Goal: Information Seeking & Learning: Learn about a topic

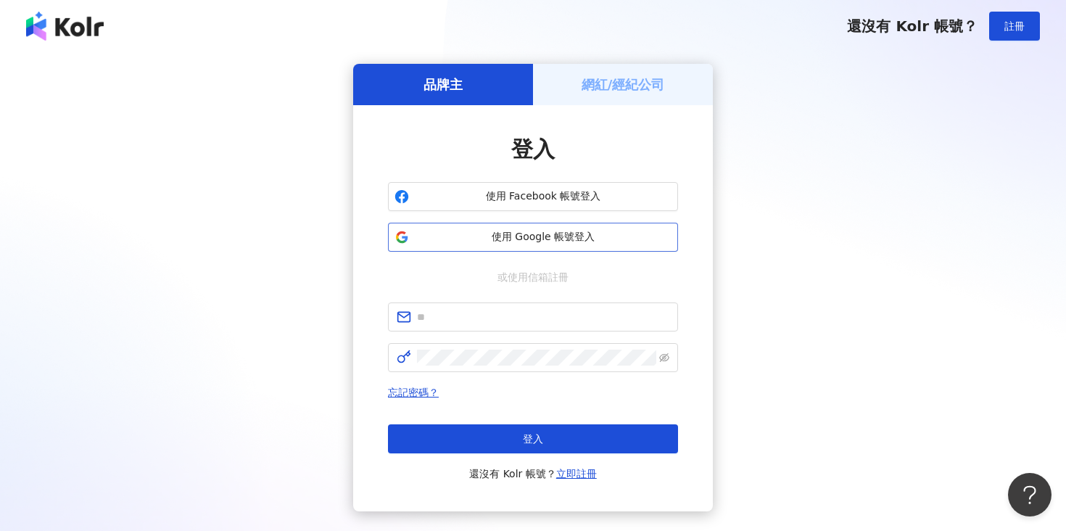
click at [499, 231] on span "使用 Google 帳號登入" at bounding box center [543, 237] width 257 height 15
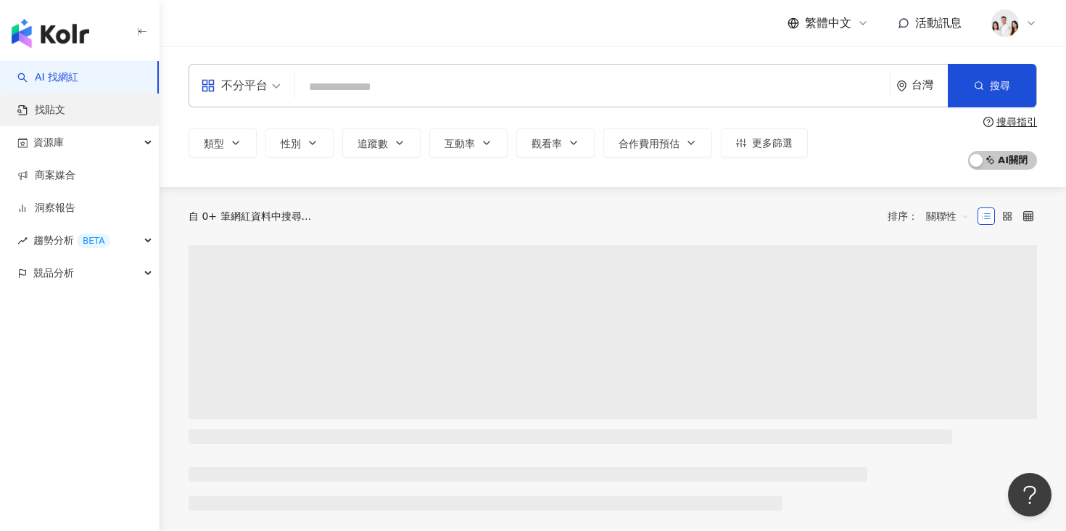
click at [65, 106] on link "找貼文" at bounding box center [41, 110] width 48 height 15
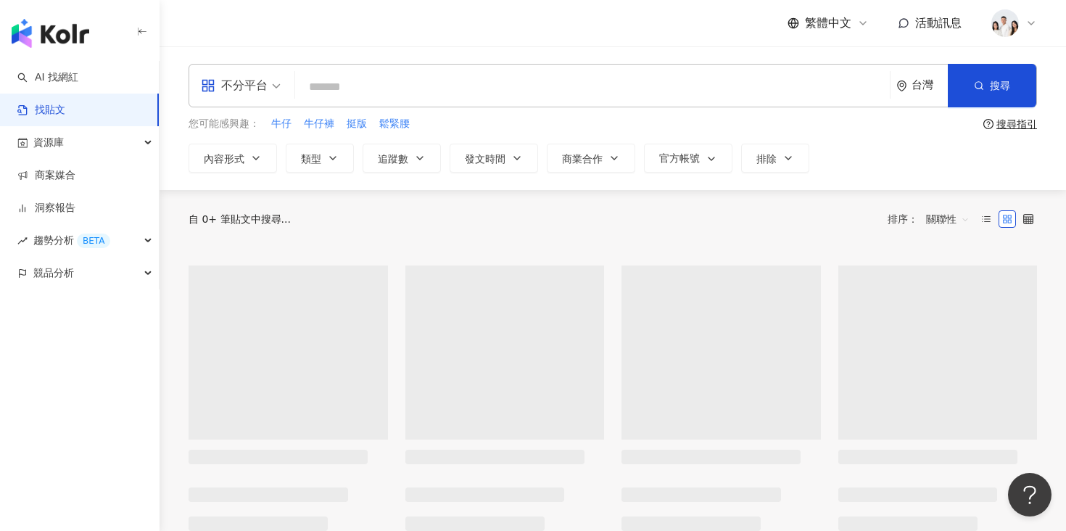
click at [396, 88] on input "search" at bounding box center [592, 86] width 583 height 31
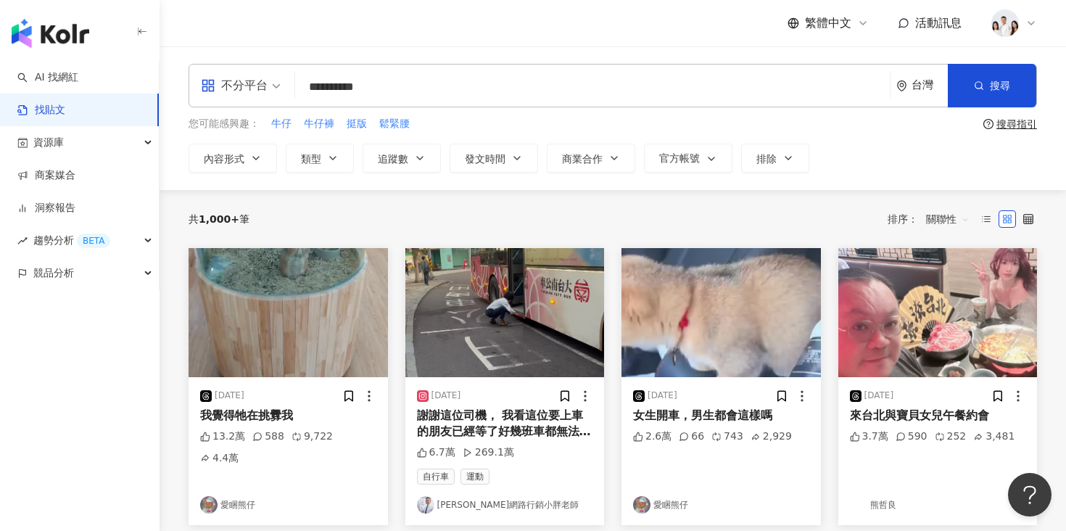
type input "**********"
click at [331, 189] on div "**********" at bounding box center [613, 118] width 907 height 144
click at [397, 171] on button "追蹤數" at bounding box center [402, 158] width 78 height 29
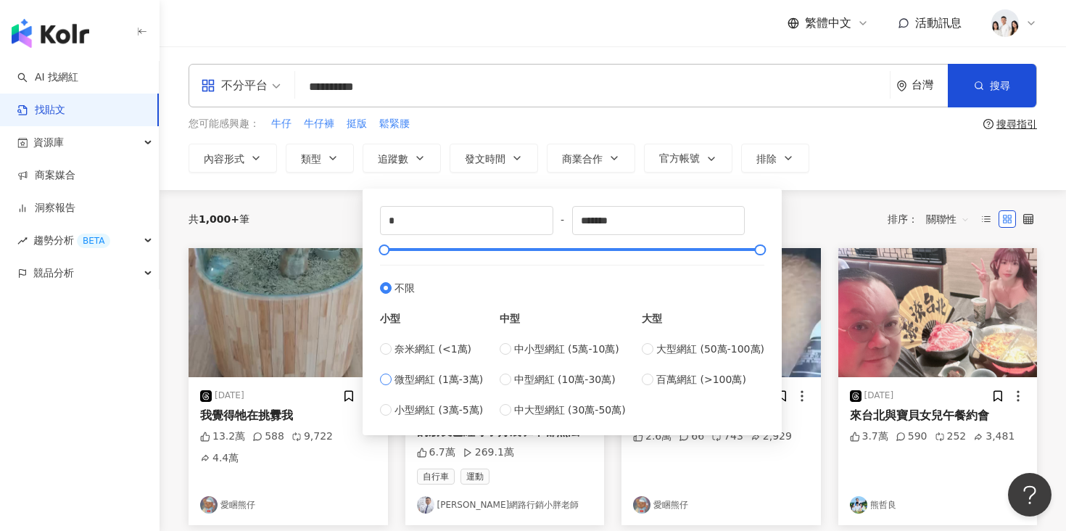
click at [407, 373] on span "微型網紅 (1萬-3萬)" at bounding box center [439, 379] width 88 height 16
type input "*****"
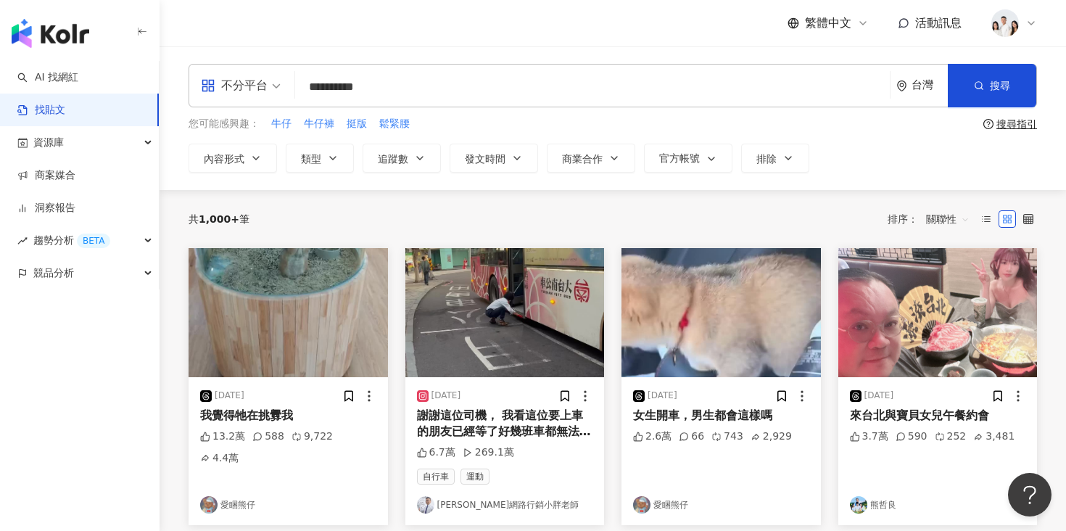
click at [297, 192] on div "共 1,000+ 筆 排序： 關聯性" at bounding box center [613, 219] width 849 height 58
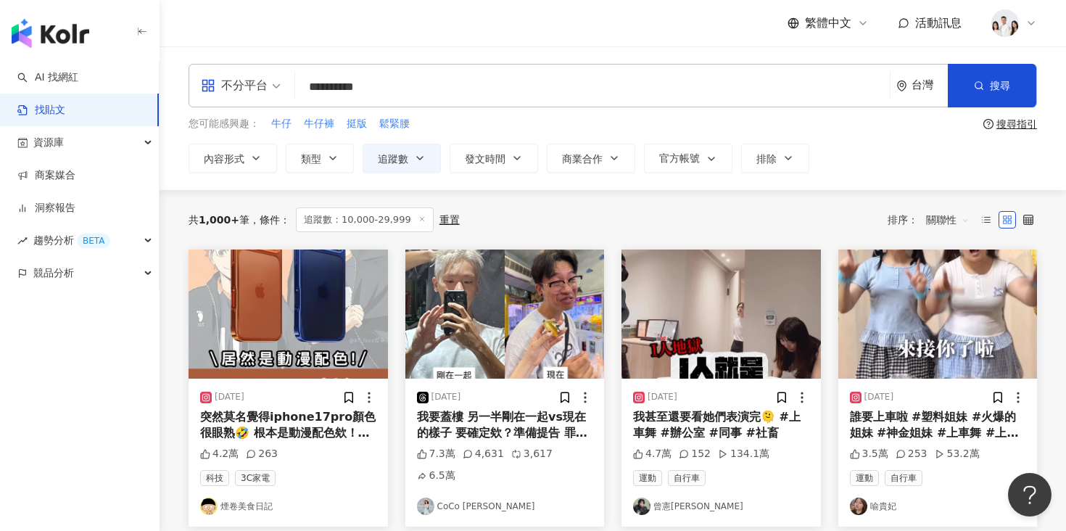
click at [966, 214] on span "關聯性" at bounding box center [948, 219] width 44 height 23
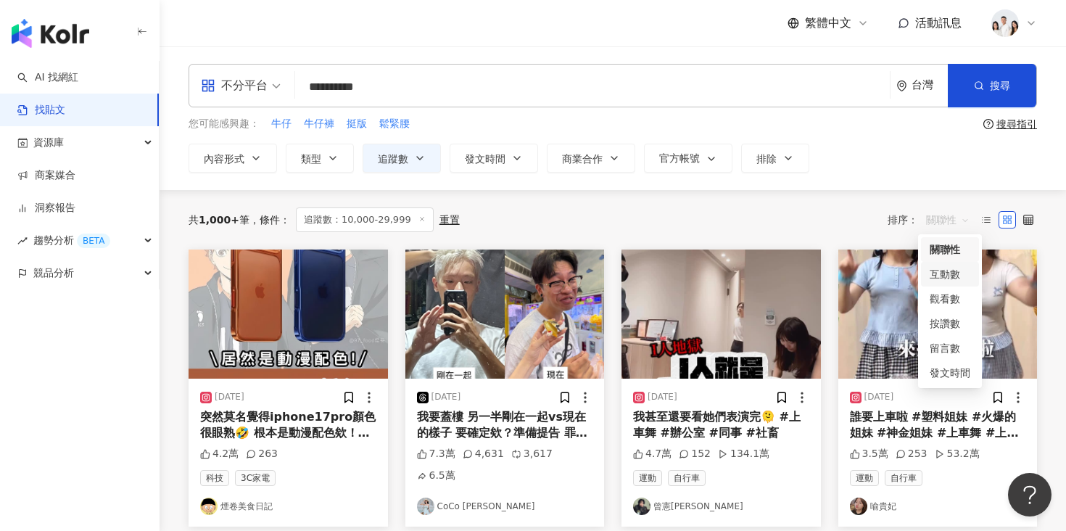
click at [937, 272] on div "互動數" at bounding box center [950, 274] width 41 height 16
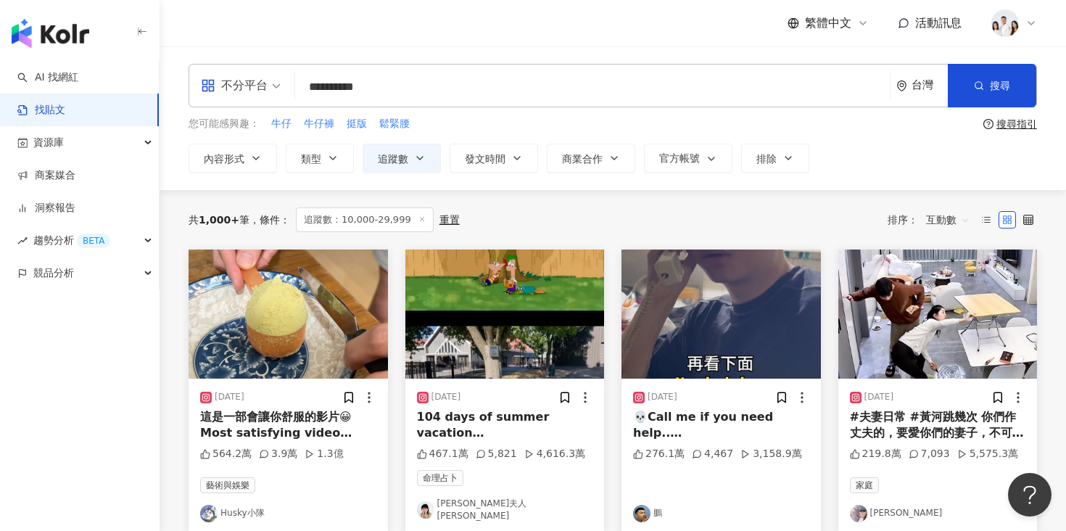
click at [416, 97] on input "**********" at bounding box center [592, 86] width 583 height 31
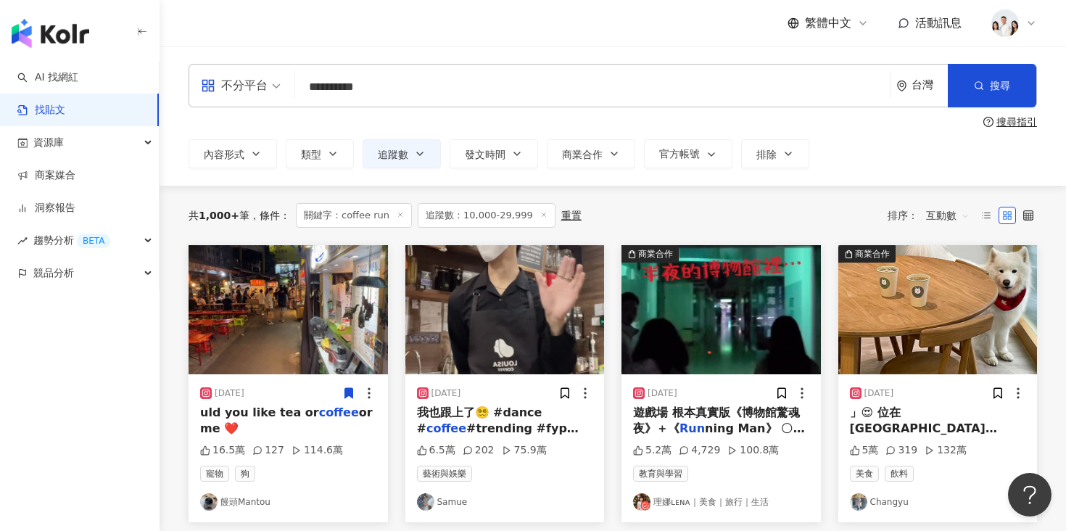
click at [345, 86] on input "**********" at bounding box center [592, 86] width 583 height 31
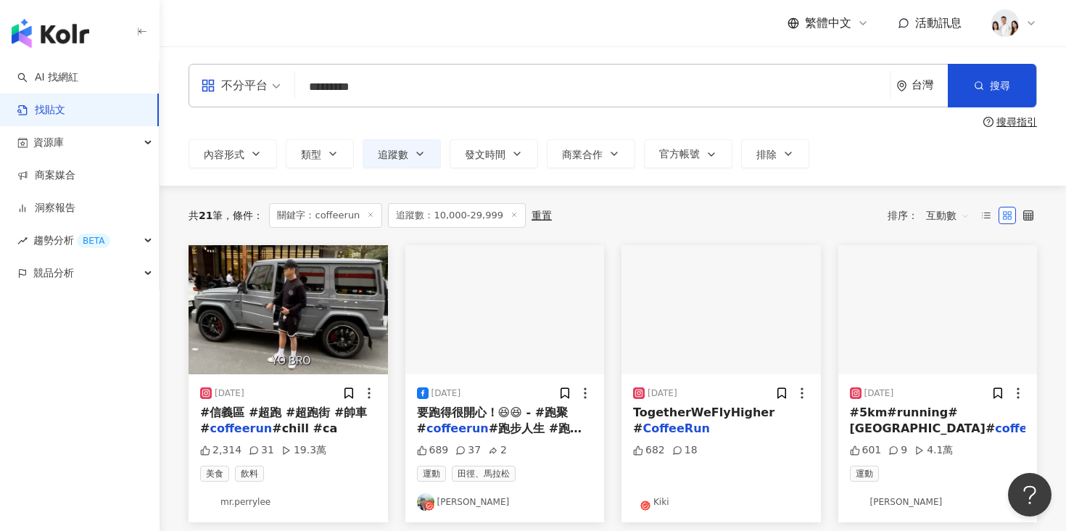
scroll to position [23, 0]
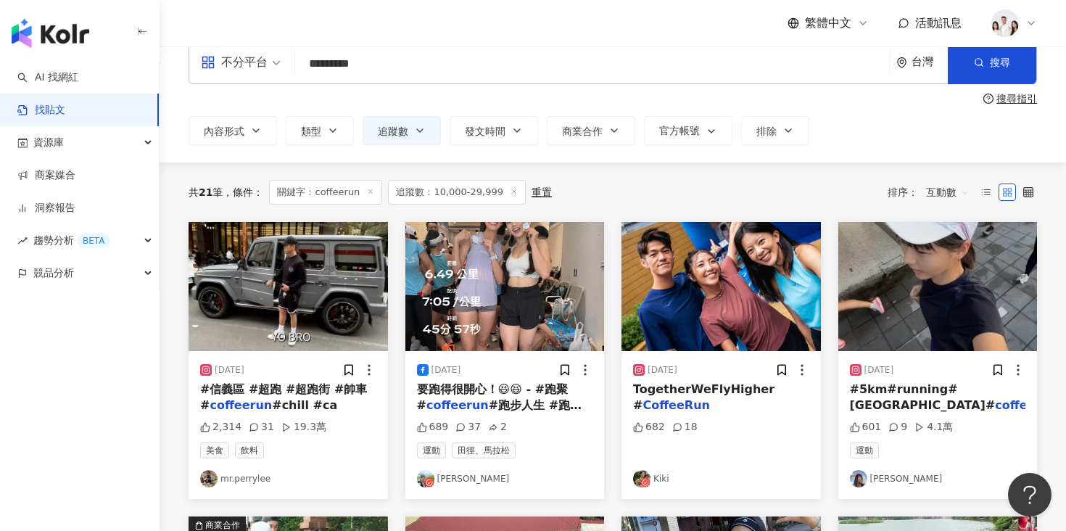
click at [326, 308] on img "button" at bounding box center [288, 286] width 199 height 129
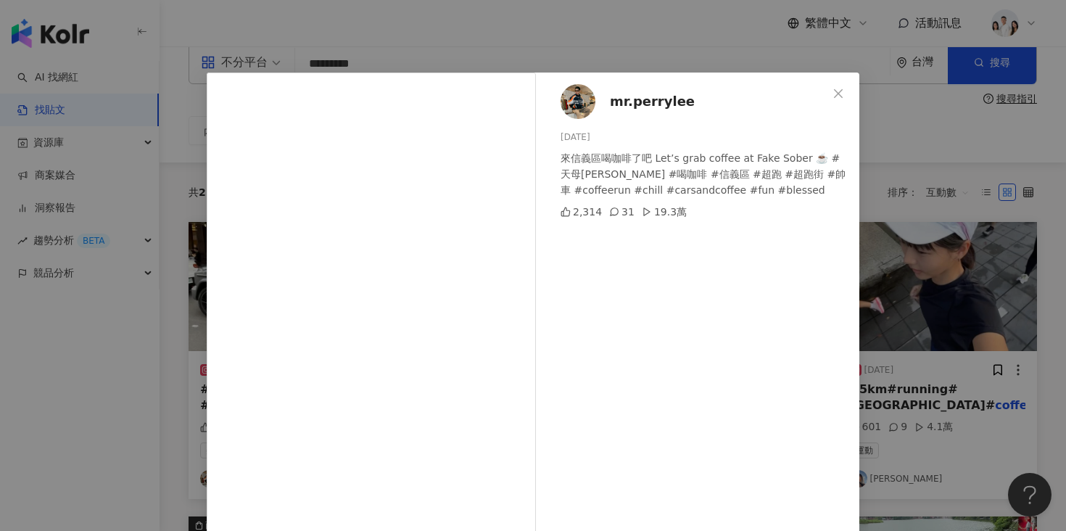
click at [127, 320] on div "mr.perrylee 2024/5/31 來信義區喝咖啡了吧 Let’s grab coffee at Fake Sober ☕️ #天母派瑞 #喝咖啡 #…" at bounding box center [533, 265] width 1066 height 531
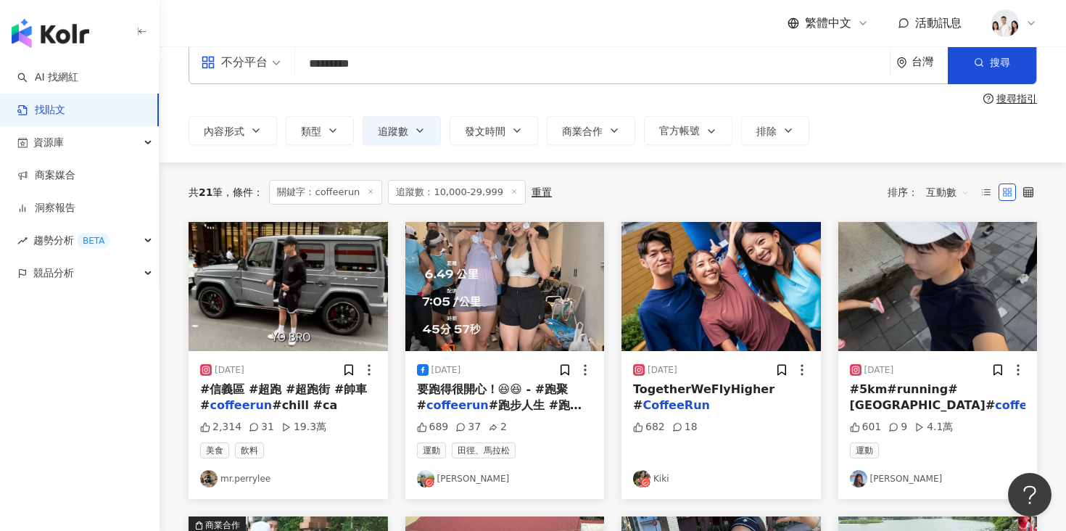
scroll to position [52, 0]
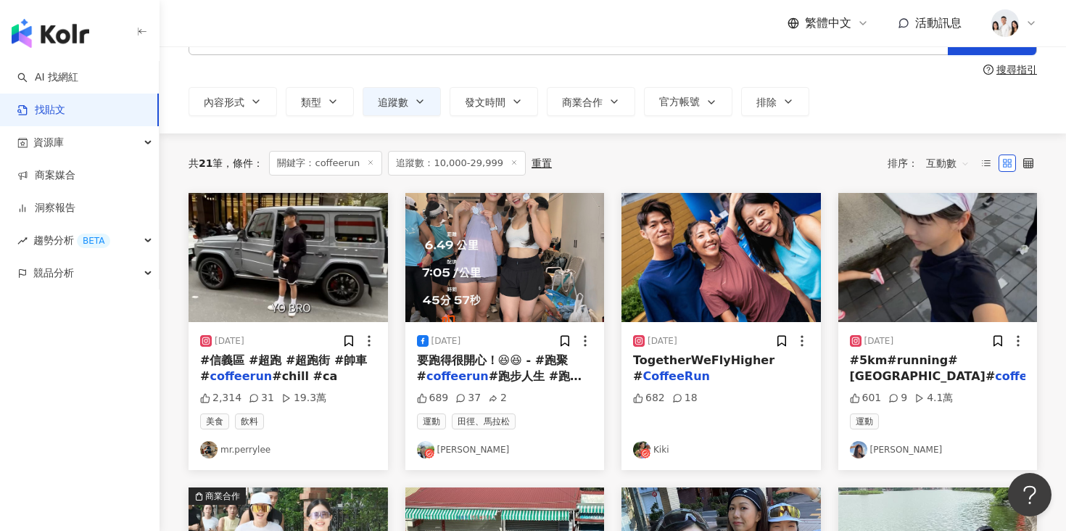
click at [482, 257] on img "button" at bounding box center [504, 257] width 199 height 129
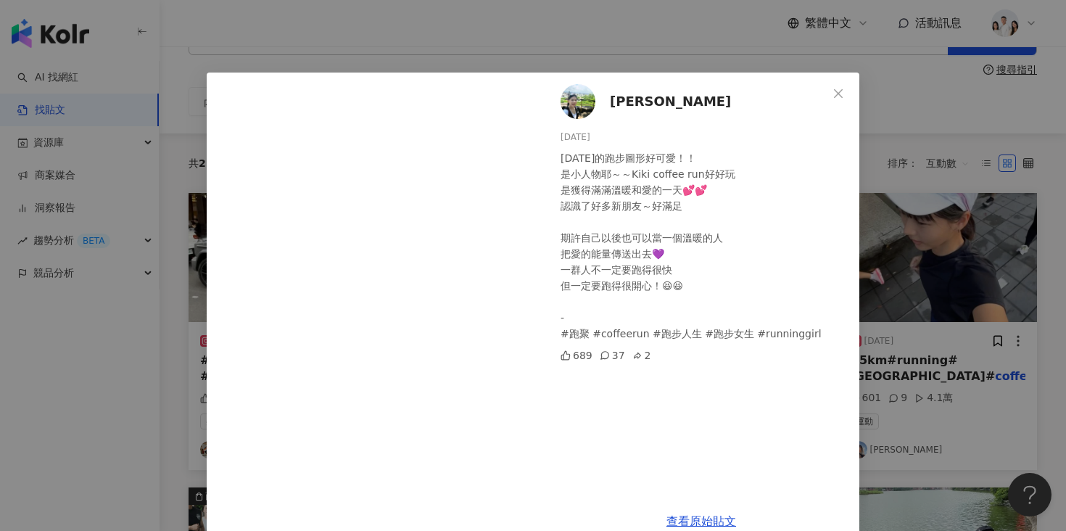
click at [618, 99] on span "[PERSON_NAME]" at bounding box center [670, 101] width 121 height 20
click at [877, 144] on div "Peggy 2025/6/29 今天的跑步圖形好可愛！！ 是小人物耶～～Kiki coffee run好好玩 是獲得滿滿溫暖和愛的一天💕💕 認識了好多新朋友～…" at bounding box center [533, 265] width 1066 height 531
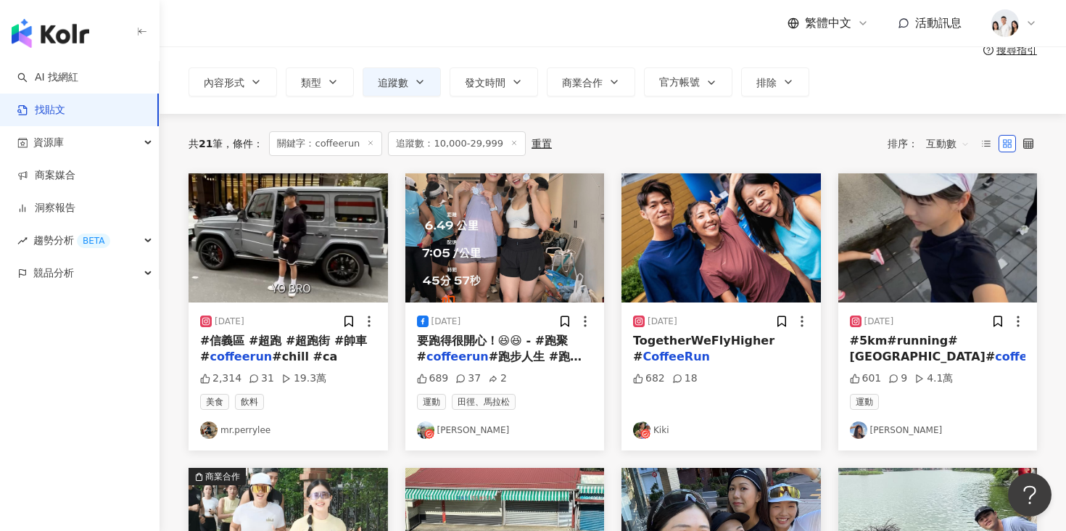
scroll to position [74, 0]
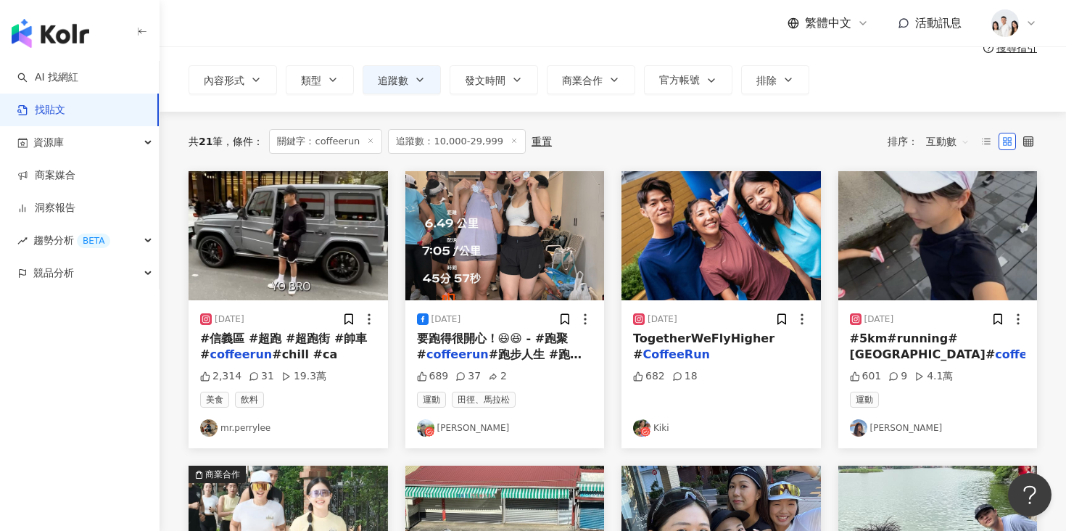
click at [738, 249] on img "button" at bounding box center [721, 235] width 199 height 129
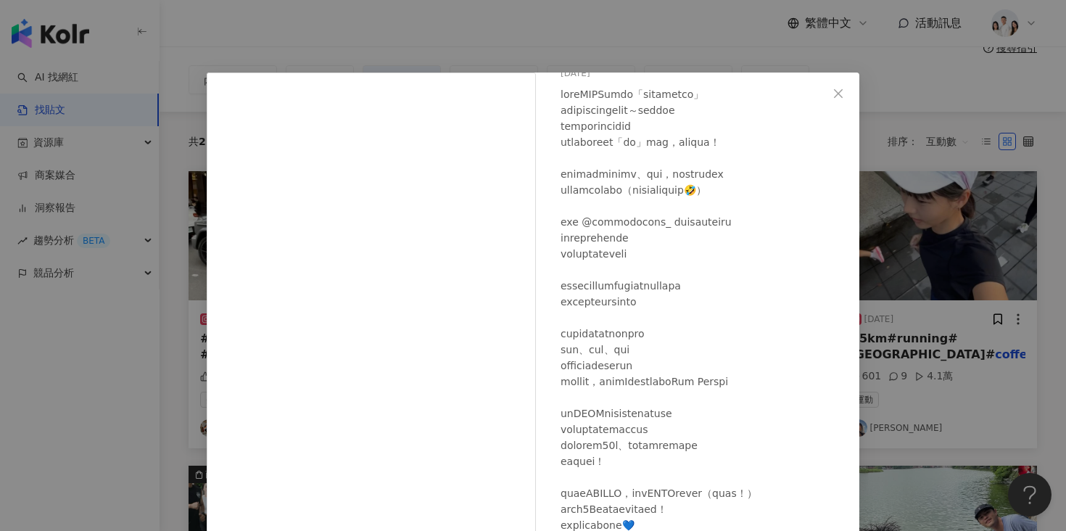
scroll to position [59, 0]
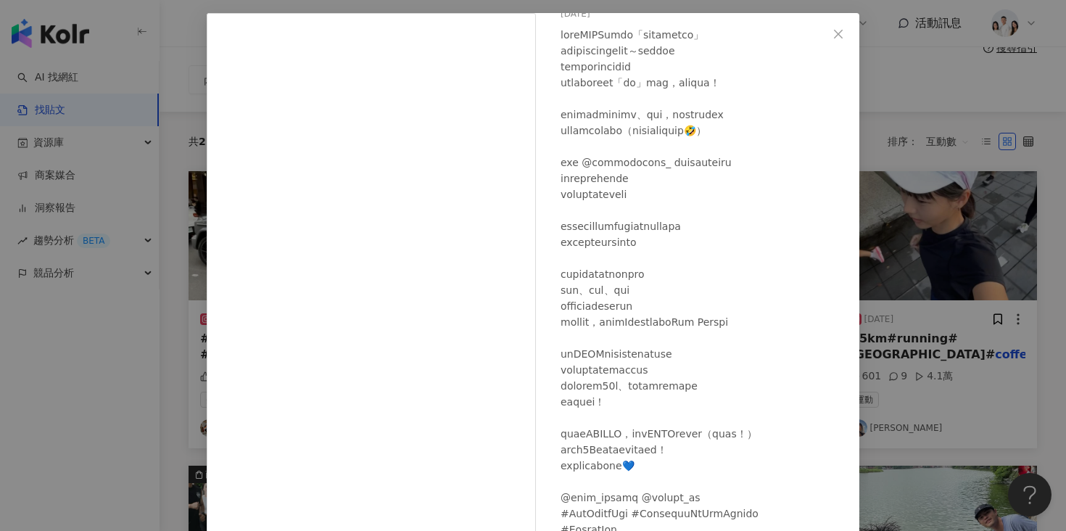
click at [867, 226] on div "Kiki 2025/7/28 682 18 查看原始貼文" at bounding box center [533, 265] width 1066 height 531
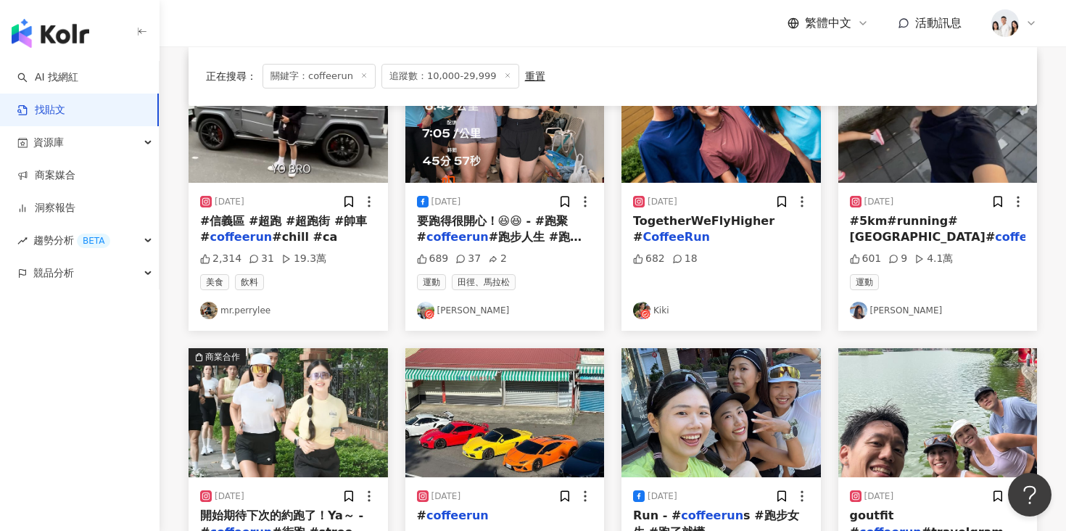
scroll to position [162, 0]
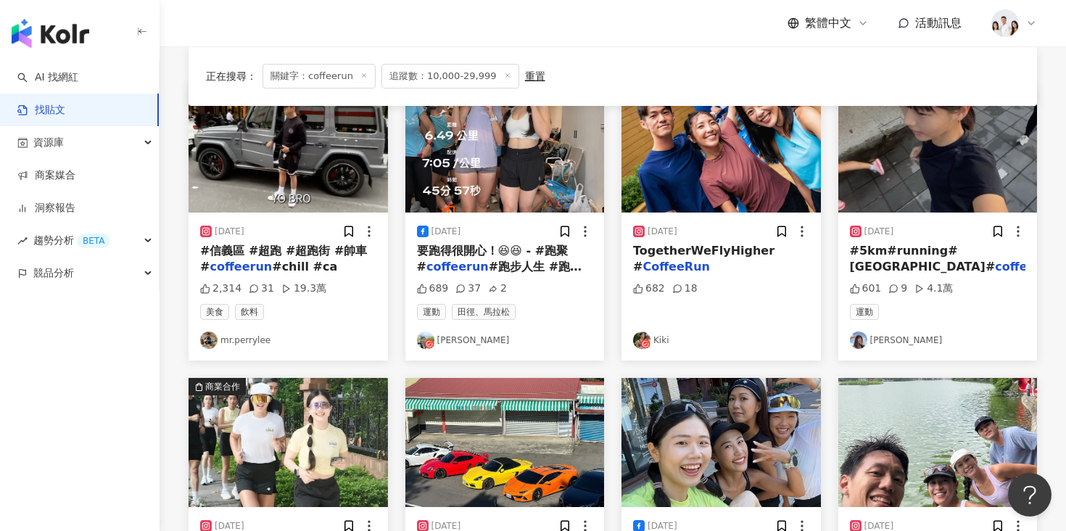
click at [870, 197] on img "button" at bounding box center [937, 147] width 199 height 129
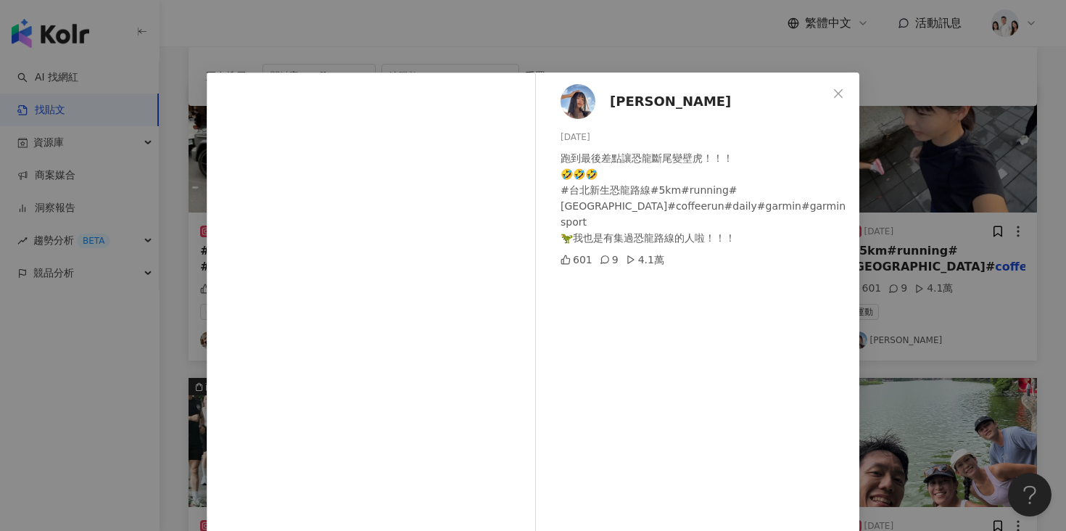
click at [613, 99] on span "劉霈潔" at bounding box center [670, 101] width 121 height 20
click at [944, 134] on div "劉霈潔 2024/10/3 跑到最後差點讓恐龍斷尾變壁虎！！！ 🤣🤣🤣 #台北新生恐龍路線#5km#running#Taipei#coffeerun#dail…" at bounding box center [533, 265] width 1066 height 531
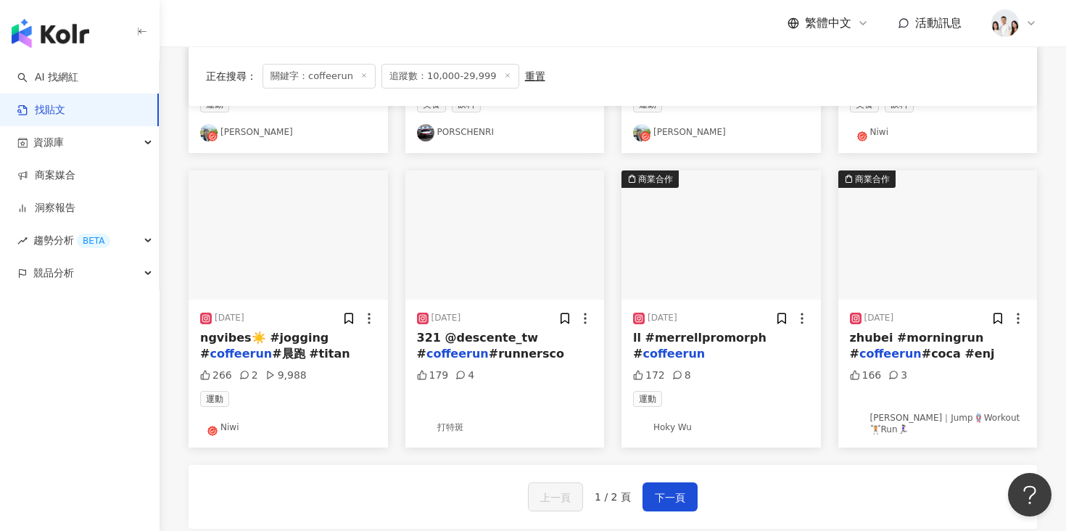
scroll to position [666, 0]
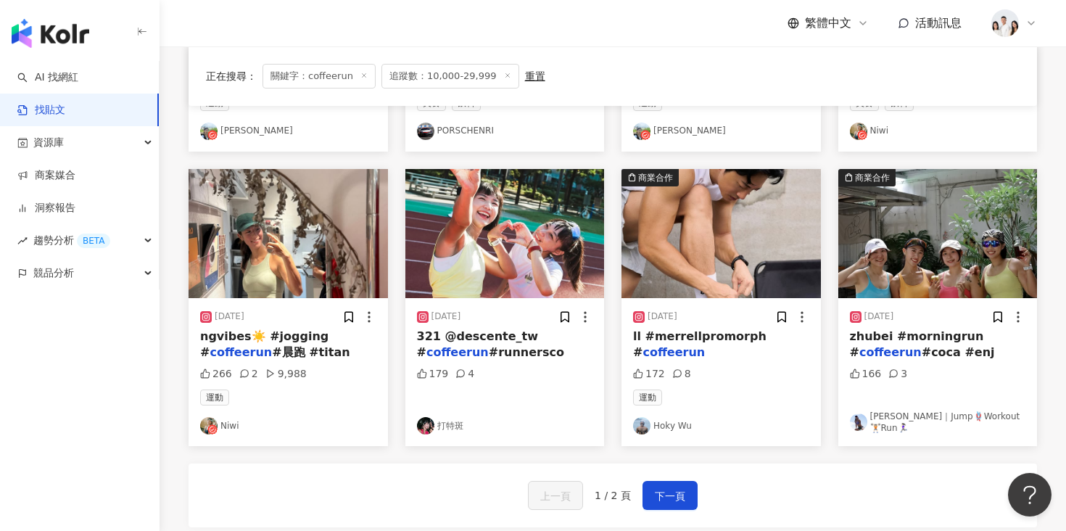
click at [692, 260] on img "button" at bounding box center [721, 233] width 199 height 129
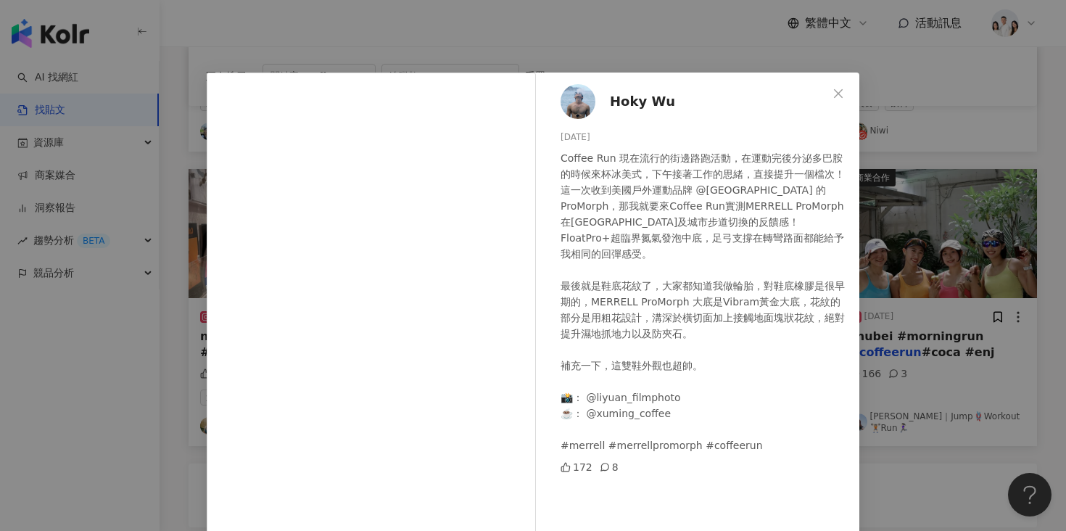
click at [626, 101] on span "Hoky Wu" at bounding box center [642, 101] width 65 height 20
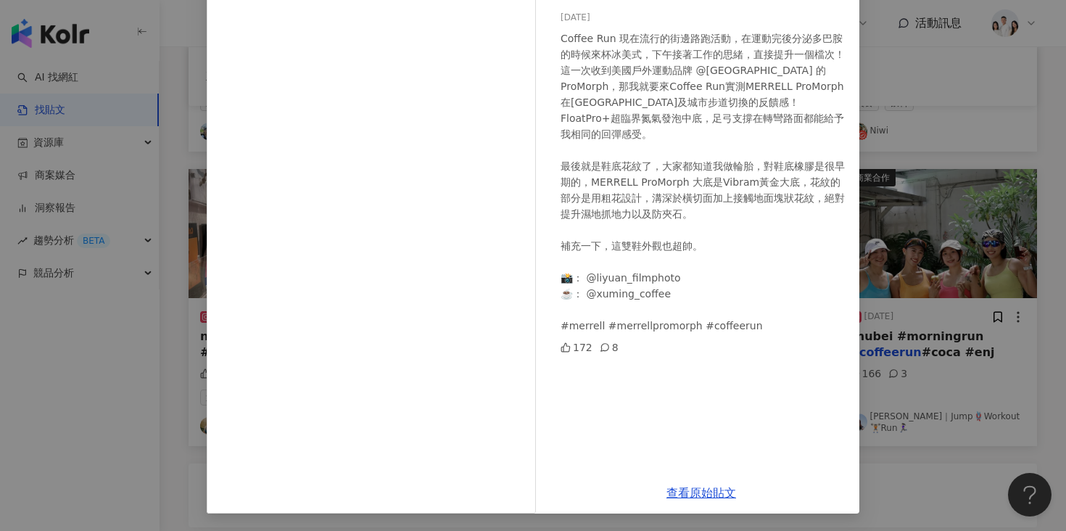
scroll to position [0, 0]
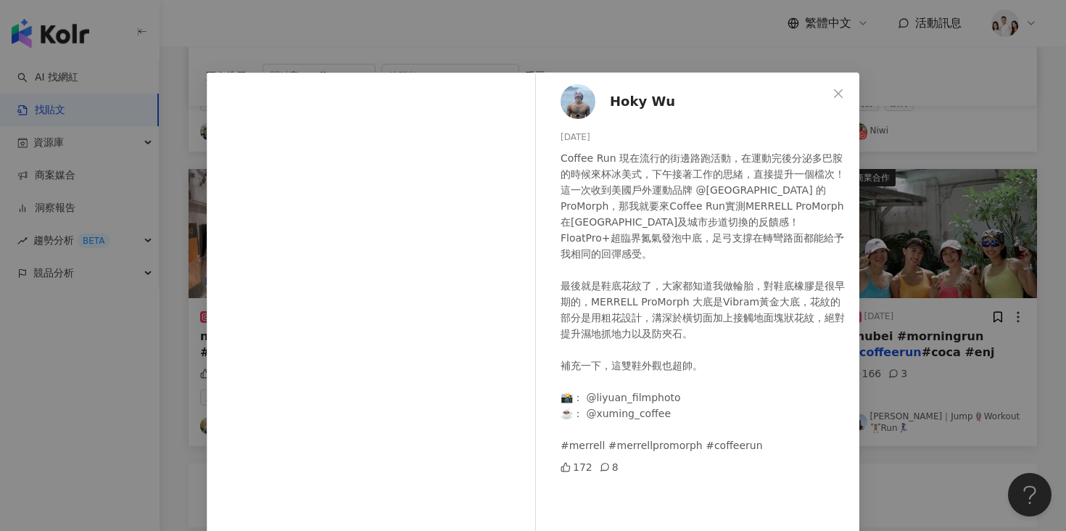
click at [879, 237] on div "Hoky Wu 2025/9/5 Coffee Run 現在流行的街邊路跑活動，在運動完後分泌多巴胺的時候來杯冰美式，下午接著工作的思緒，直接提升一個檔次！ …" at bounding box center [533, 265] width 1066 height 531
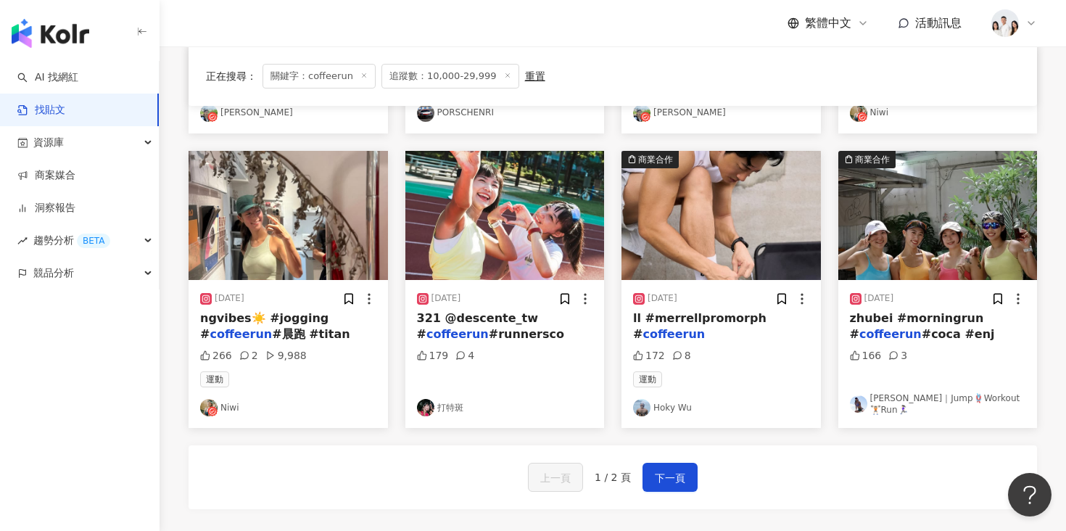
scroll to position [689, 0]
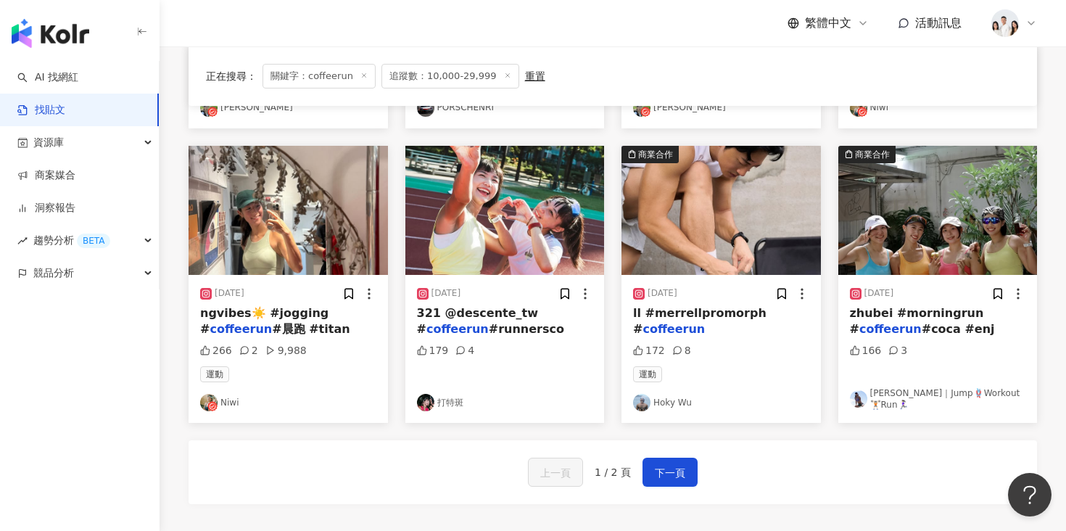
click at [894, 217] on img "button" at bounding box center [937, 210] width 199 height 129
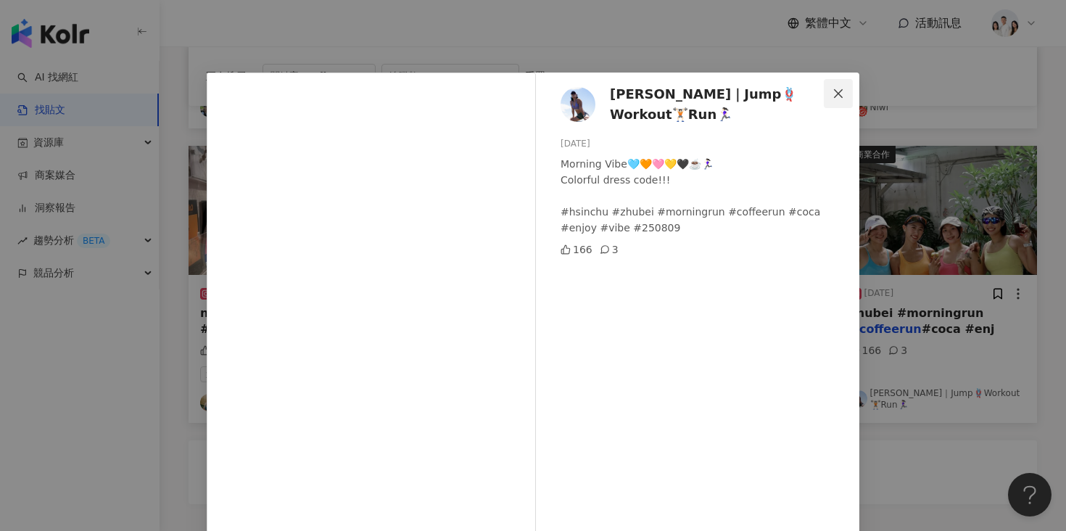
click at [833, 90] on icon "close" at bounding box center [839, 94] width 12 height 12
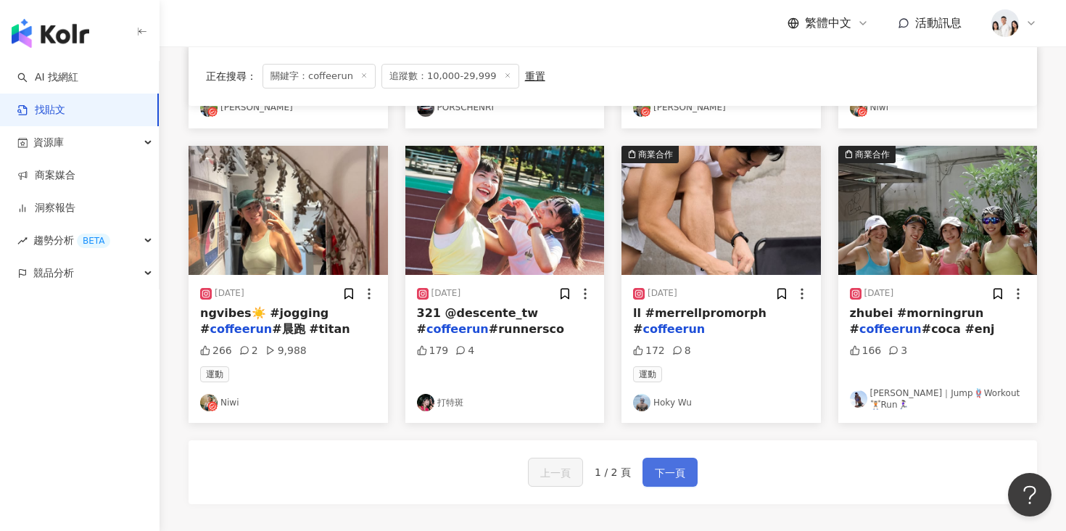
click at [655, 481] on span "下一頁" at bounding box center [670, 472] width 30 height 17
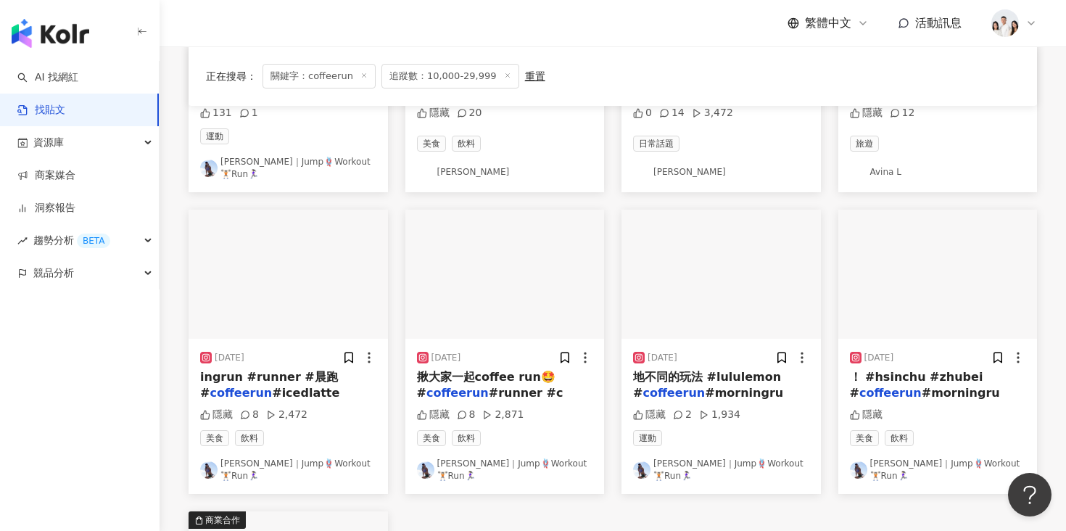
scroll to position [339, 0]
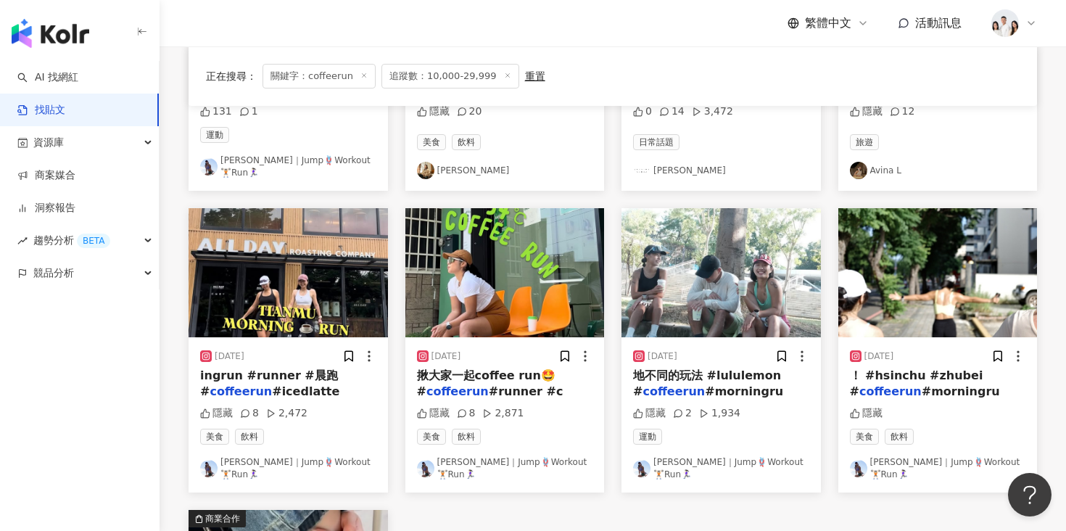
click at [510, 282] on img "button" at bounding box center [504, 272] width 199 height 129
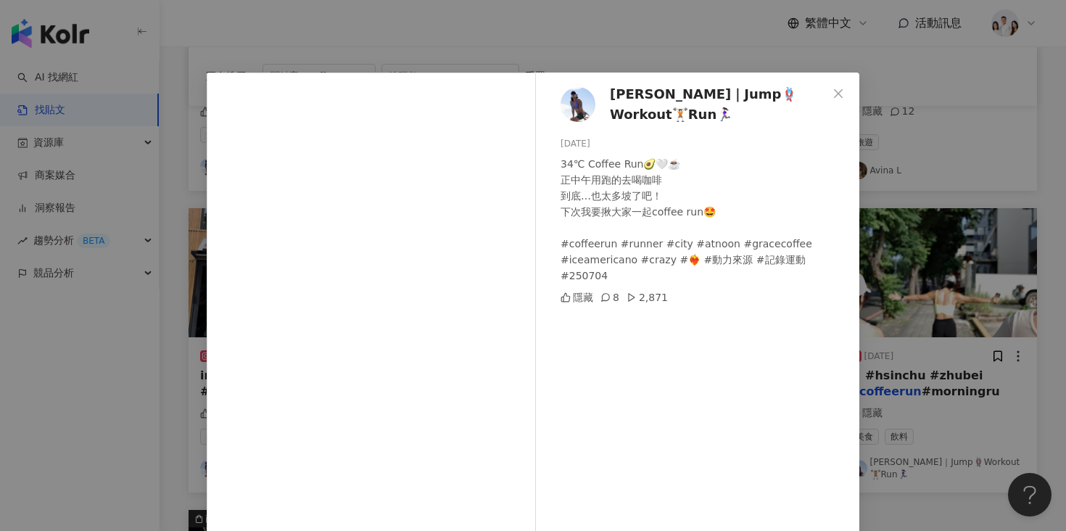
click at [577, 463] on div "Sammy｜Jump🪢Workout🏋🏻Run🏃🏻‍♀️ 2025/7/4 34℃ Coffee Run🥑🤍☕️ 正中午用跑的去喝咖啡 到底…也太多坡了吧！ …" at bounding box center [701, 324] width 316 height 502
click at [928, 350] on div "Sammy｜Jump🪢Workout🏋🏻Run🏃🏻‍♀️ 2025/7/4 34℃ Coffee Run🥑🤍☕️ 正中午用跑的去喝咖啡 到底…也太多坡了吧！ …" at bounding box center [533, 265] width 1066 height 531
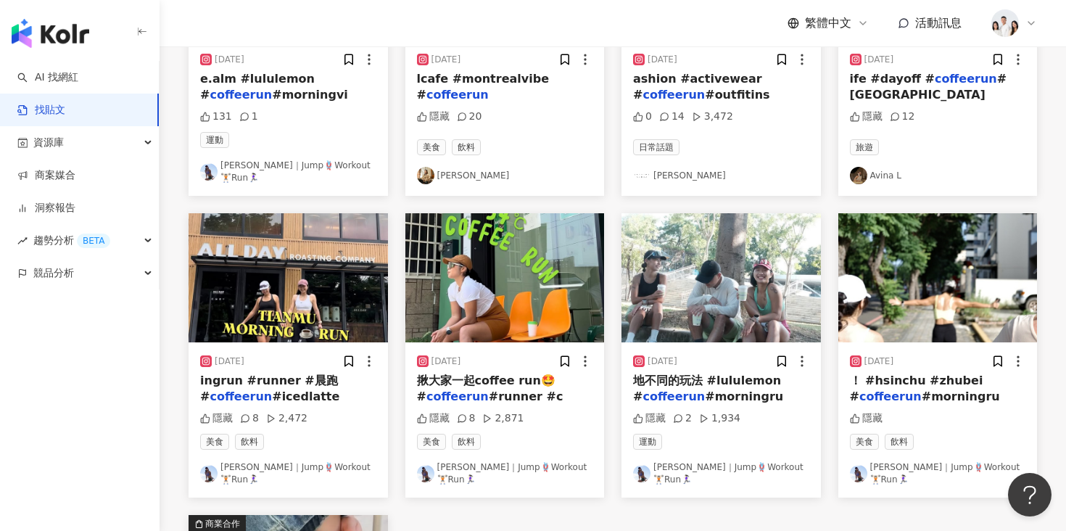
scroll to position [0, 0]
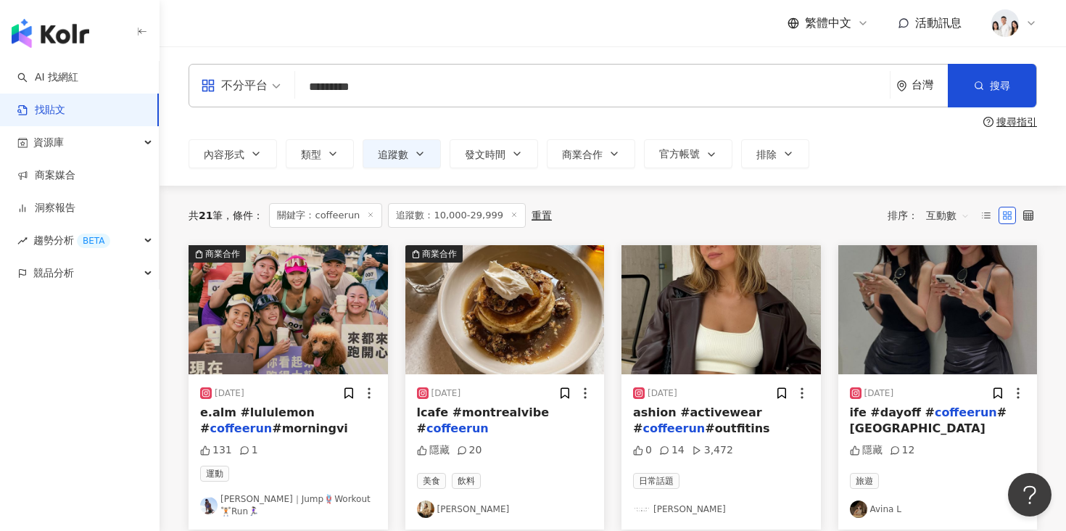
drag, startPoint x: 370, startPoint y: 88, endPoint x: 262, endPoint y: 80, distance: 108.4
click at [262, 81] on div "不分平台 coffeerun ********* 台灣 搜尋 searchOperator 插入語法 完全符合 "" 聯集 OR 交集 AND 排除 - 群組…" at bounding box center [613, 86] width 849 height 44
type input "*"
type input "**"
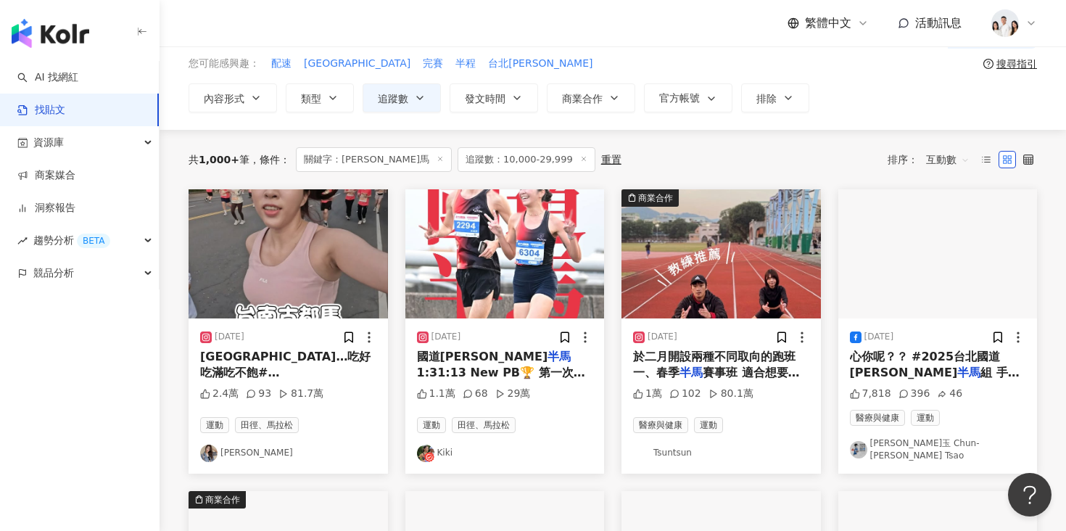
scroll to position [62, 0]
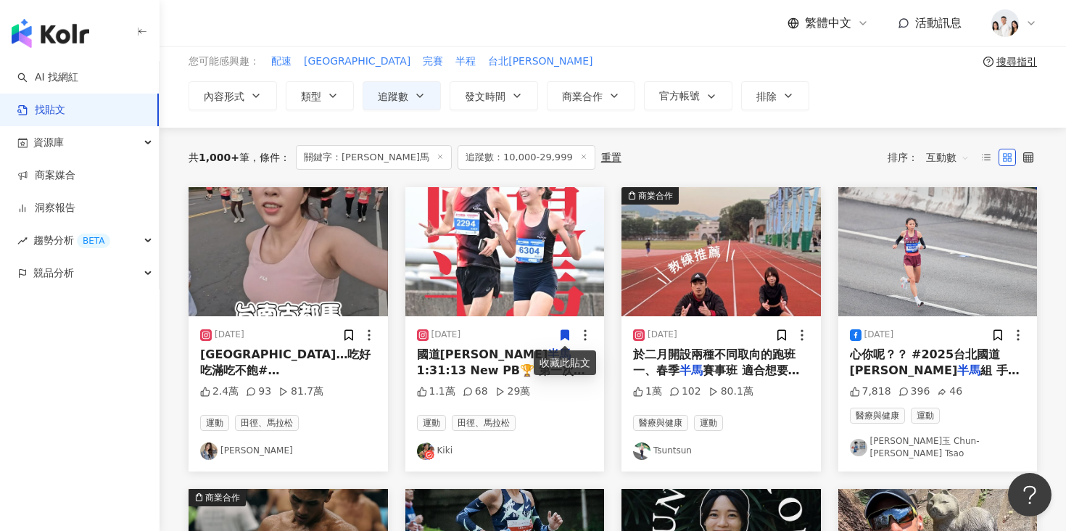
click at [852, 302] on img "button" at bounding box center [937, 251] width 199 height 129
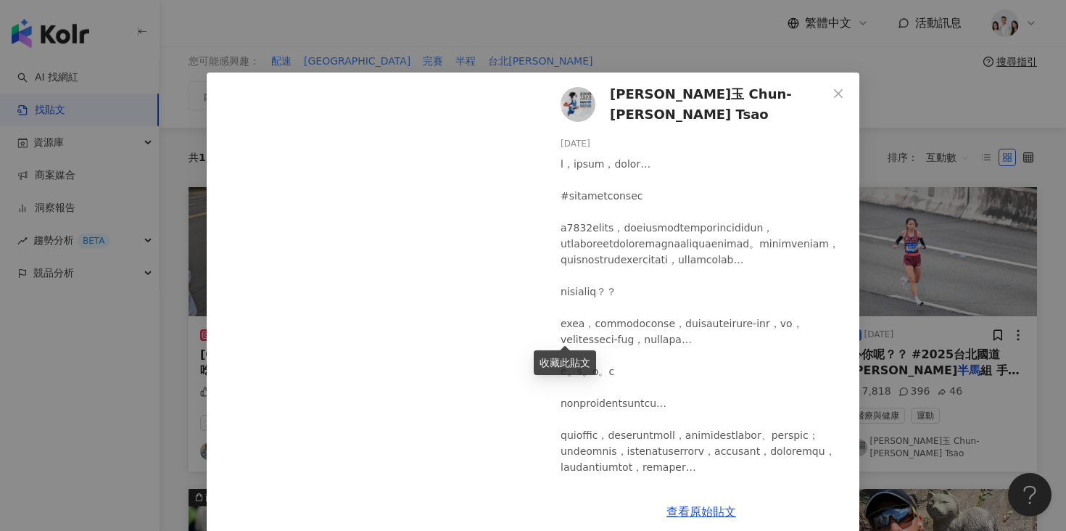
click at [624, 104] on span "曹純玉 Chun-Yu Tsao" at bounding box center [719, 104] width 218 height 41
click at [926, 147] on div "曹純玉 Chun-Yu Tsao 2025/3/9 7,818 396 46 查看原始貼文" at bounding box center [533, 265] width 1066 height 531
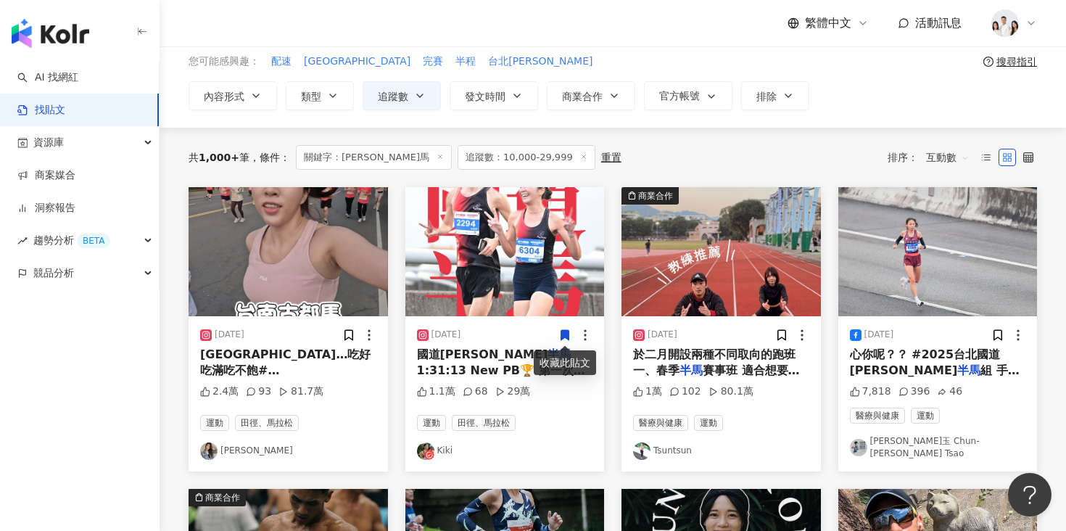
click at [744, 231] on img "button" at bounding box center [721, 251] width 199 height 129
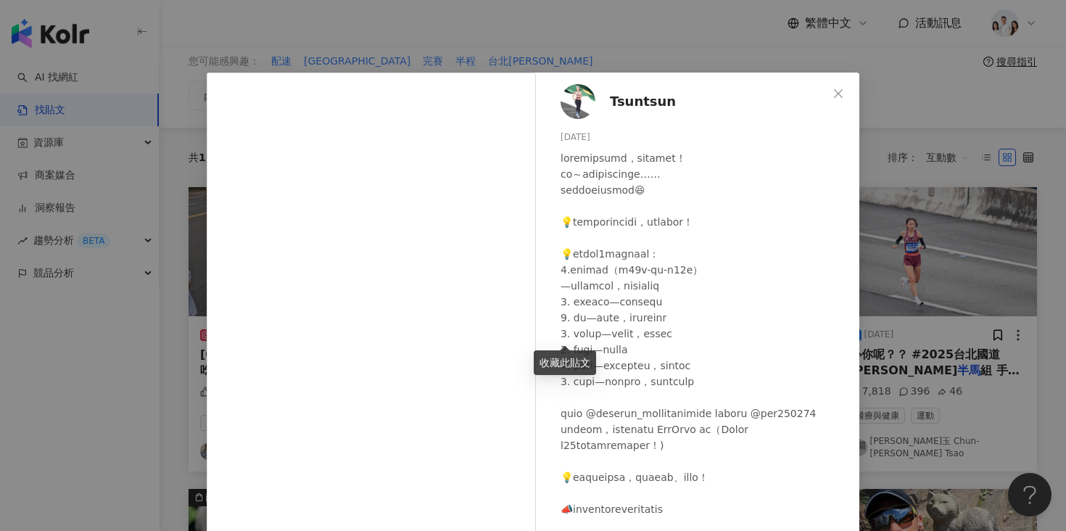
click at [946, 247] on div "Tsuntsun 2025/1/15 1萬 102 80.1萬 查看原始貼文" at bounding box center [533, 265] width 1066 height 531
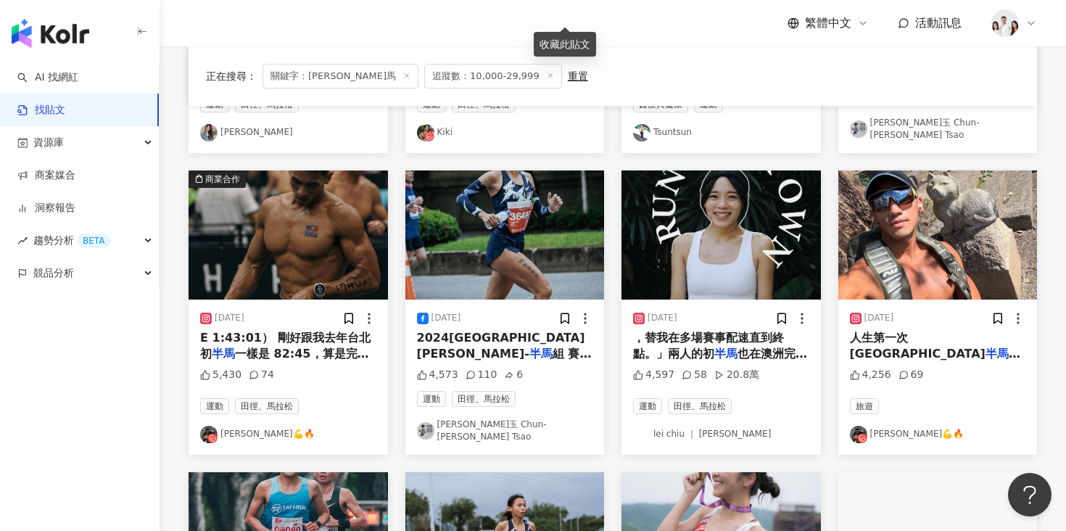
scroll to position [394, 0]
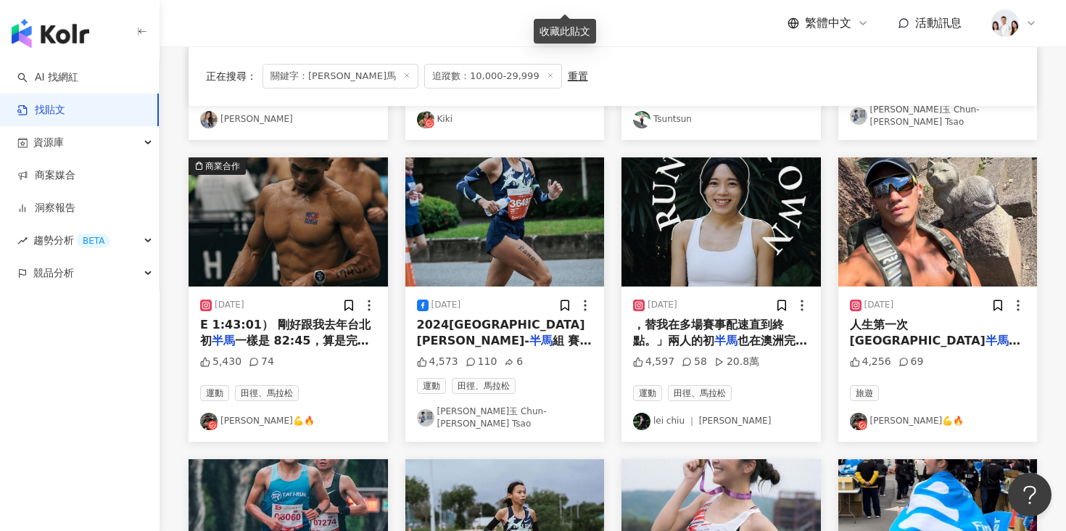
click at [736, 239] on img "button" at bounding box center [721, 221] width 199 height 129
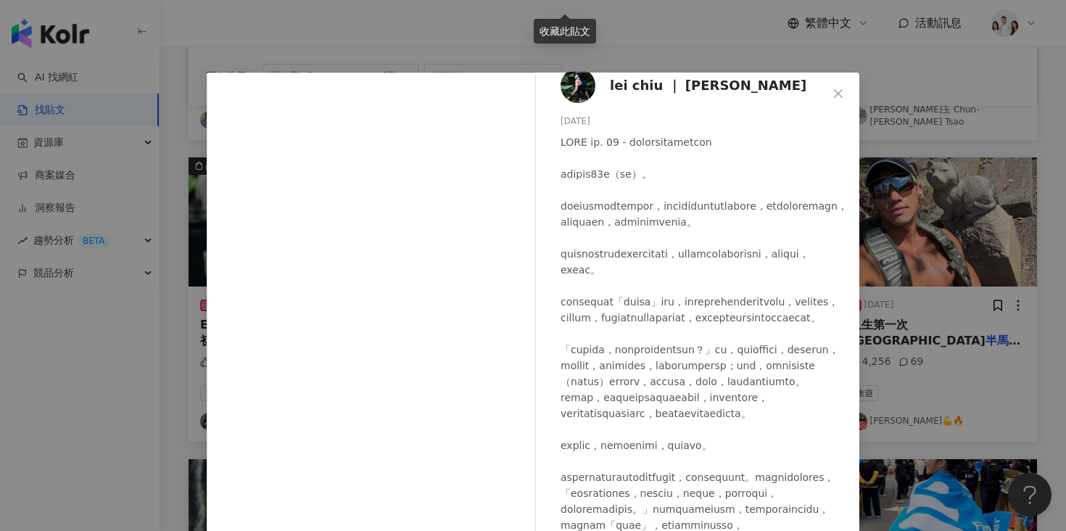
scroll to position [35, 0]
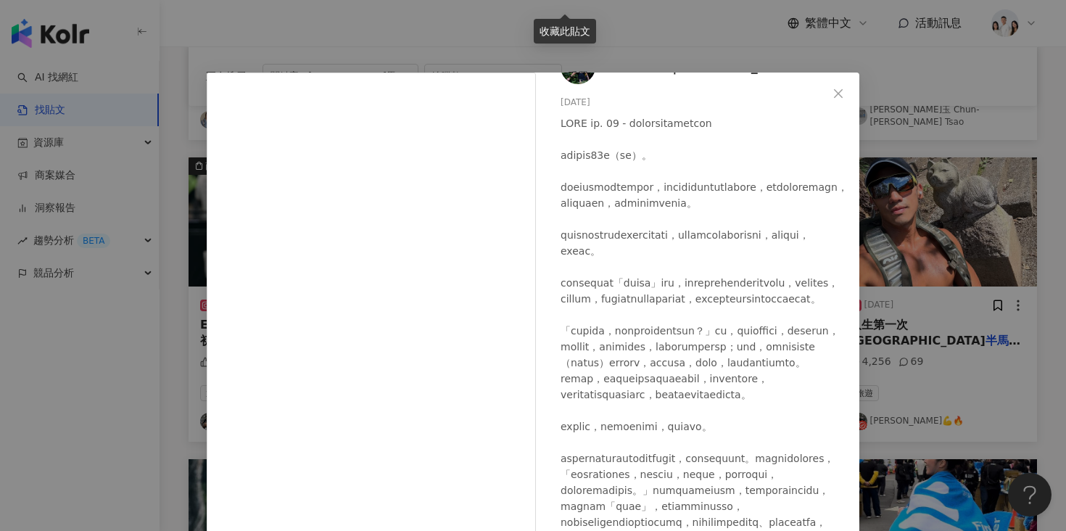
click at [842, 194] on div at bounding box center [704, 394] width 287 height 558
click at [899, 200] on div "lei chiu ｜ 蕾 2024/9/25 4,597 58 20.8萬 查看原始貼文" at bounding box center [533, 265] width 1066 height 531
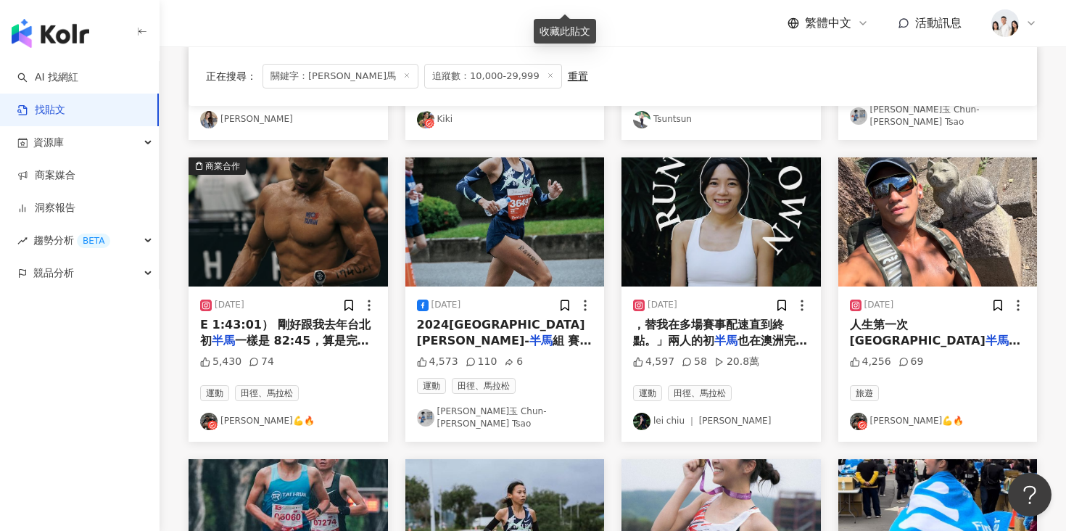
click at [899, 200] on img "button" at bounding box center [937, 221] width 199 height 129
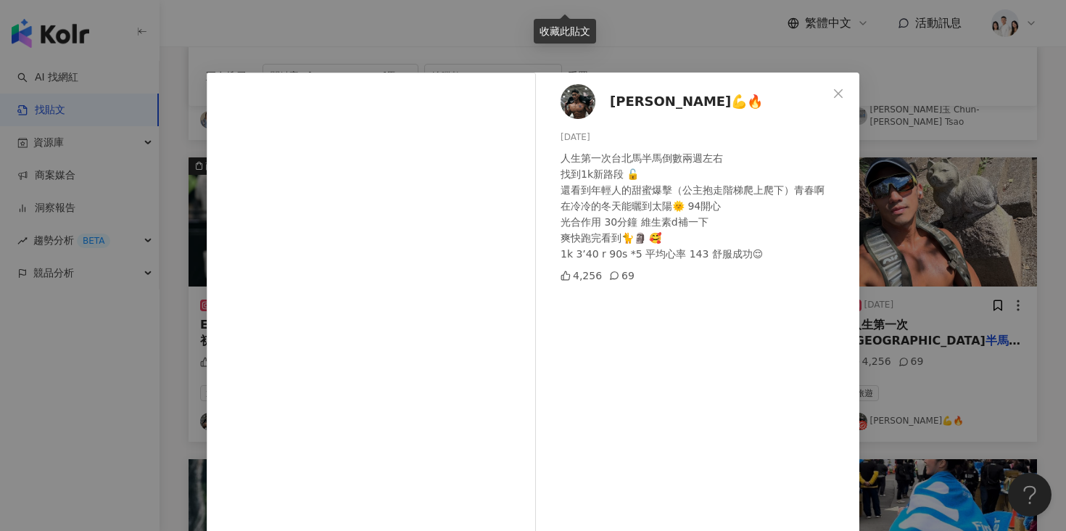
click at [875, 223] on div "Shawn hsu💪🔥 2024/11/25 人生第一次台北馬半馬倒數兩週左右 找到1k新路段 🔓 還看到年輕人的甜蜜爆擊（公主抱走階梯爬上爬下）青春啊 在冷…" at bounding box center [533, 265] width 1066 height 531
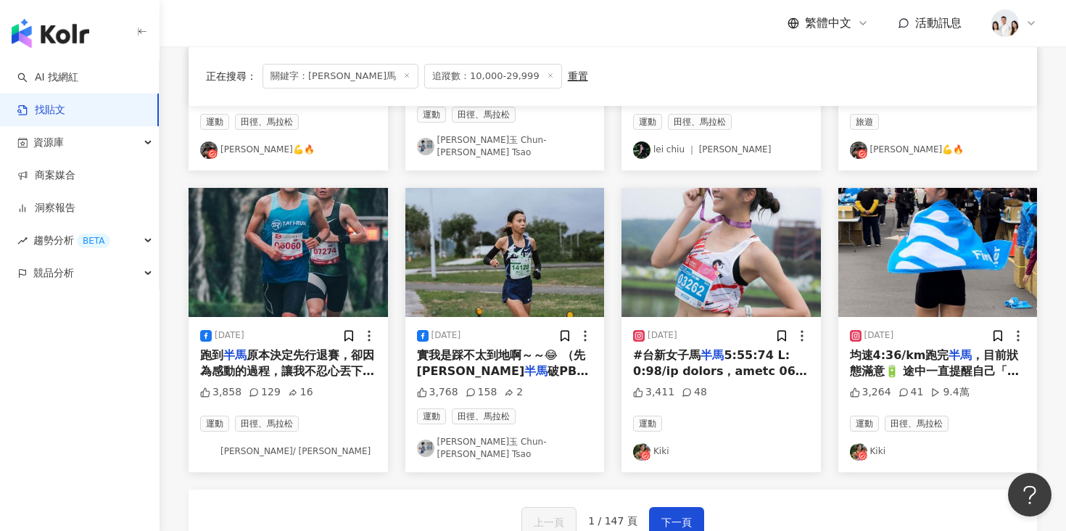
scroll to position [707, 0]
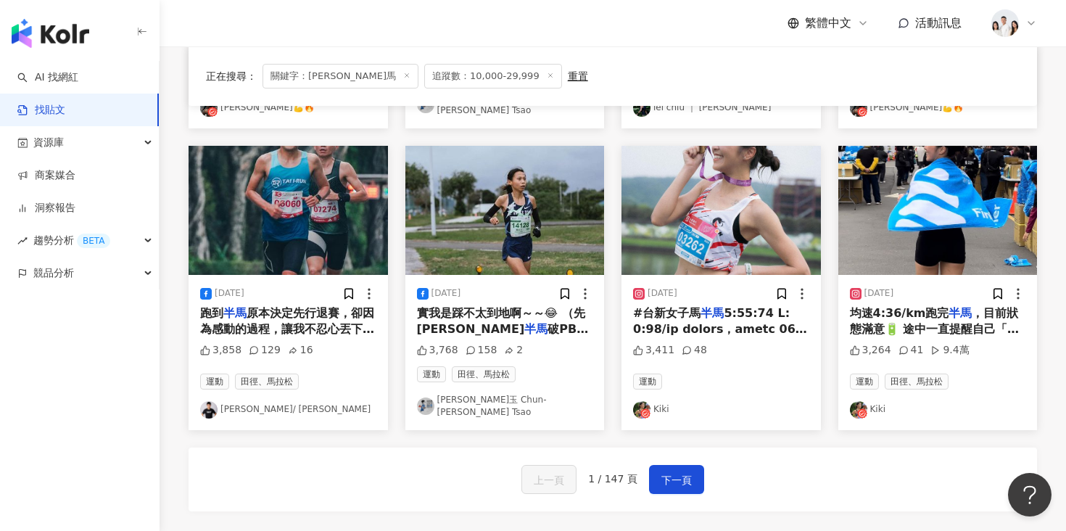
click at [318, 229] on img "button" at bounding box center [288, 210] width 199 height 129
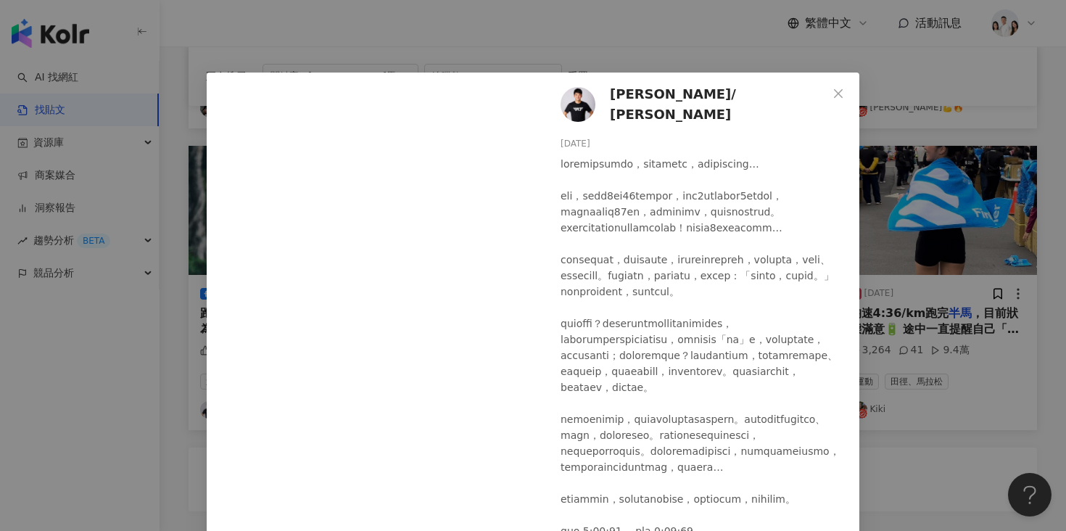
click at [622, 93] on span "吳承泰 / Wu Cheng Tai" at bounding box center [719, 104] width 218 height 41
click at [901, 144] on div "吳承泰 / Wu Cheng Tai 2023/12/17 3,858 129 16 查看原始貼文" at bounding box center [533, 265] width 1066 height 531
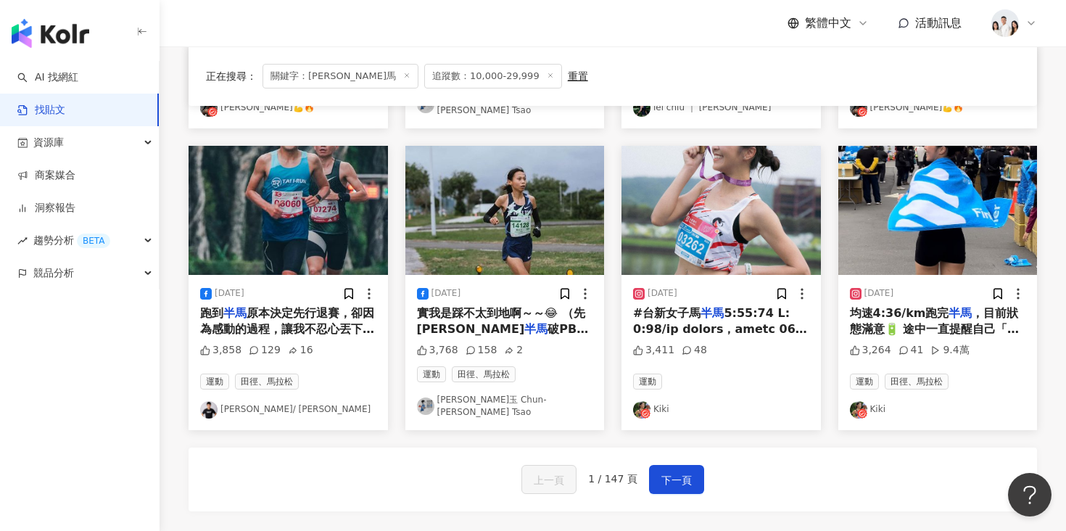
click at [887, 183] on img "button" at bounding box center [937, 210] width 199 height 129
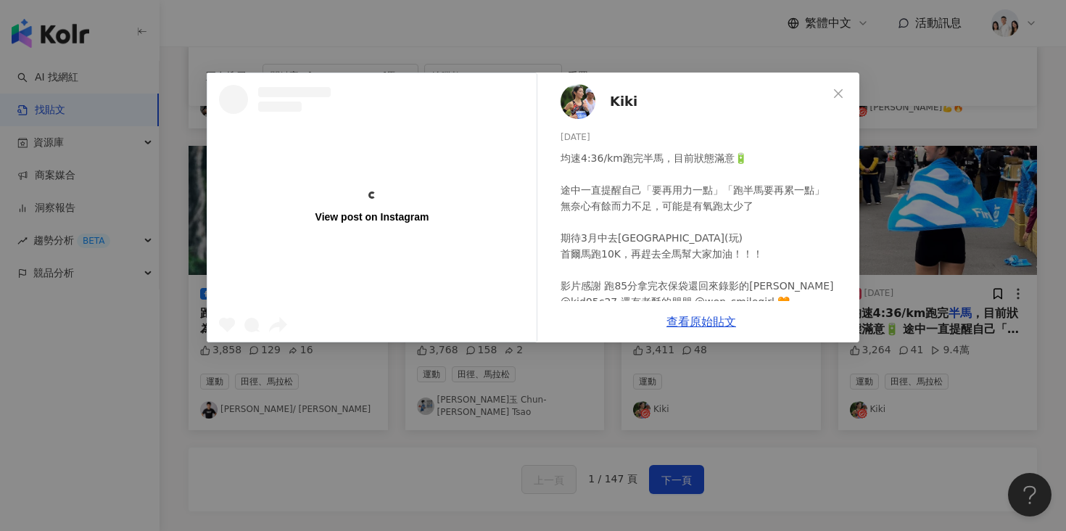
click at [936, 202] on div "View post on Instagram Kiki 2024/2/26 均速4:36/km跑完半馬，目前狀態滿意🔋 途中一直提醒自己「要再用力一點」「跑半…" at bounding box center [533, 265] width 1066 height 531
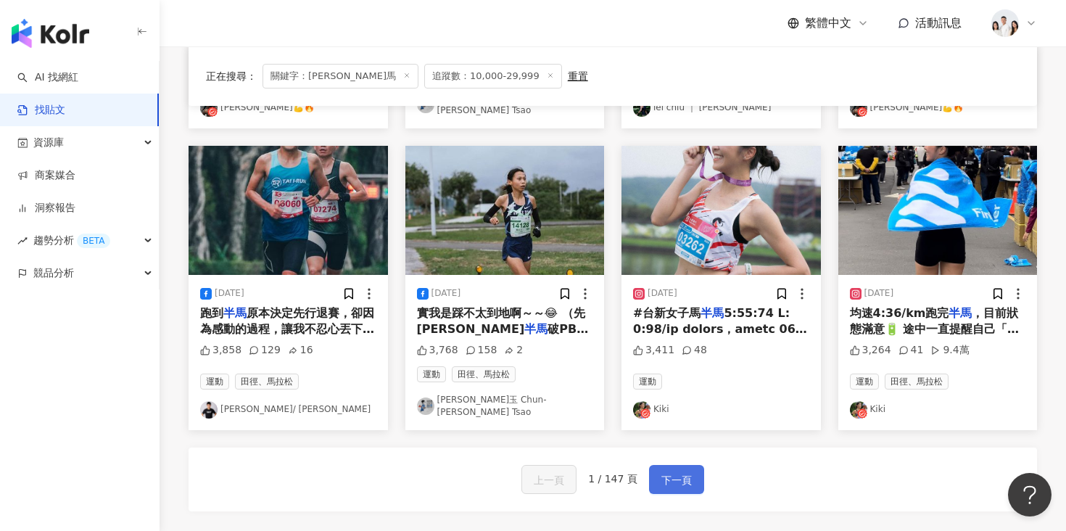
click at [688, 471] on span "下一頁" at bounding box center [676, 479] width 30 height 17
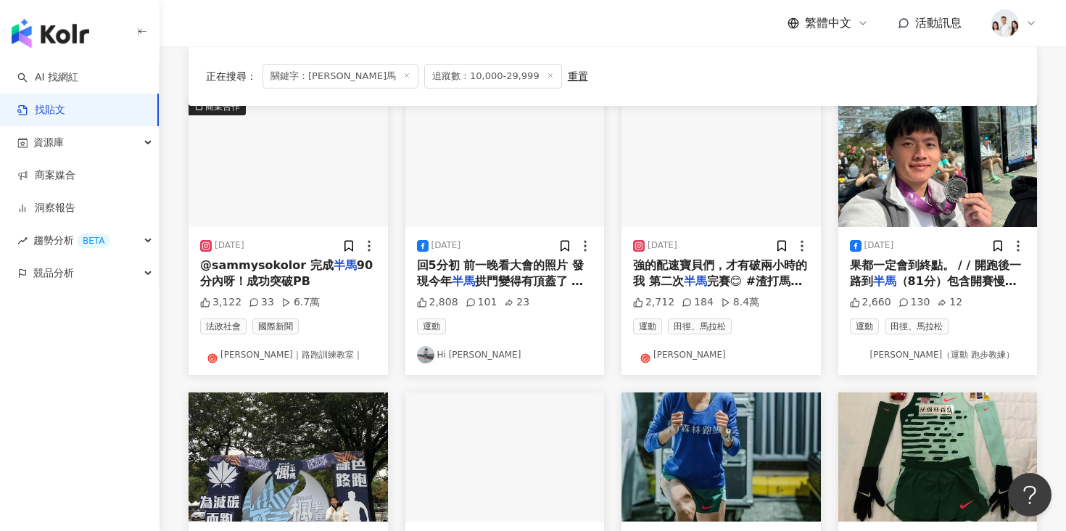
scroll to position [148, 0]
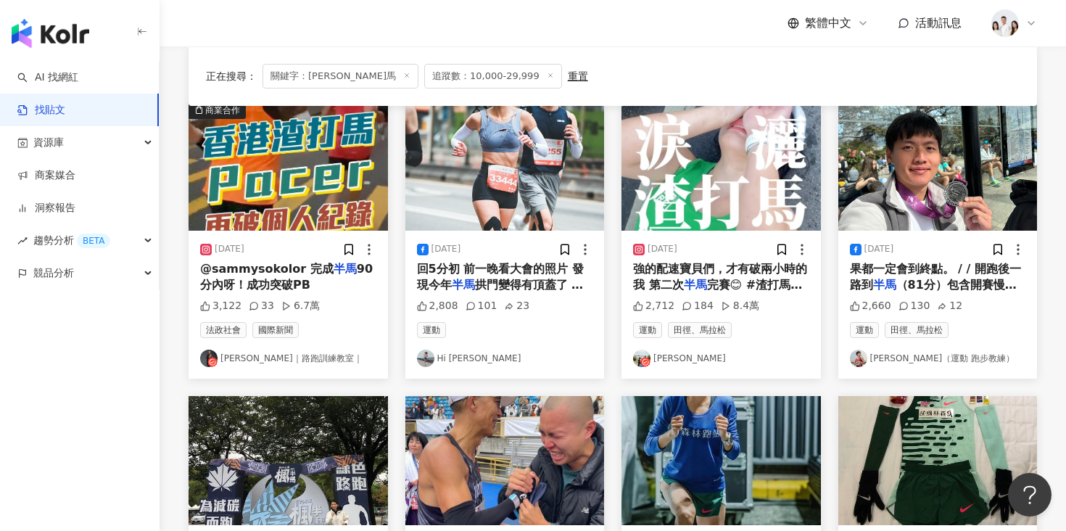
click at [721, 185] on img "button" at bounding box center [721, 166] width 199 height 129
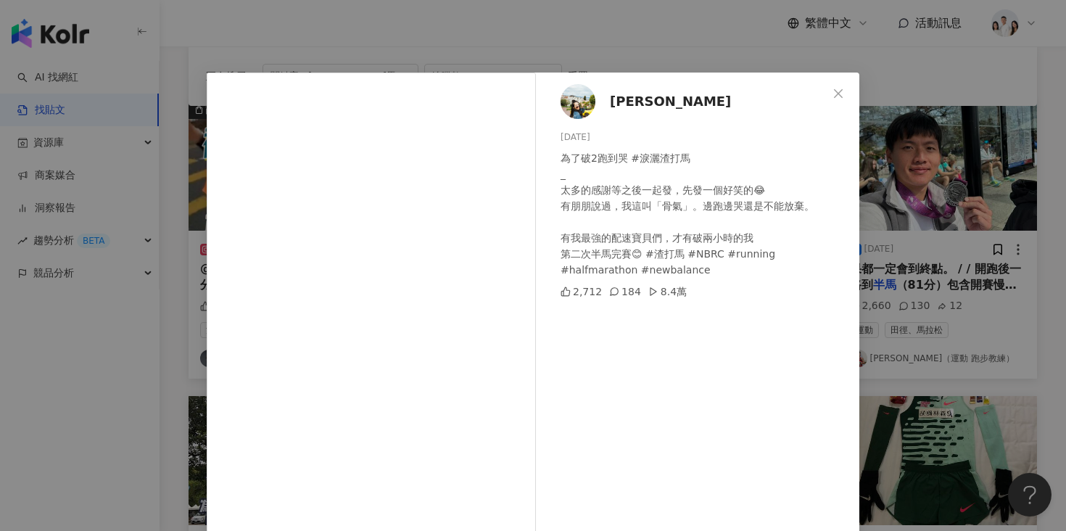
click at [635, 100] on span "Jenny Huang" at bounding box center [670, 101] width 121 height 20
click at [904, 202] on div "Jenny Huang 2025/1/13 為了破2跑到哭 #淚灑渣打馬 _ 太多的感謝等之後一起發，先發一個好笑的😂 有朋朋說過，我這叫「骨氣」。邊跑邊哭還…" at bounding box center [533, 265] width 1066 height 531
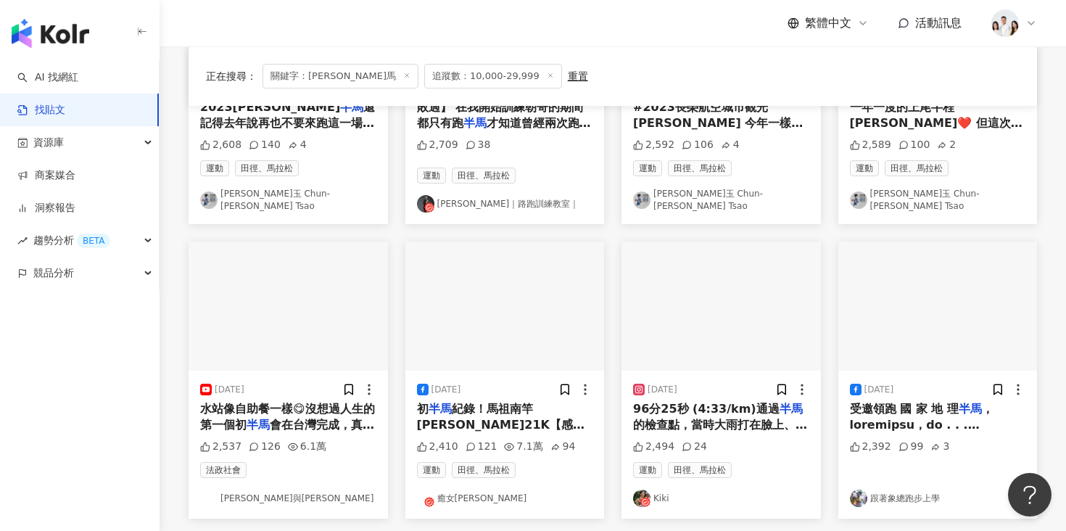
scroll to position [701, 0]
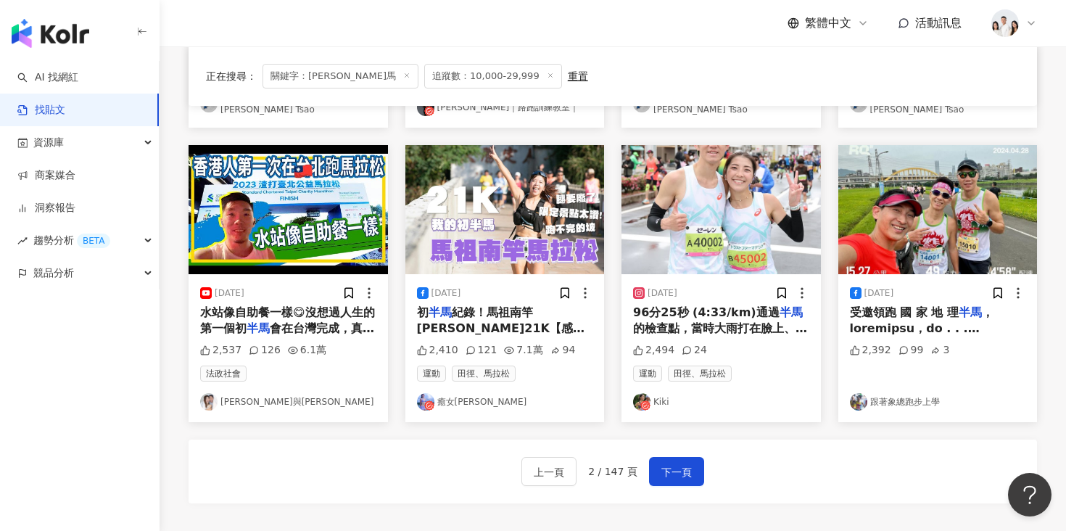
click at [541, 231] on img "button" at bounding box center [504, 209] width 199 height 129
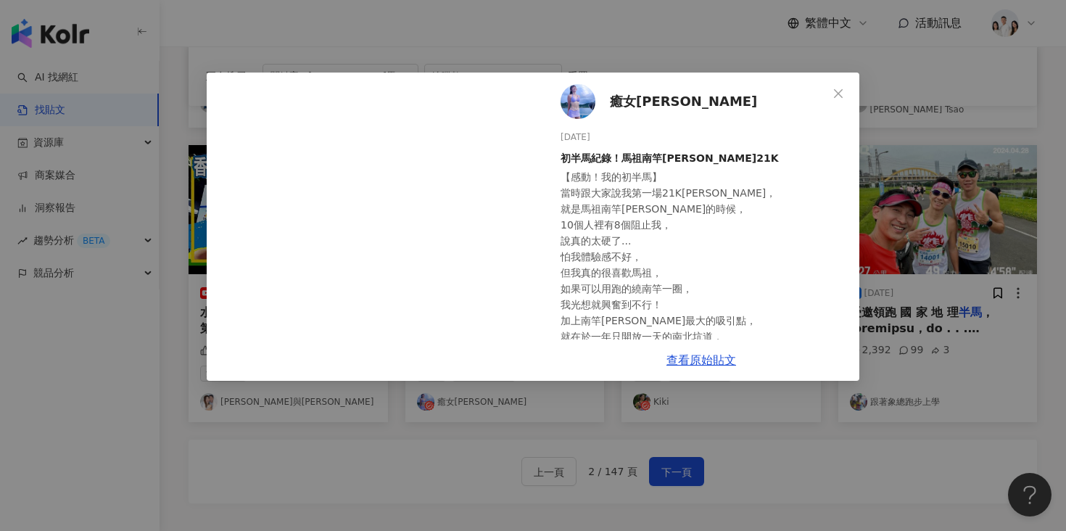
click at [624, 100] on span "癒女Yasu" at bounding box center [683, 101] width 147 height 20
click at [900, 143] on div "癒女Yasu 2023/12/30 初半馬紀錄！馬祖南竿馬拉松21K 2,410 121 7.1萬 94 查看原始貼文" at bounding box center [533, 265] width 1066 height 531
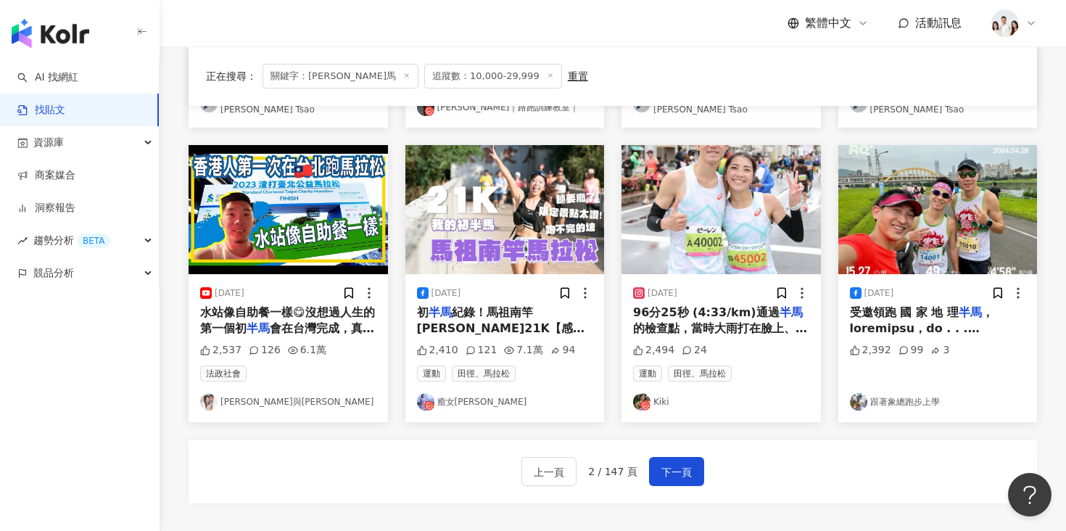
click at [894, 218] on img "button" at bounding box center [937, 209] width 199 height 129
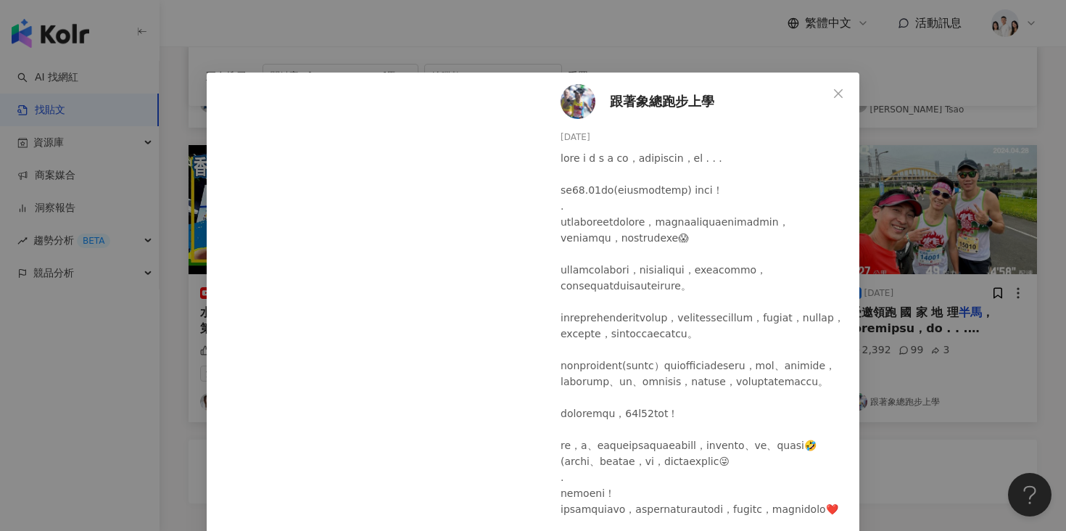
click at [653, 104] on span "跟著象總跑步上學" at bounding box center [662, 101] width 104 height 20
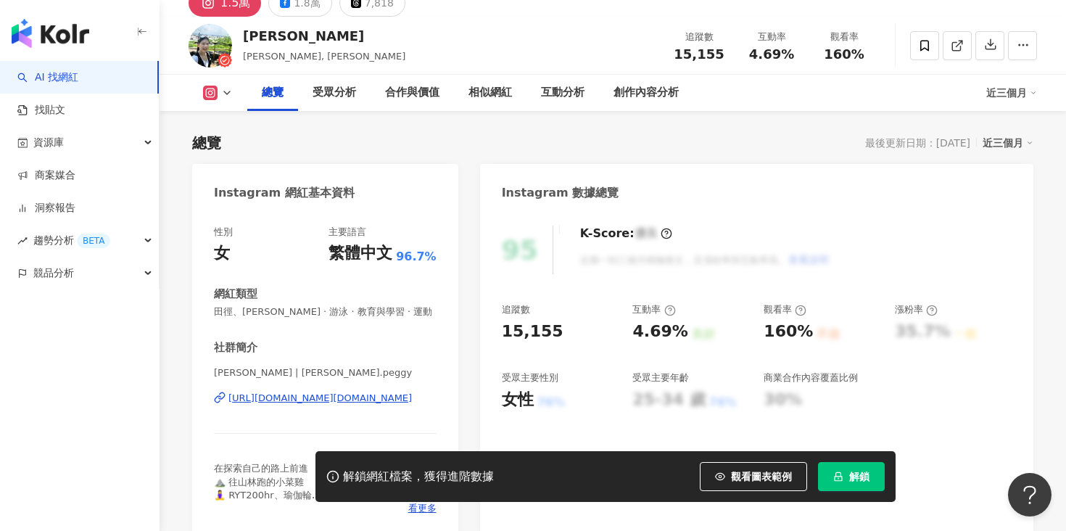
scroll to position [115, 0]
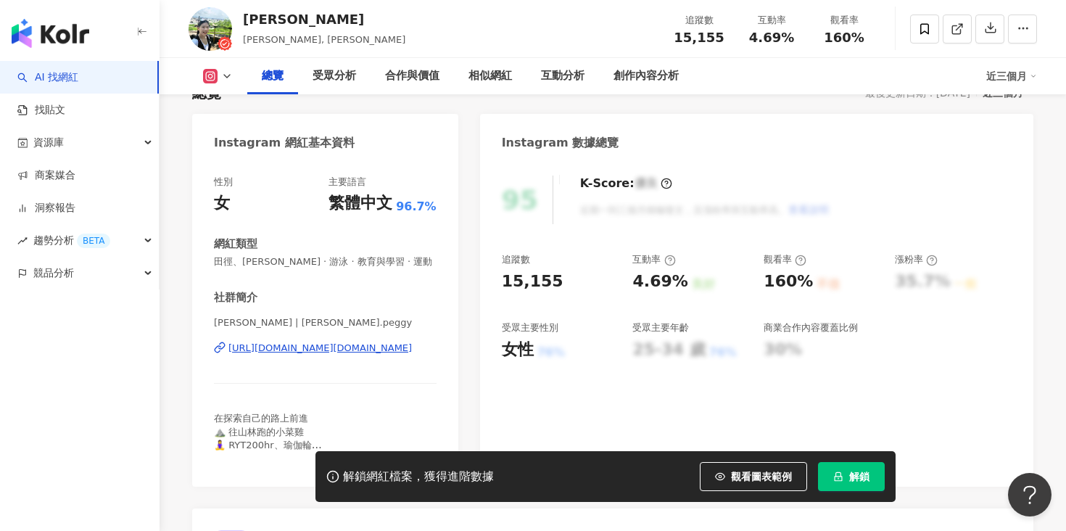
click at [304, 347] on div "https://www.instagram.com/peipei.peggy/" at bounding box center [319, 348] width 183 height 13
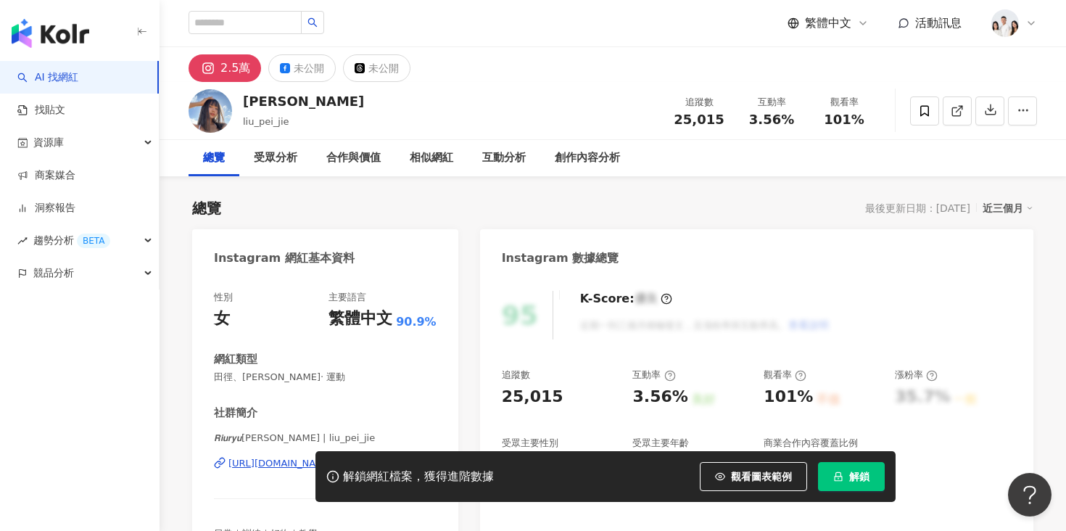
scroll to position [89, 0]
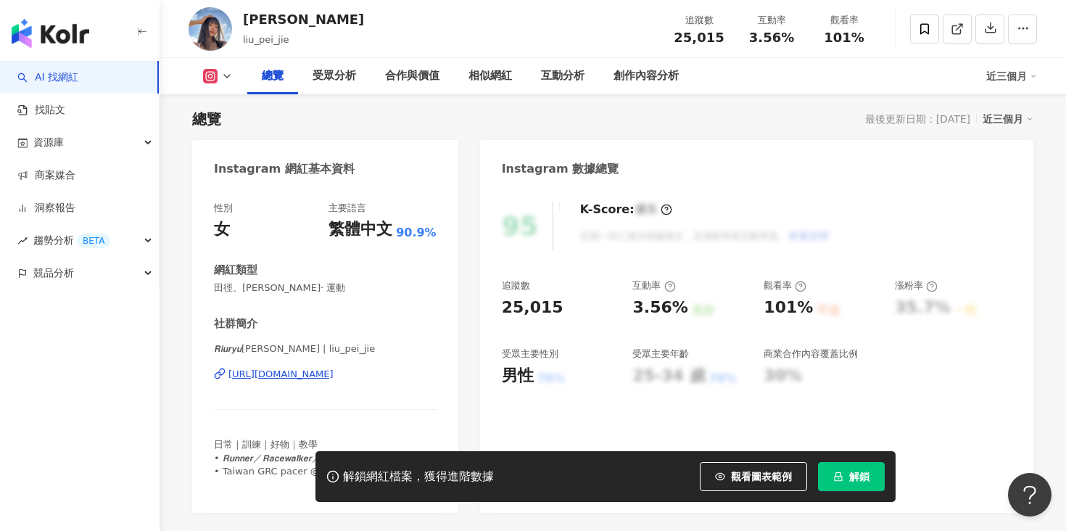
click at [299, 375] on div "https://www.instagram.com/liu_pei_jie/" at bounding box center [280, 374] width 105 height 13
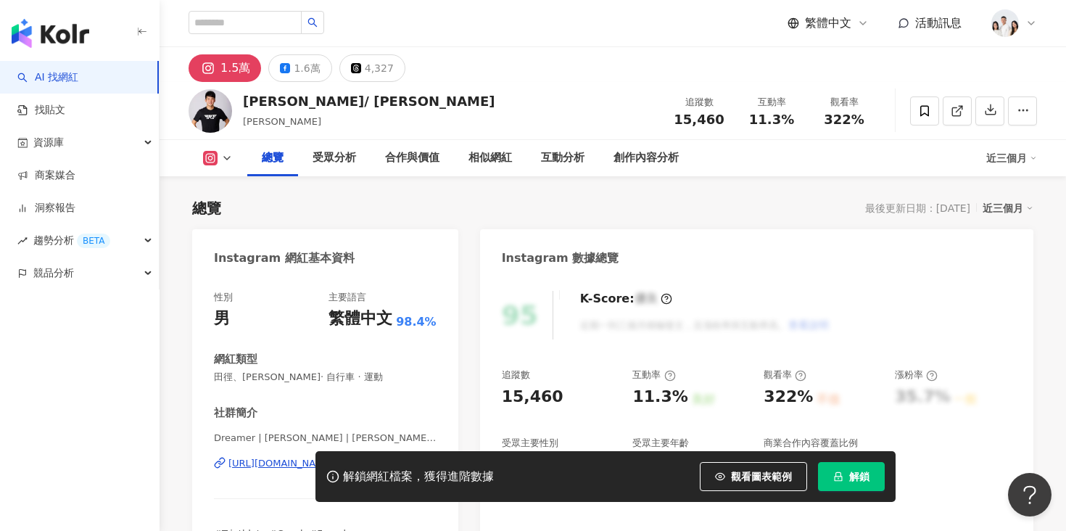
click at [238, 460] on div "解鎖網紅檔案，獲得進階數據 觀看圖表範例 解鎖" at bounding box center [533, 476] width 1066 height 51
click at [242, 461] on div "解鎖網紅檔案，獲得進階數據 觀看圖表範例 解鎖" at bounding box center [533, 476] width 1066 height 51
click at [257, 466] on div "解鎖網紅檔案，獲得進階數據 觀看圖表範例 解鎖" at bounding box center [533, 476] width 1066 height 51
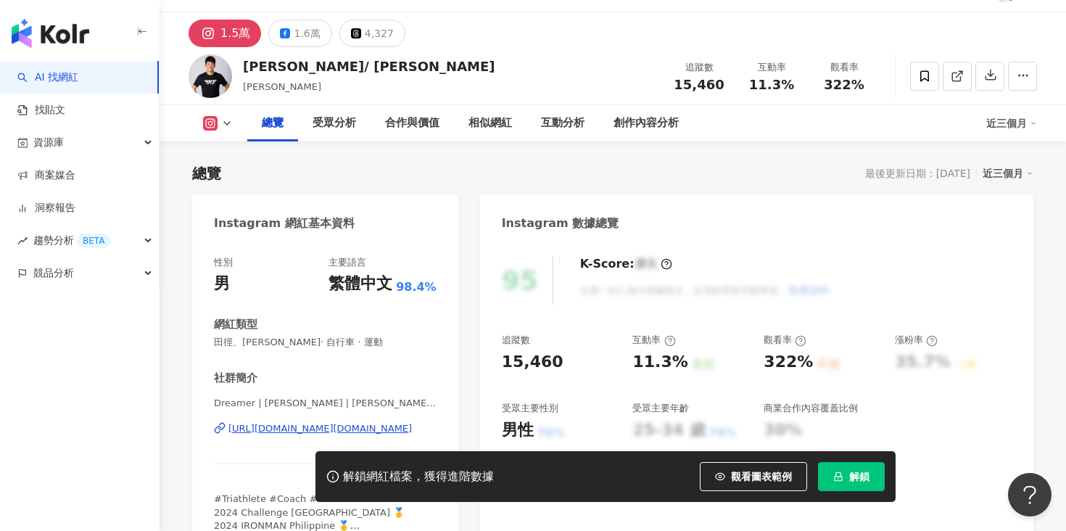
scroll to position [78, 0]
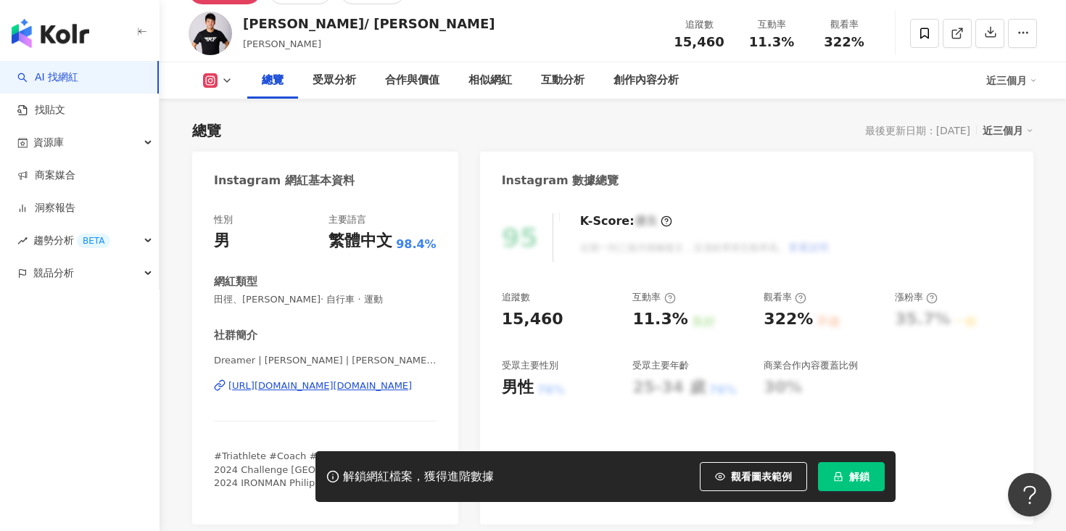
click at [293, 388] on div "https://www.instagram.com/tyson.wu_tw/" at bounding box center [319, 385] width 183 height 13
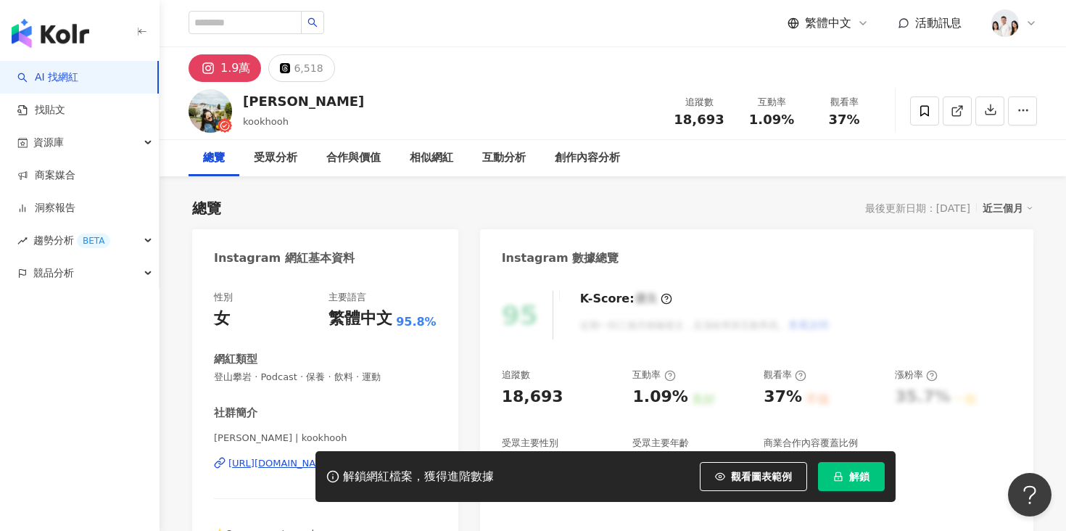
click at [255, 466] on div "解鎖網紅檔案，獲得進階數據 觀看圖表範例 解鎖" at bounding box center [533, 476] width 1066 height 51
click at [255, 463] on div "解鎖網紅檔案，獲得進階數據 觀看圖表範例 解鎖" at bounding box center [533, 476] width 1066 height 51
click at [264, 461] on div "解鎖網紅檔案，獲得進階數據 觀看圖表範例 解鎖" at bounding box center [533, 476] width 1066 height 51
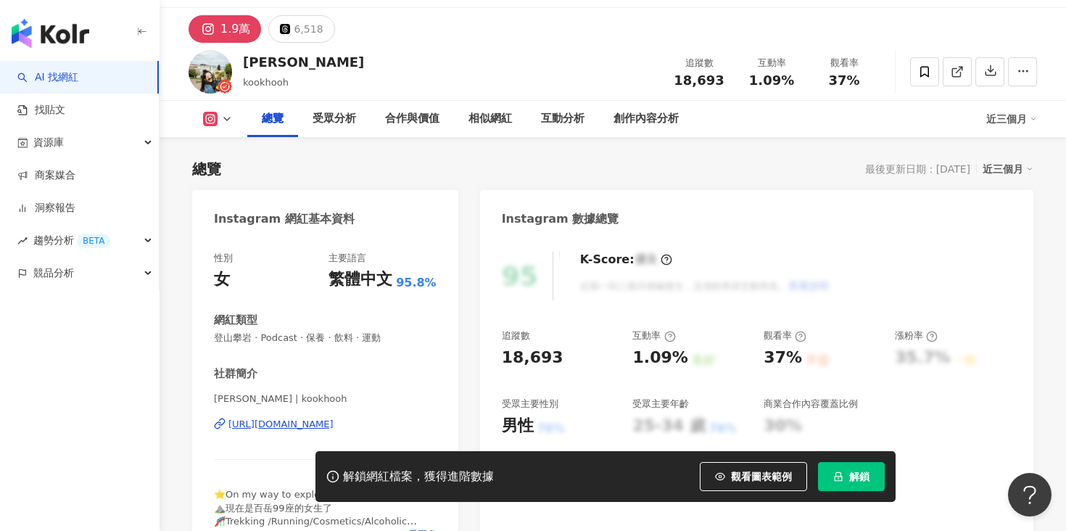
scroll to position [125, 0]
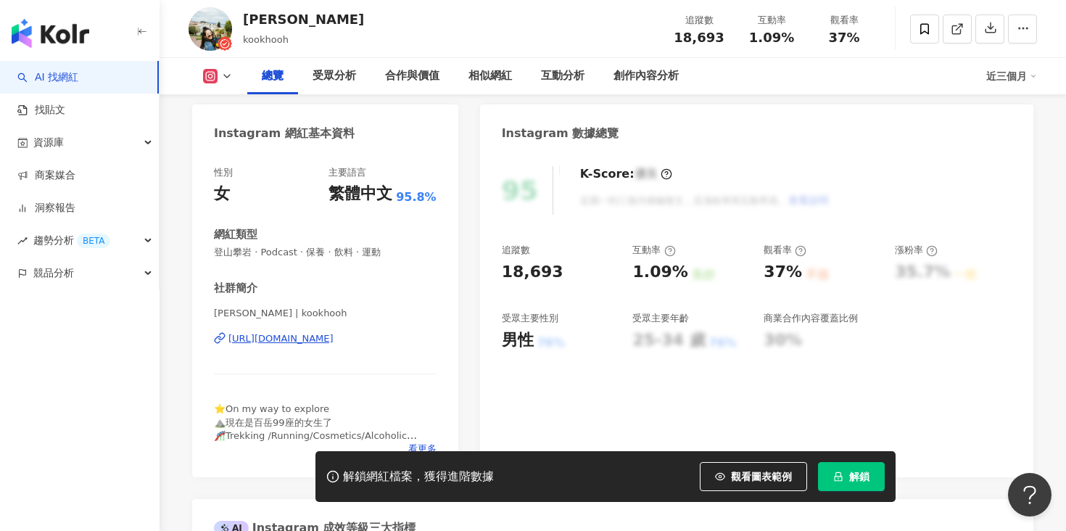
click at [302, 339] on div "https://www.instagram.com/kookhooh/" at bounding box center [280, 338] width 105 height 13
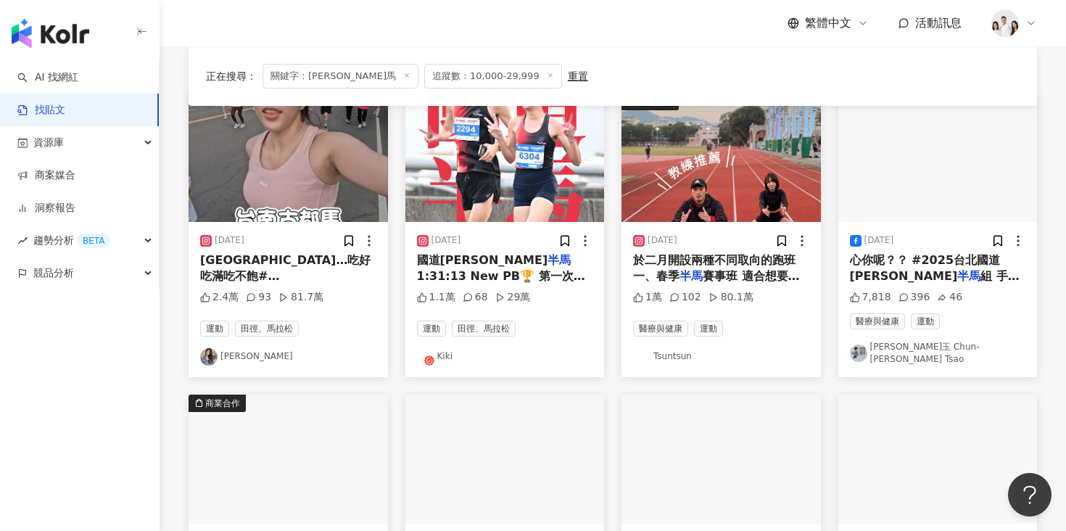
scroll to position [864, 0]
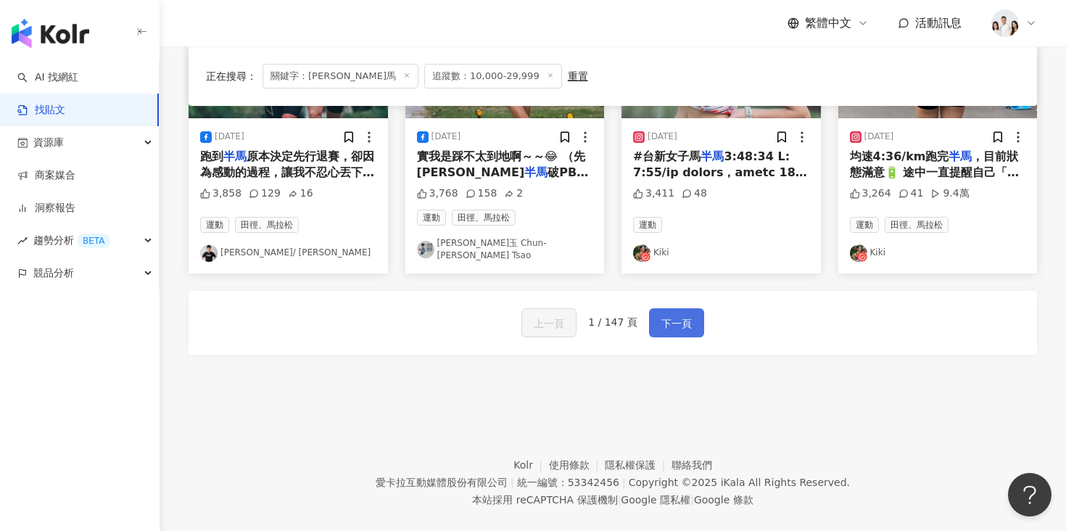
click at [693, 308] on button "下一頁" at bounding box center [676, 322] width 55 height 29
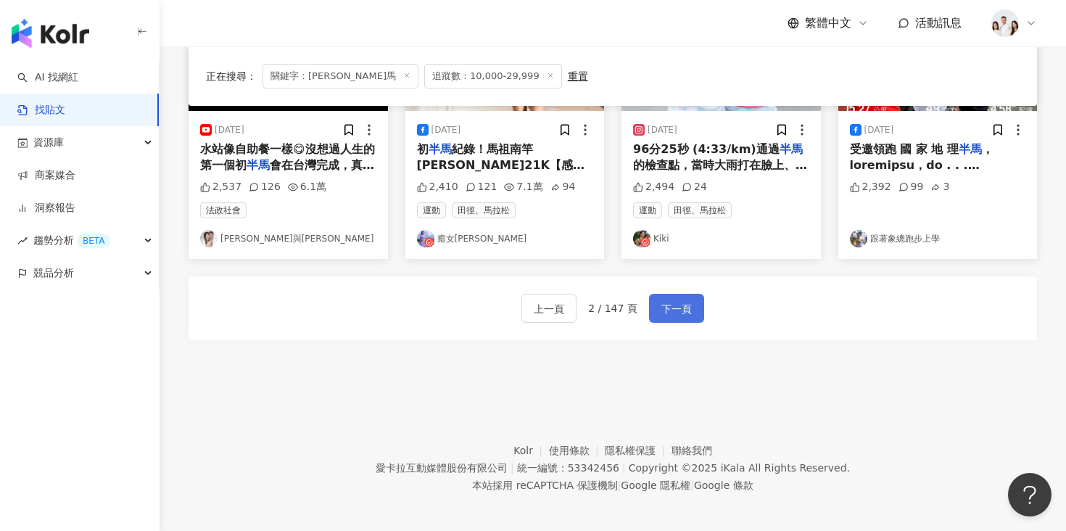
click at [693, 302] on button "下一頁" at bounding box center [676, 308] width 55 height 29
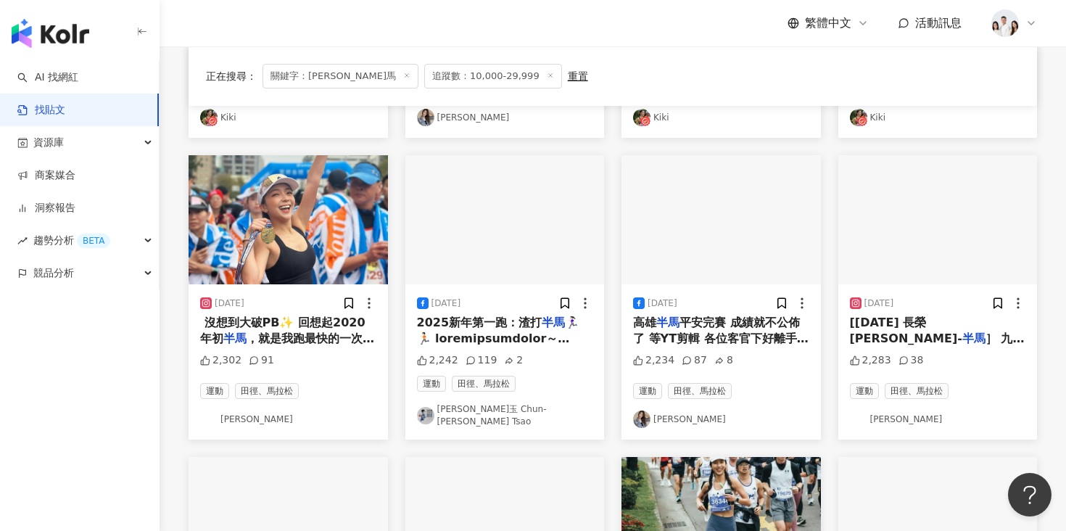
scroll to position [686, 0]
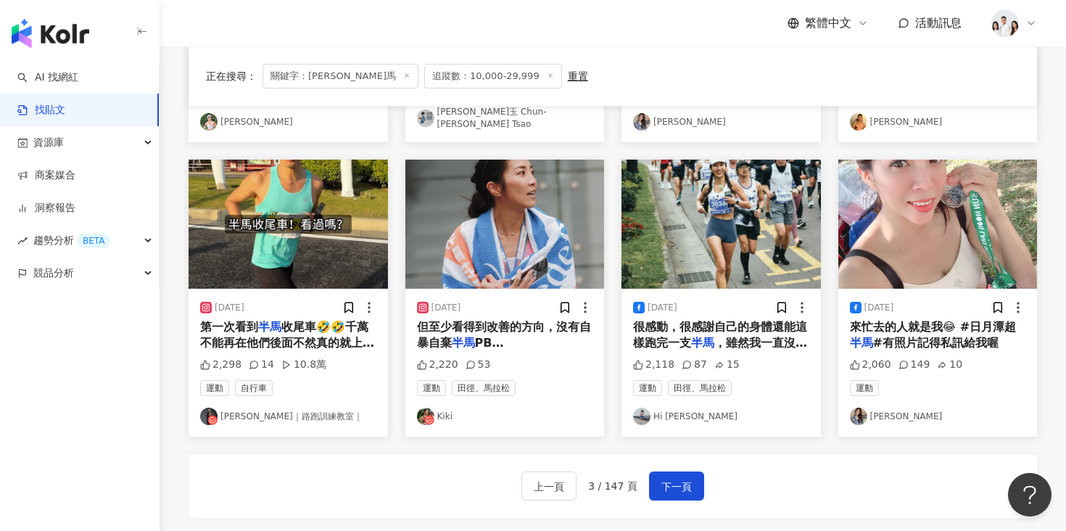
click at [354, 251] on img "button" at bounding box center [288, 224] width 199 height 129
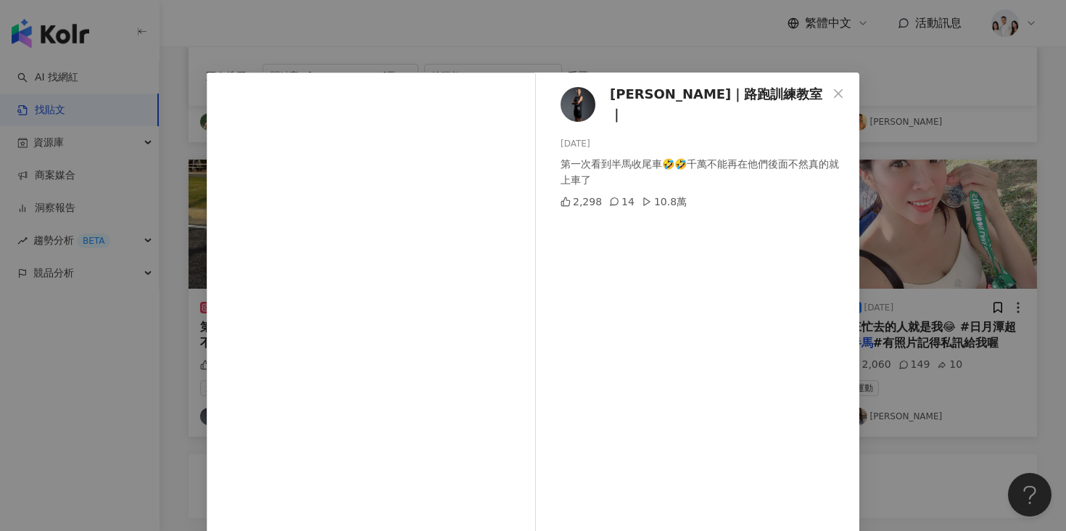
click at [922, 177] on div "李翰暄Coach｜路跑訓練教室｜ 2024/12/22 第一次看到半馬收尾車🤣🤣千萬不能再在他們後面不然真的就上車了 2,298 14 10.8萬 查看原始貼文" at bounding box center [533, 265] width 1066 height 531
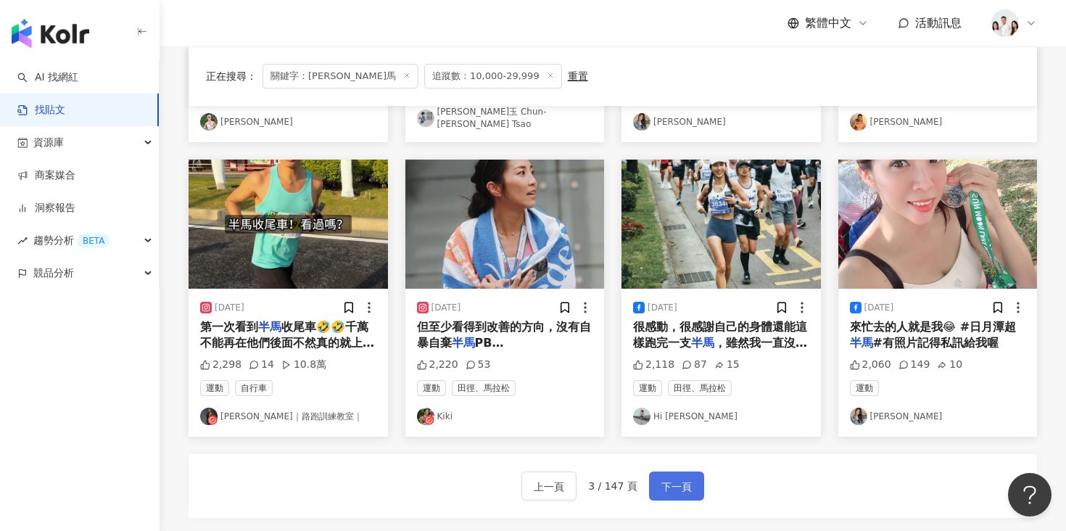
click at [694, 487] on button "下一頁" at bounding box center [676, 485] width 55 height 29
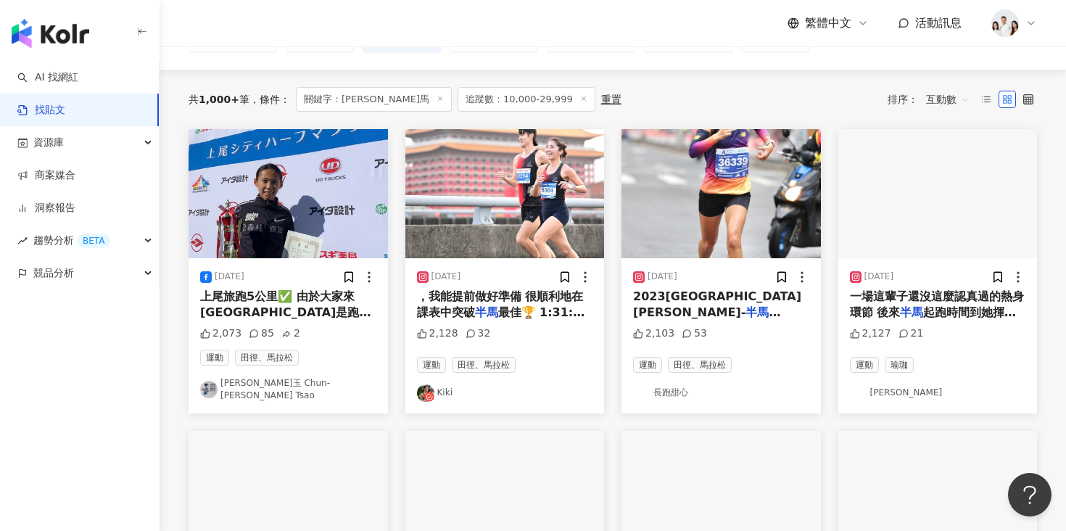
scroll to position [124, 0]
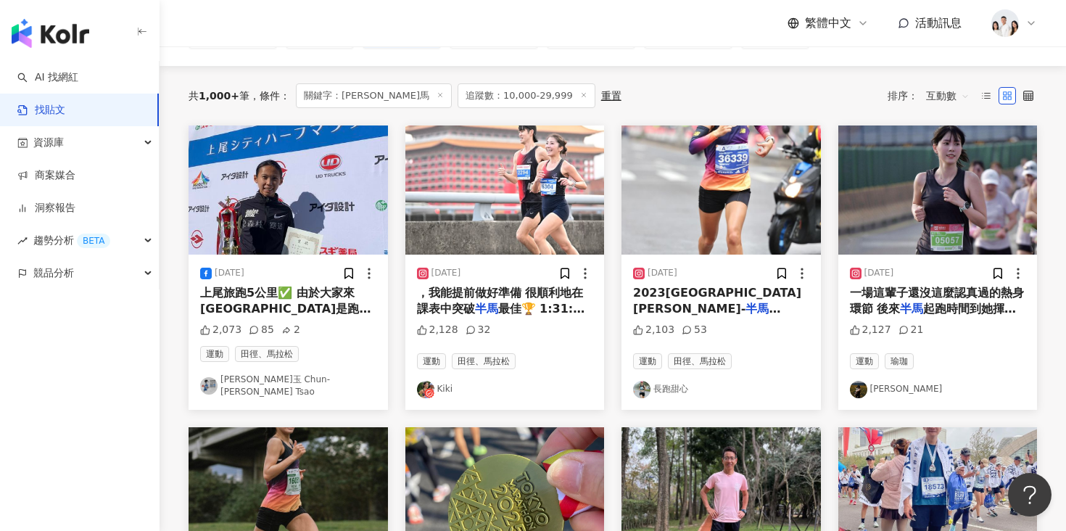
click at [891, 218] on img "button" at bounding box center [937, 189] width 199 height 129
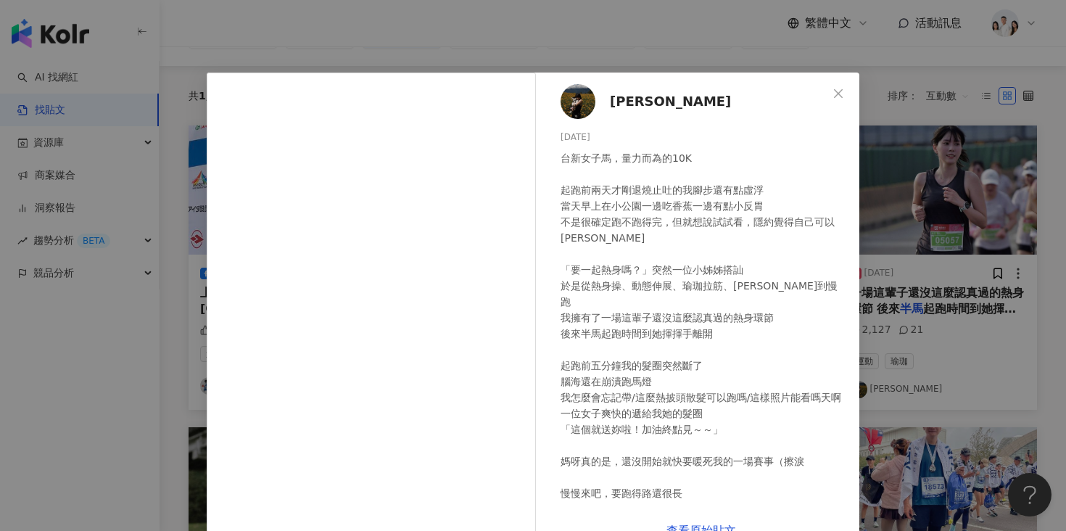
click at [901, 160] on div "ruth 2024/4/15 台新女子馬，量力而為的10K 起跑前兩天才剛退燒止吐的我腳步還有點虛浮 當天早上在小公園一邊吃香蕉一邊有點小反胃 不是很確定跑不…" at bounding box center [533, 265] width 1066 height 531
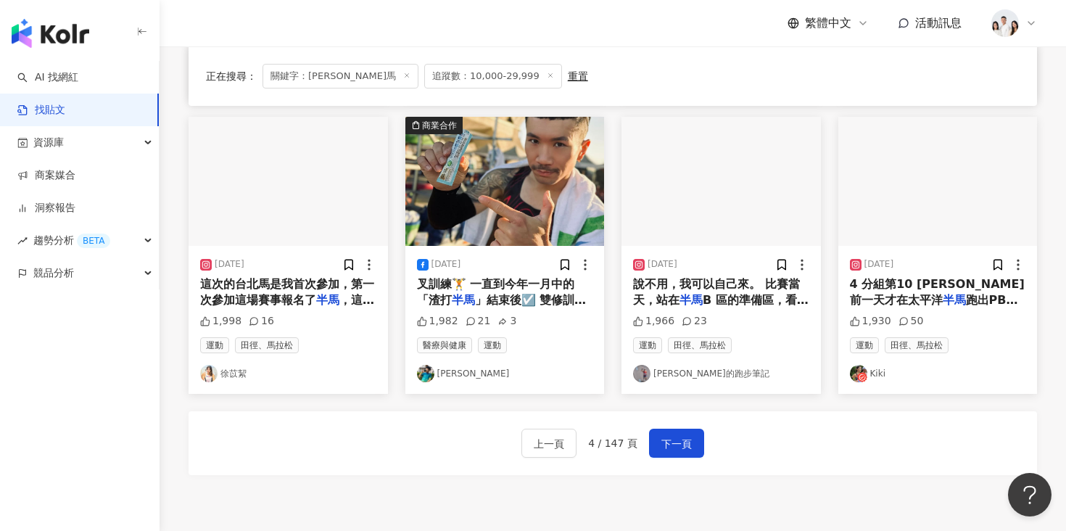
scroll to position [738, 0]
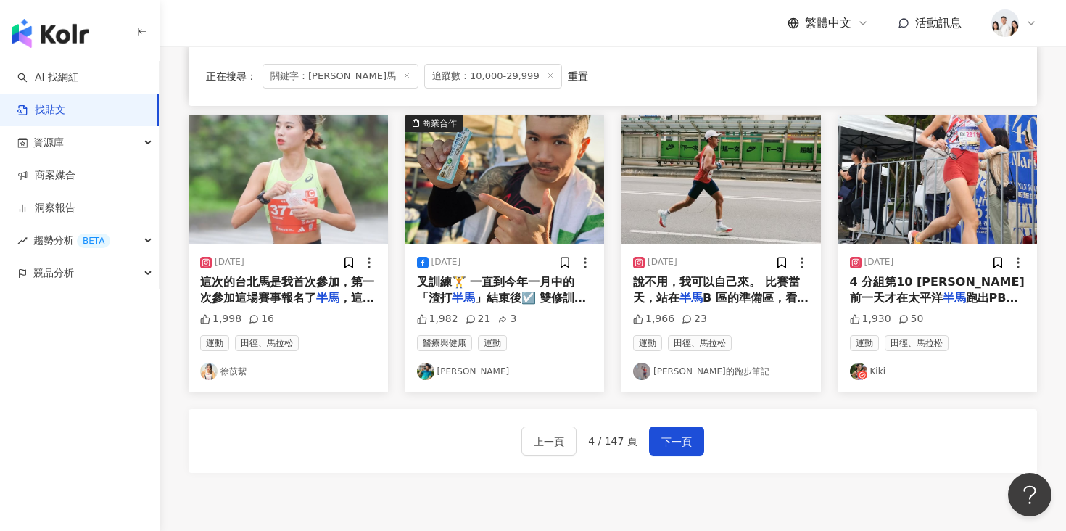
click at [320, 226] on img "button" at bounding box center [288, 179] width 199 height 129
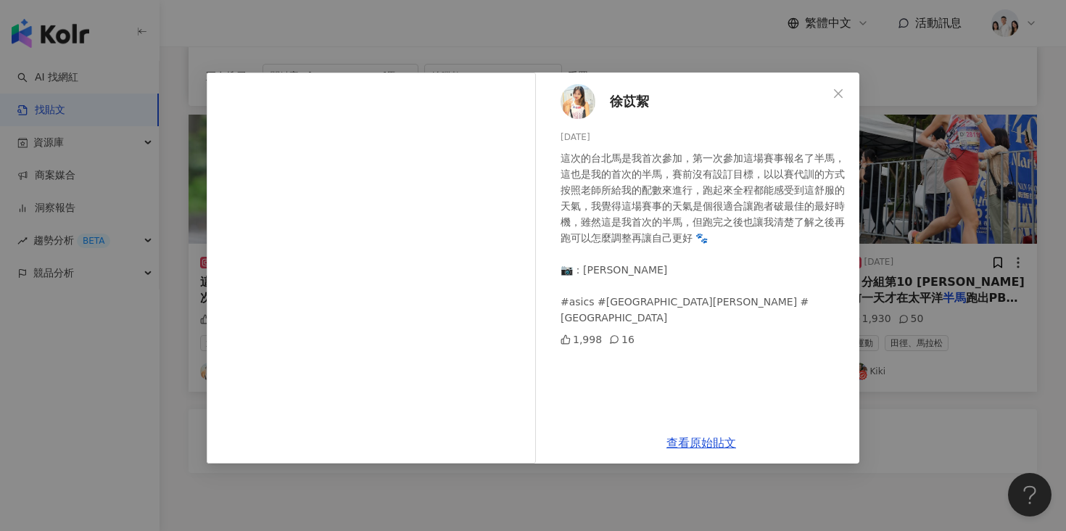
click at [954, 162] on div "徐苡絜 2024/12/17 這次的台北馬是我首次參加，第一次參加這場賽事報名了半馬，這也是我的首次的半馬，賽前沒有設訂目標，以以賽代訓的方式按照老師所給我的…" at bounding box center [533, 265] width 1066 height 531
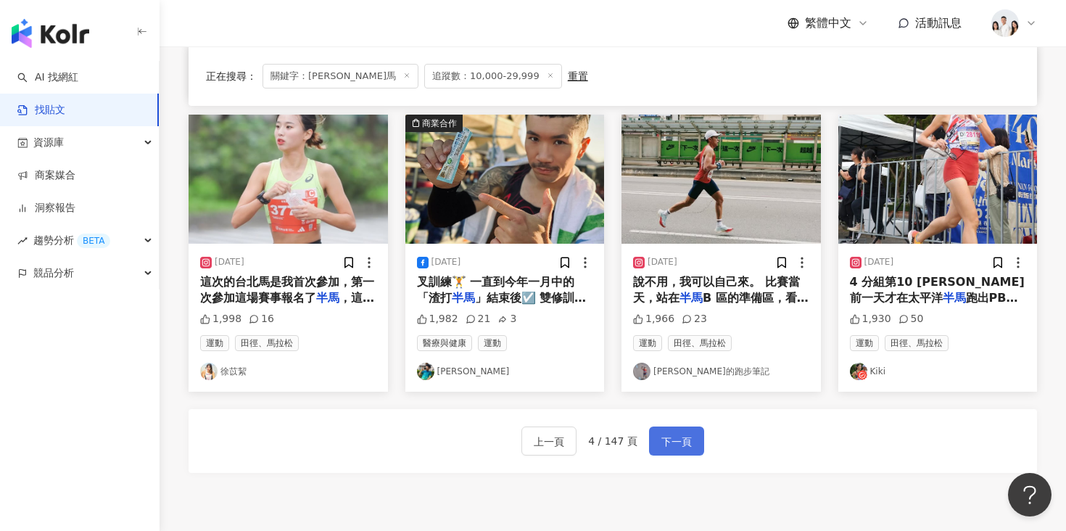
click at [673, 433] on span "下一頁" at bounding box center [676, 441] width 30 height 17
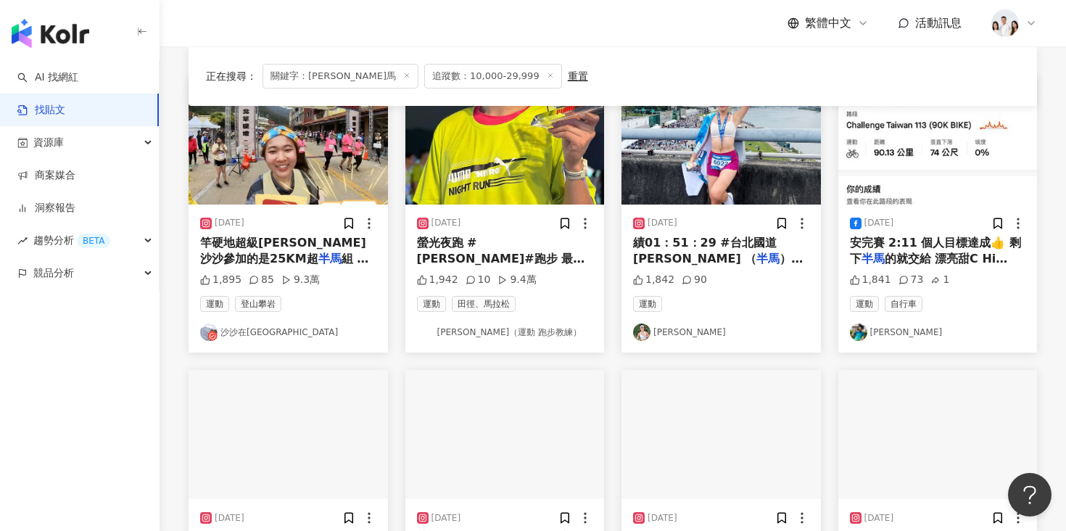
scroll to position [168, 0]
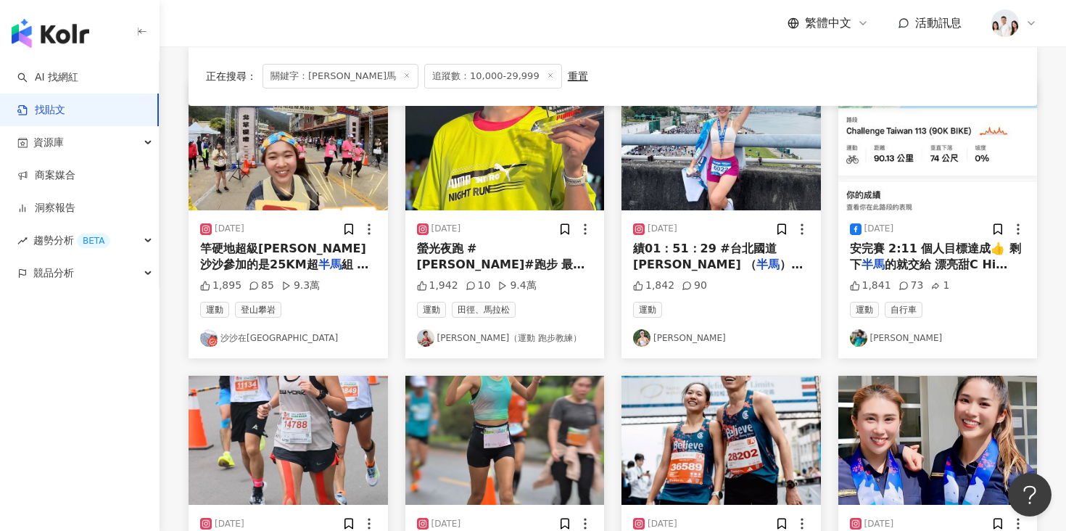
click at [329, 208] on img "button" at bounding box center [288, 145] width 199 height 129
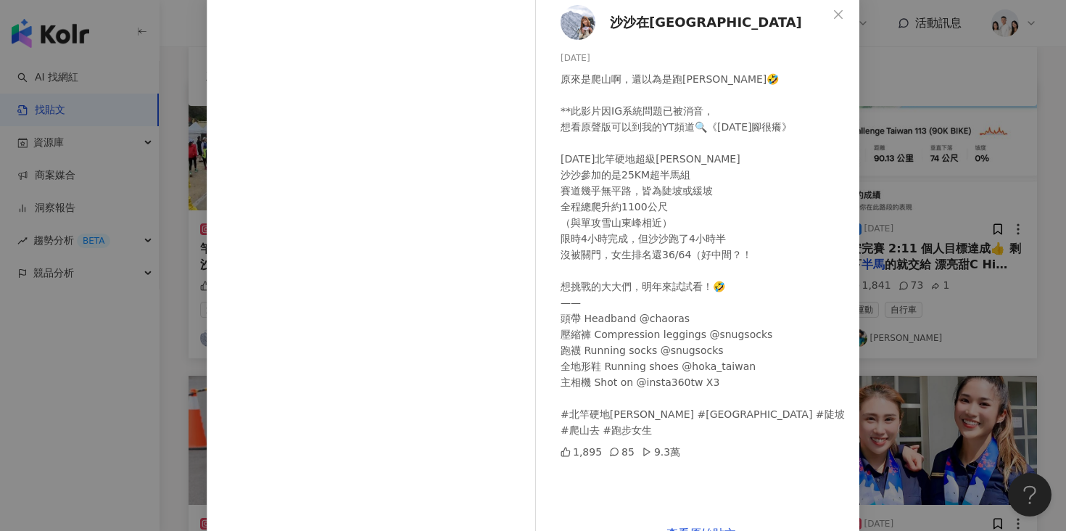
scroll to position [68, 0]
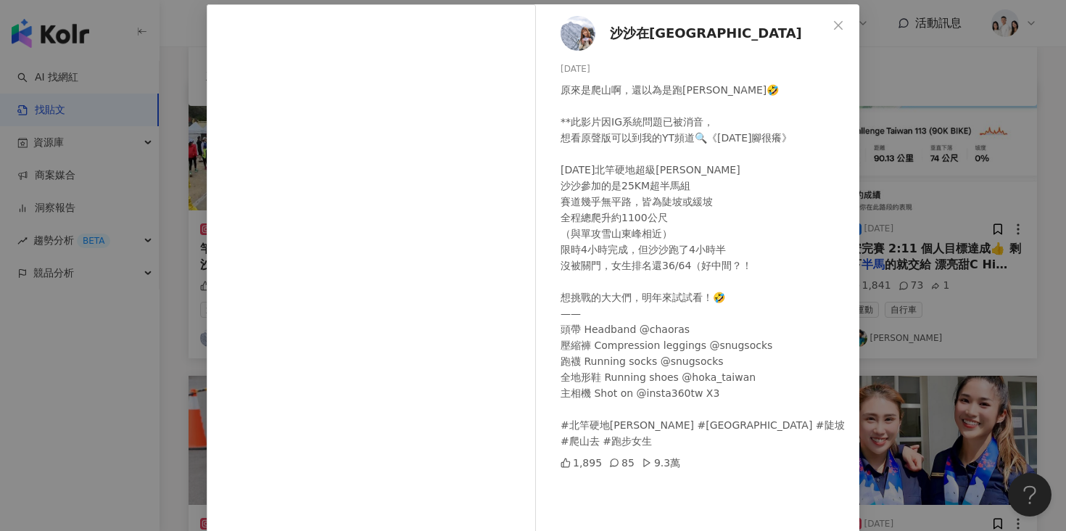
click at [868, 193] on div "沙沙在山上 Mountain Sasa 2024/3/31 原來是爬山啊，還以為是跑馬拉松🤣 **此影片因IG系統問題已被消音， 想看原聲版可以到我的YT頻道…" at bounding box center [533, 265] width 1066 height 531
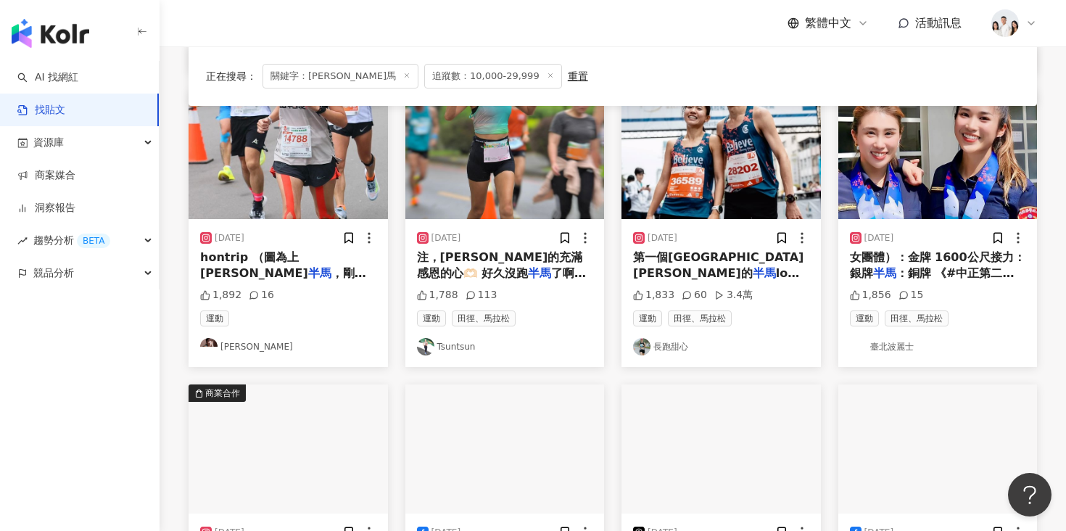
scroll to position [449, 0]
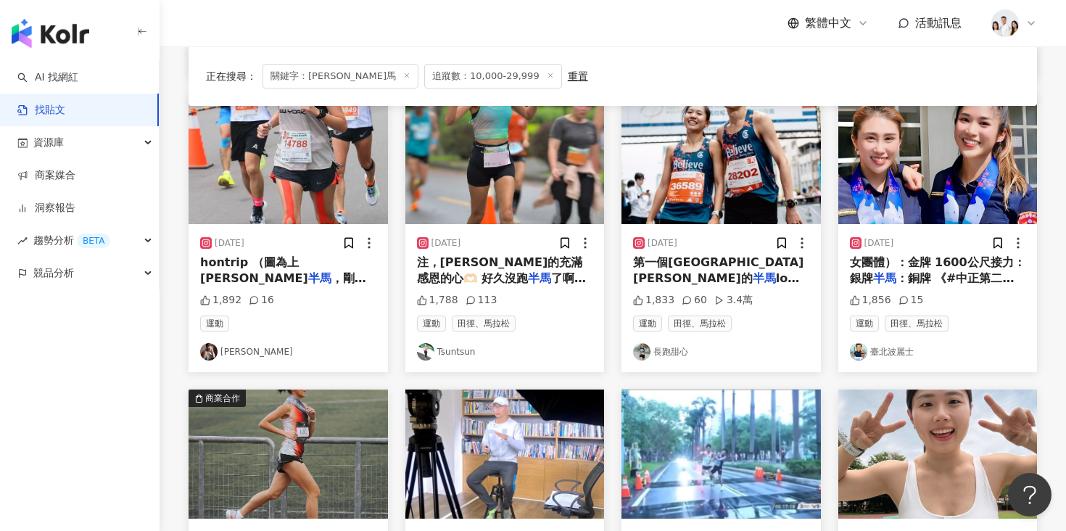
click at [969, 228] on div "2023/11/1 女團體）：金牌 1600公尺接力：銀牌 半馬 ：銅牌 《#中正第二分局 #王令樺 1,856 15 運動 田徑、馬拉松 臺北波麗士" at bounding box center [937, 298] width 199 height 148
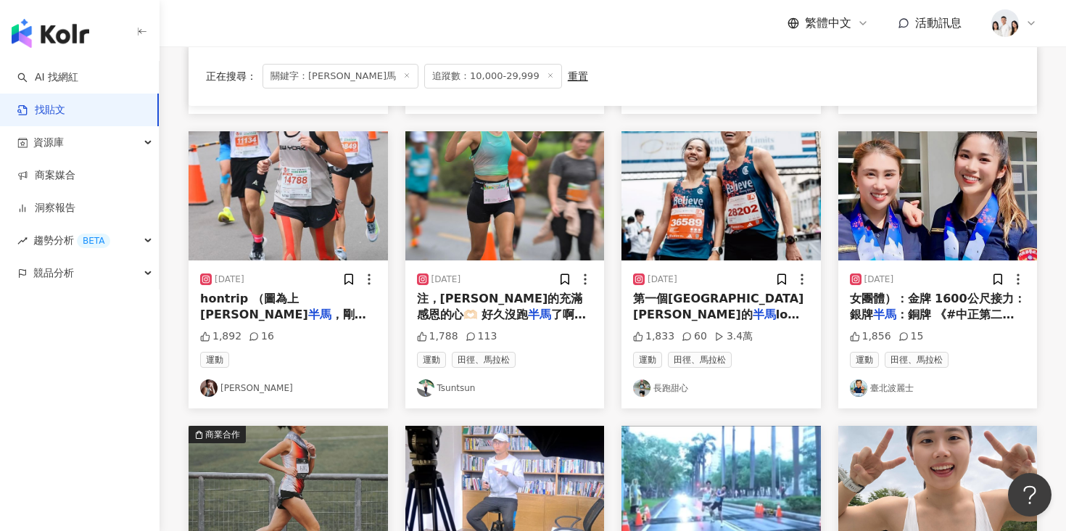
scroll to position [371, 0]
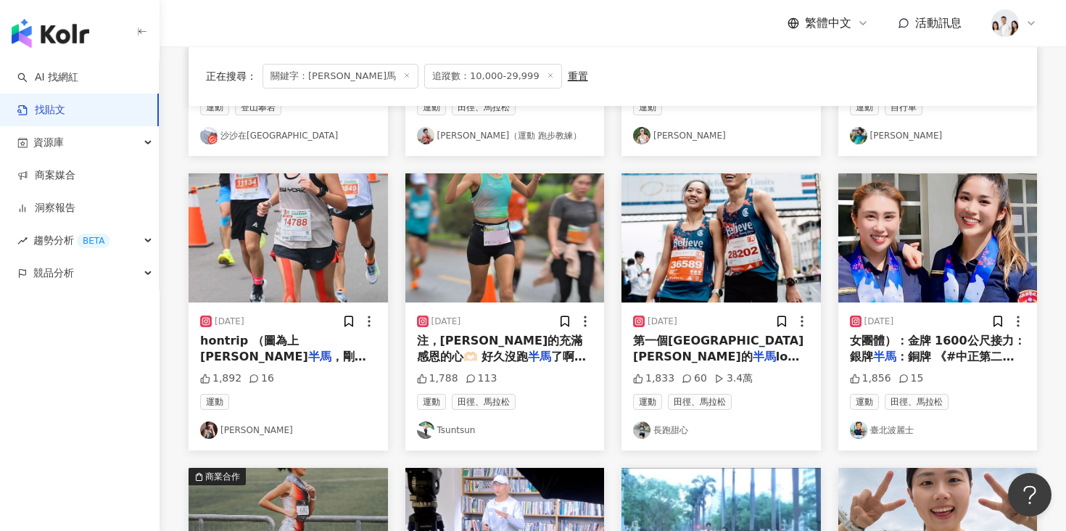
click at [305, 251] on img "button" at bounding box center [288, 237] width 199 height 129
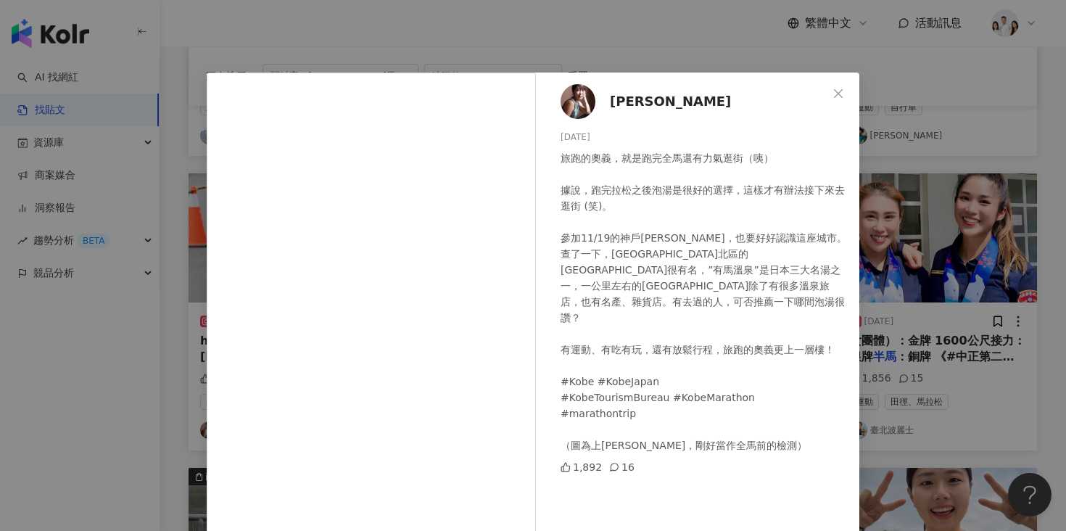
click at [915, 266] on div "徐裴翊 2023/10/27 旅跑的奧義，就是跑完全馬還有力氣逛街（咦） 據說，跑完拉松之後泡湯是很好的選擇，這樣才有辦法接下來去逛街 (笑)。 參加11/1…" at bounding box center [533, 265] width 1066 height 531
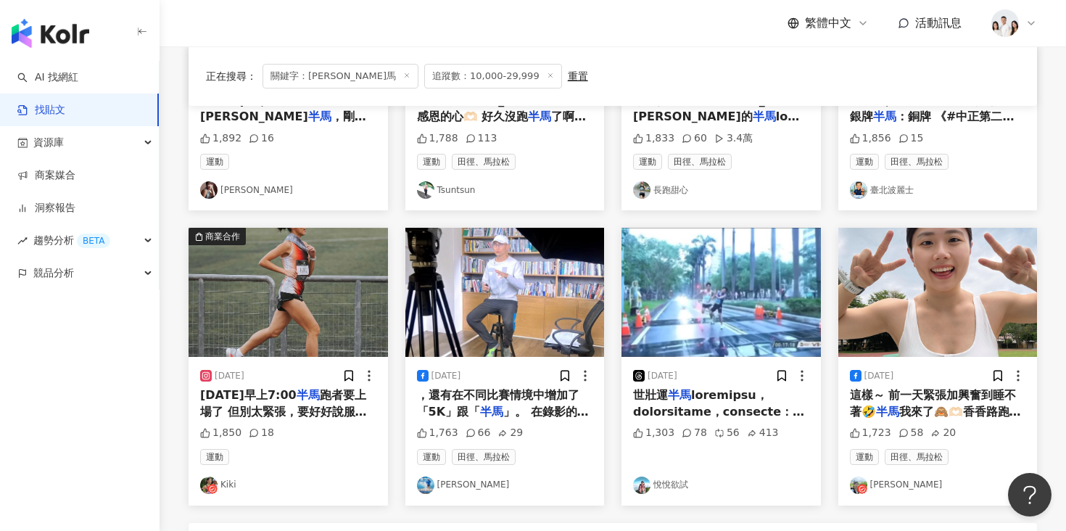
scroll to position [734, 0]
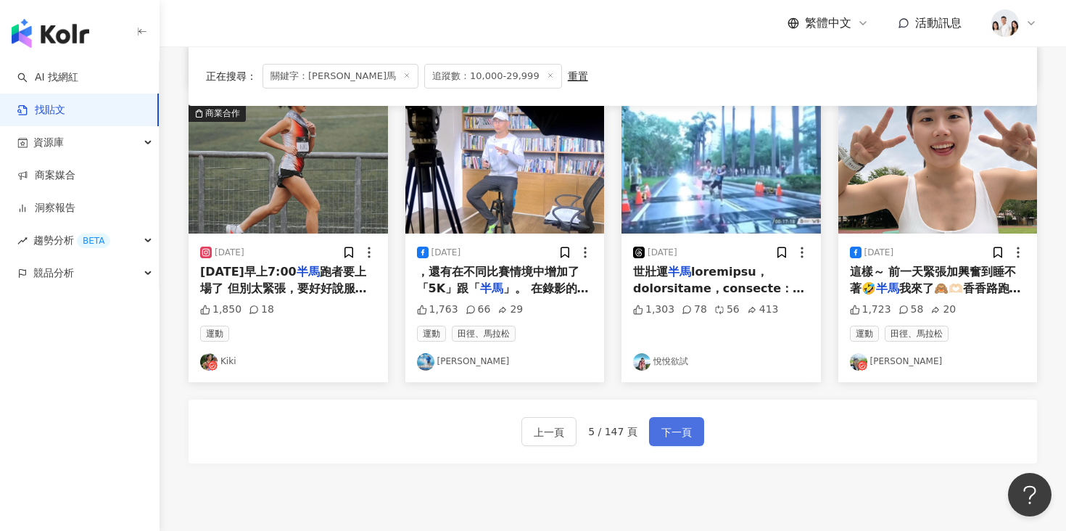
click at [665, 435] on span "下一頁" at bounding box center [676, 432] width 30 height 17
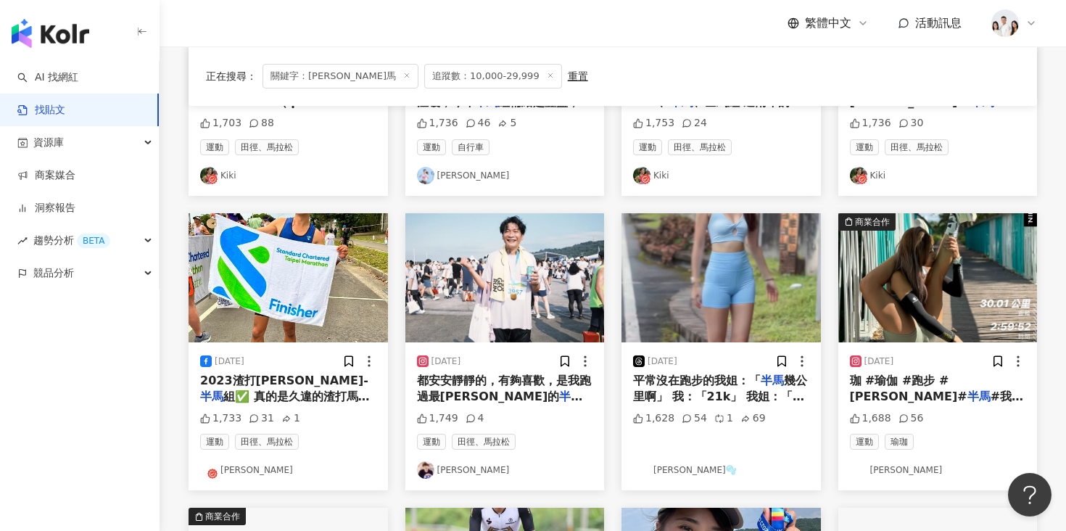
scroll to position [333, 0]
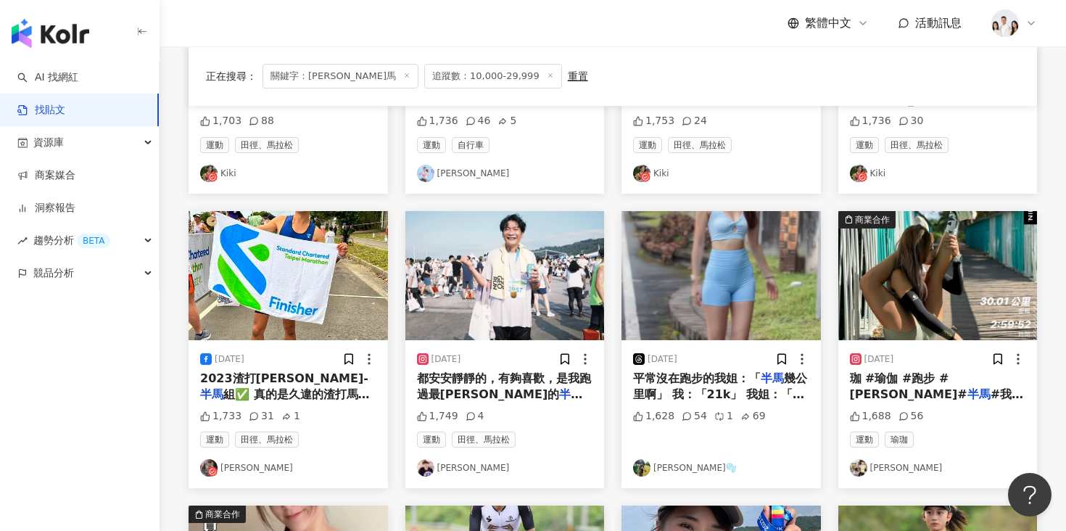
click at [915, 271] on img "button" at bounding box center [937, 275] width 199 height 129
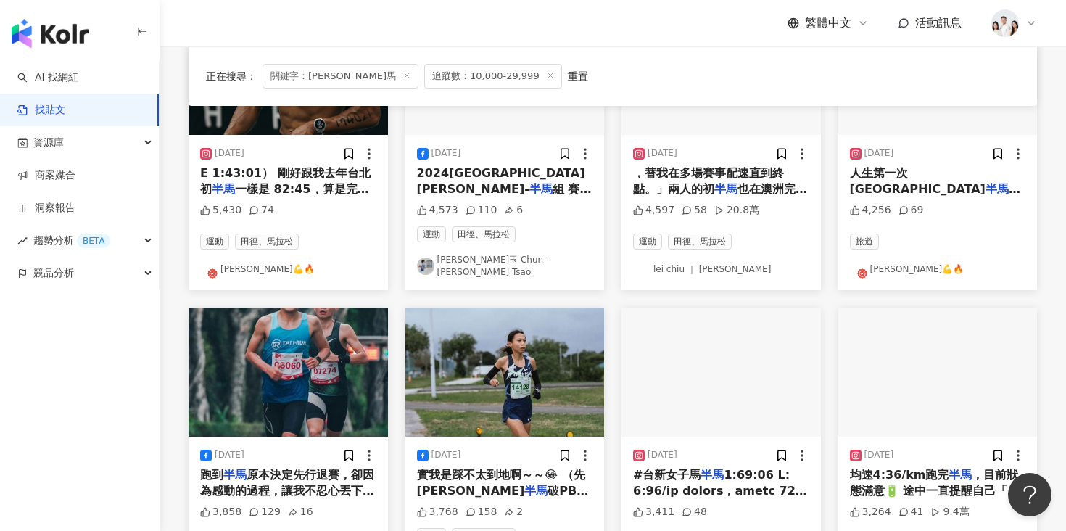
scroll to position [688, 0]
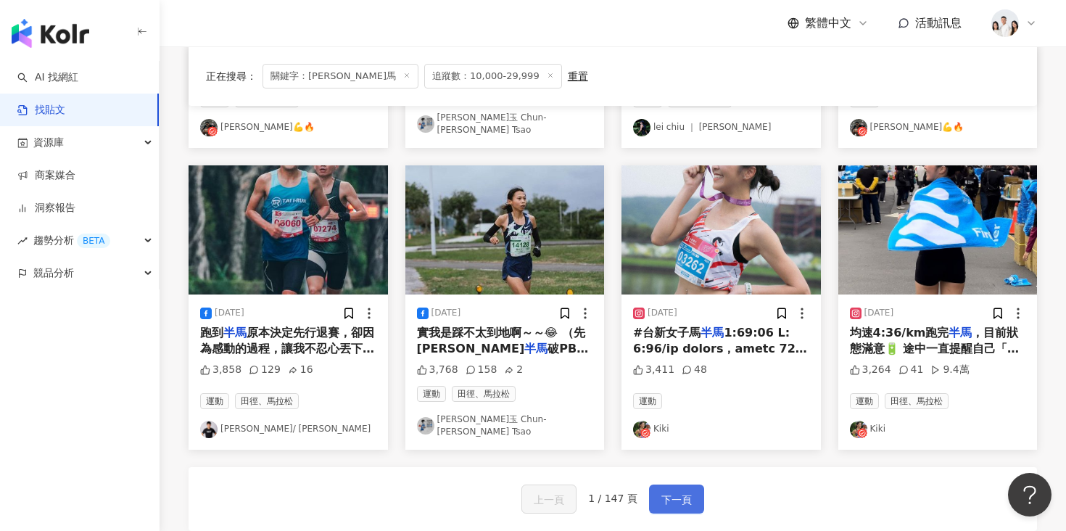
click at [669, 491] on span "下一頁" at bounding box center [676, 499] width 30 height 17
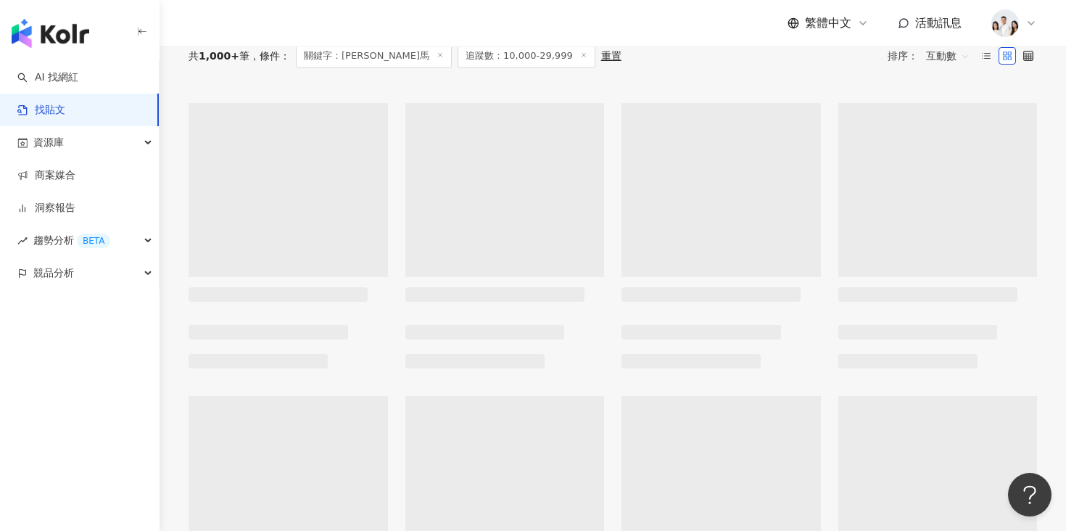
scroll to position [0, 0]
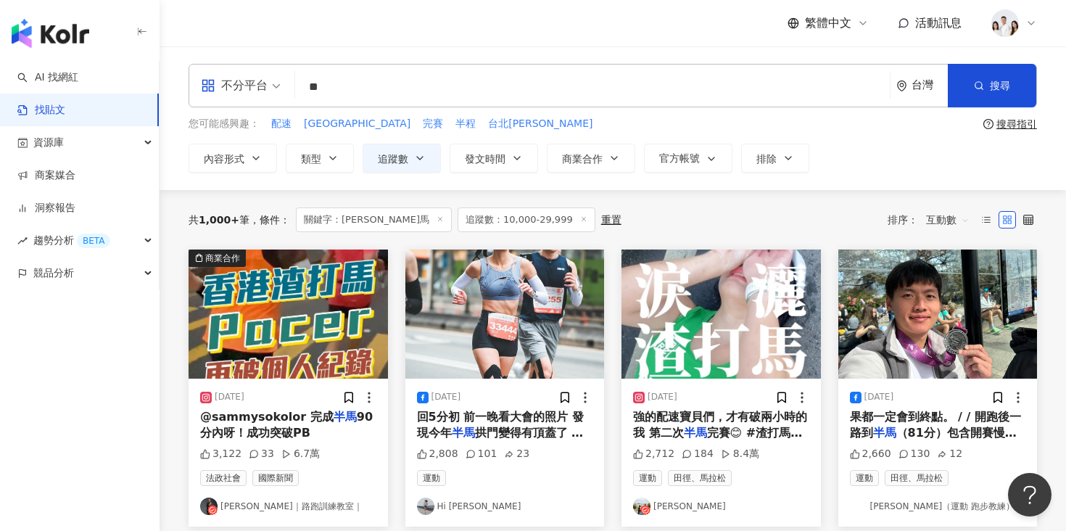
drag, startPoint x: 379, startPoint y: 91, endPoint x: 305, endPoint y: 89, distance: 74.7
click at [305, 90] on input "**" at bounding box center [592, 86] width 583 height 31
type input "******"
type input "***"
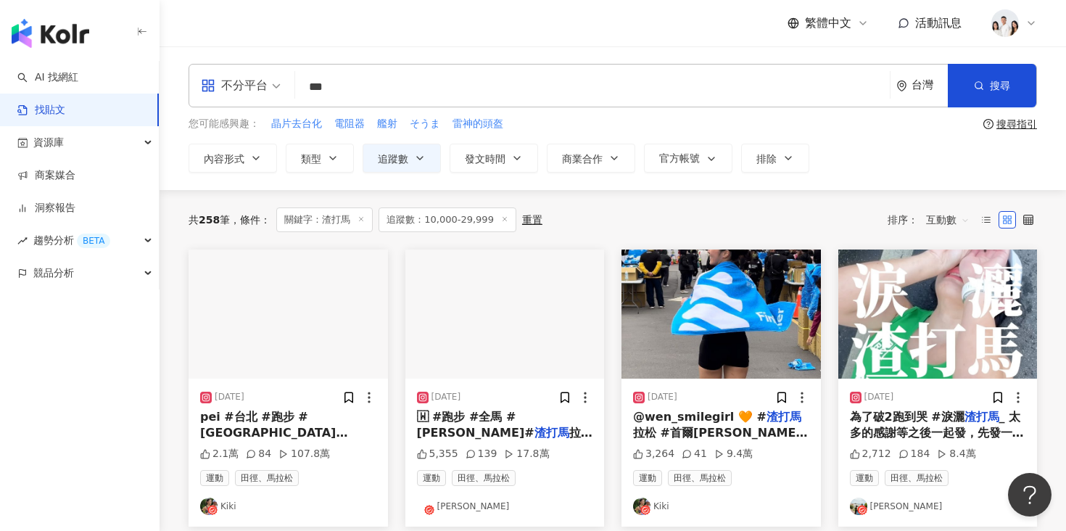
scroll to position [113, 0]
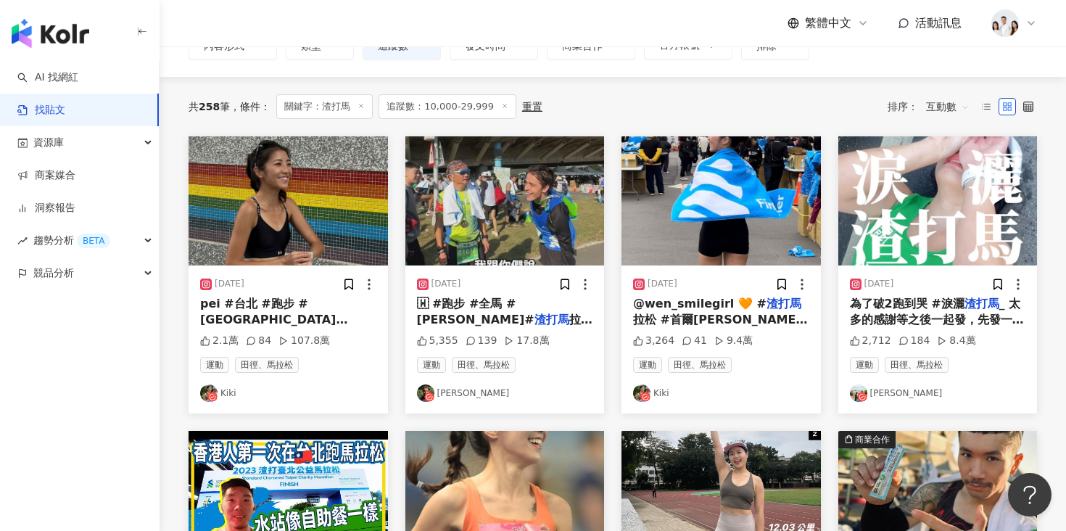
click at [494, 226] on img "button" at bounding box center [504, 200] width 199 height 129
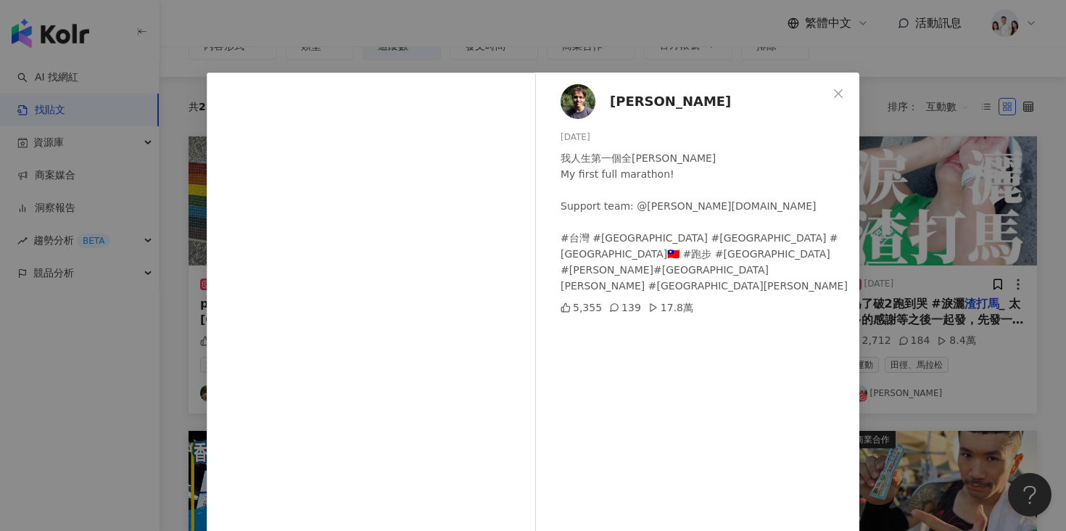
click at [904, 184] on div "雅尼克 Janik 2025/1/12 我人生第一個全馬拉松 My first full marathon! Support team: @jacob.ltd…" at bounding box center [533, 265] width 1066 height 531
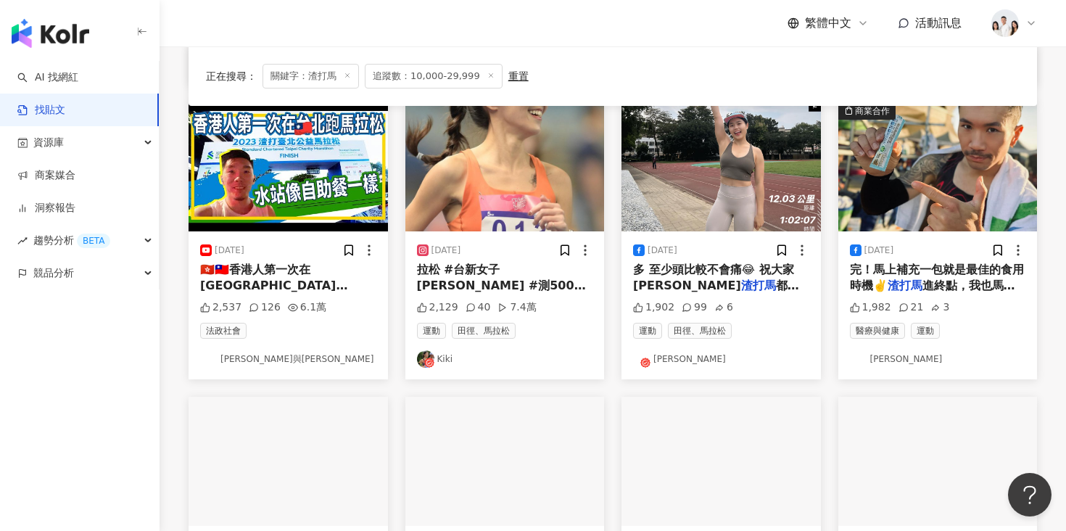
scroll to position [741, 0]
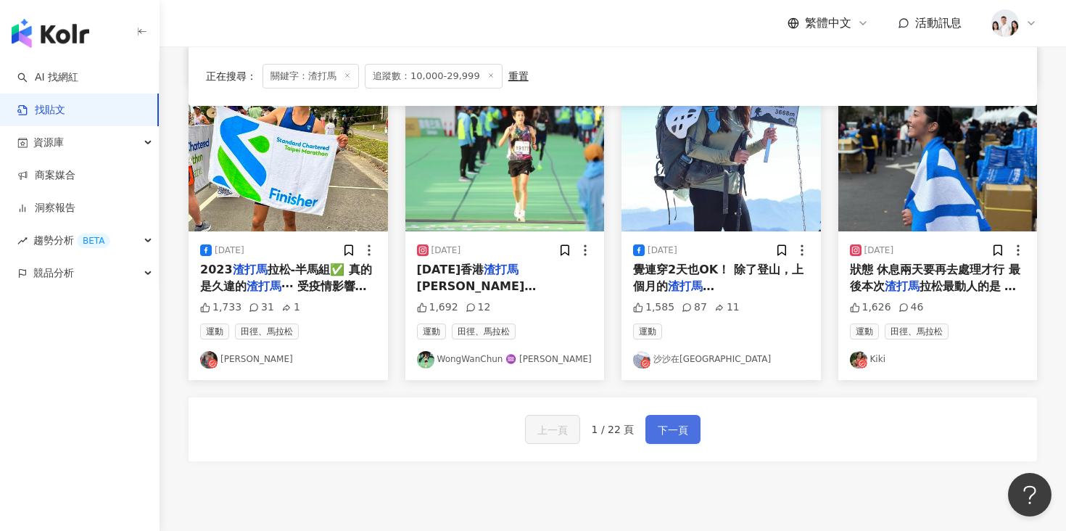
click at [651, 426] on button "下一頁" at bounding box center [672, 429] width 55 height 29
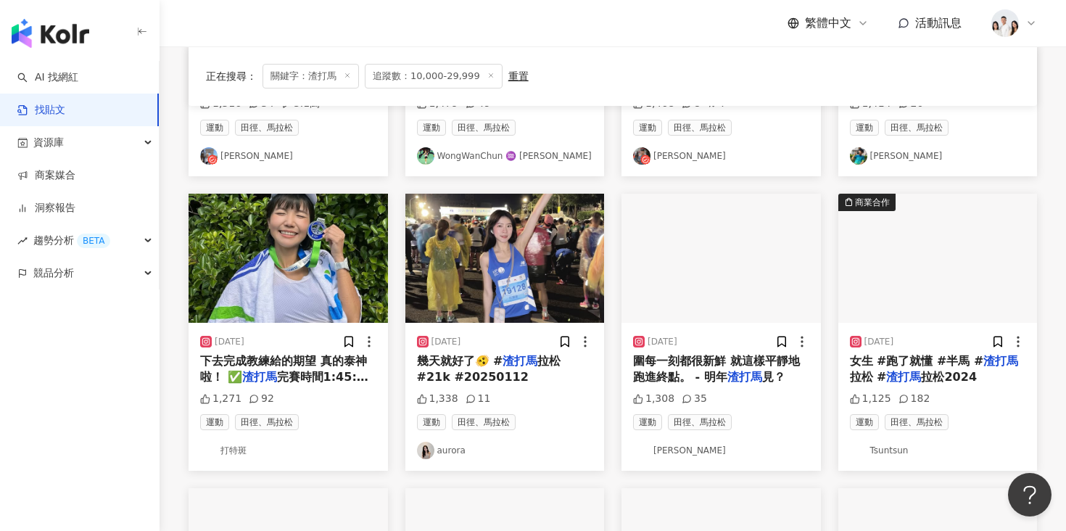
scroll to position [326, 0]
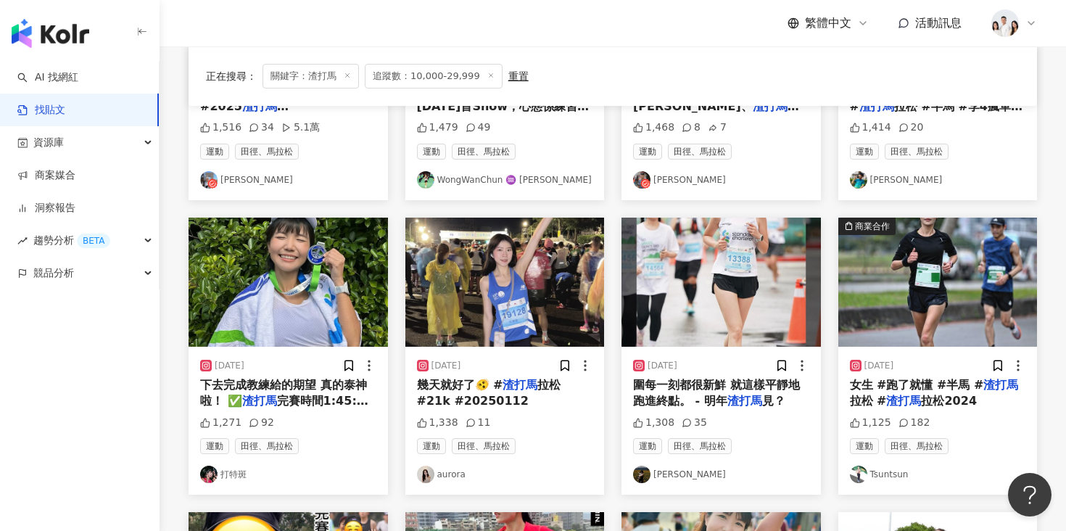
click at [330, 309] on img "button" at bounding box center [288, 282] width 199 height 129
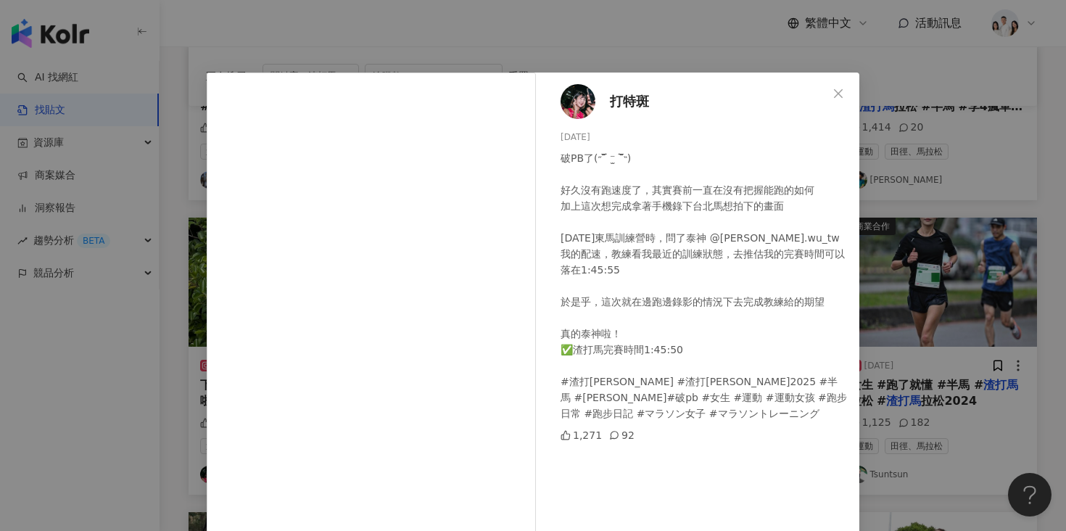
click at [870, 184] on div "打特斑 2025/1/12 破PB了(˶‾᷄ ⁻̫ ‾᷅˵) 好久沒有跑速度了，其實賽前一直在沒有把握能跑的如何 加上這次想完成拿著手機錄下台北馬想拍下的畫面…" at bounding box center [533, 265] width 1066 height 531
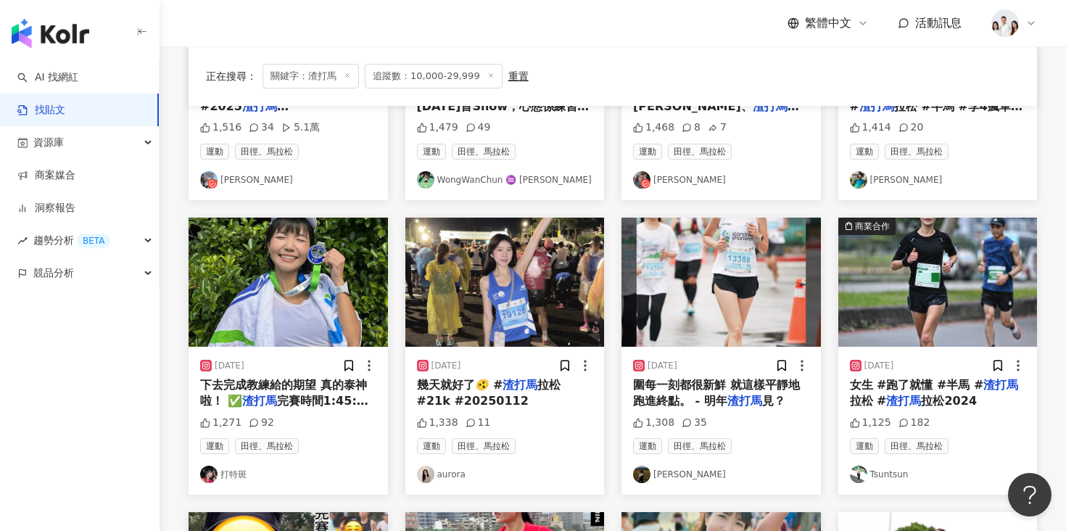
click at [899, 279] on img "button" at bounding box center [937, 282] width 199 height 129
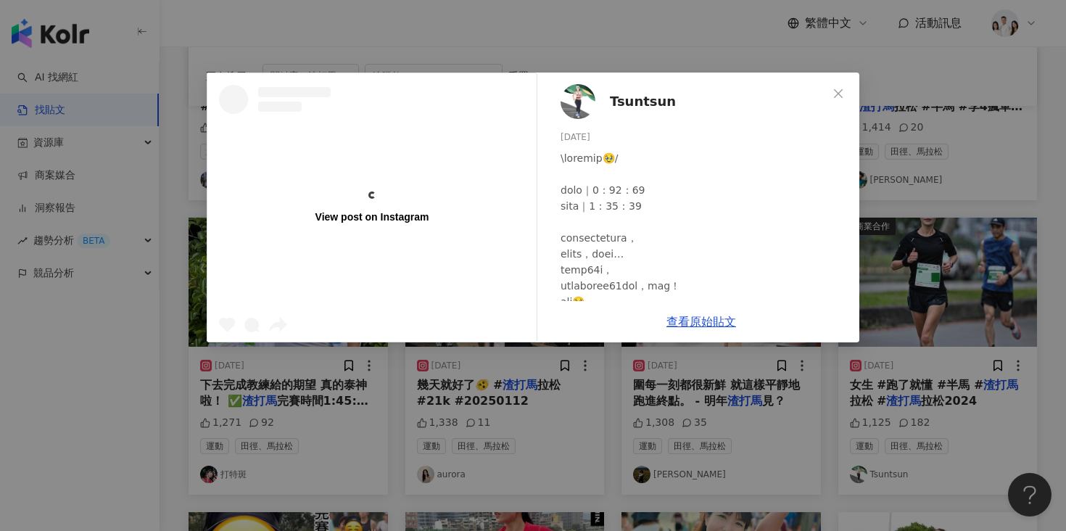
click at [937, 241] on div "View post on Instagram Tsuntsun 2024/2/25 1,125 182 查看原始貼文" at bounding box center [533, 265] width 1066 height 531
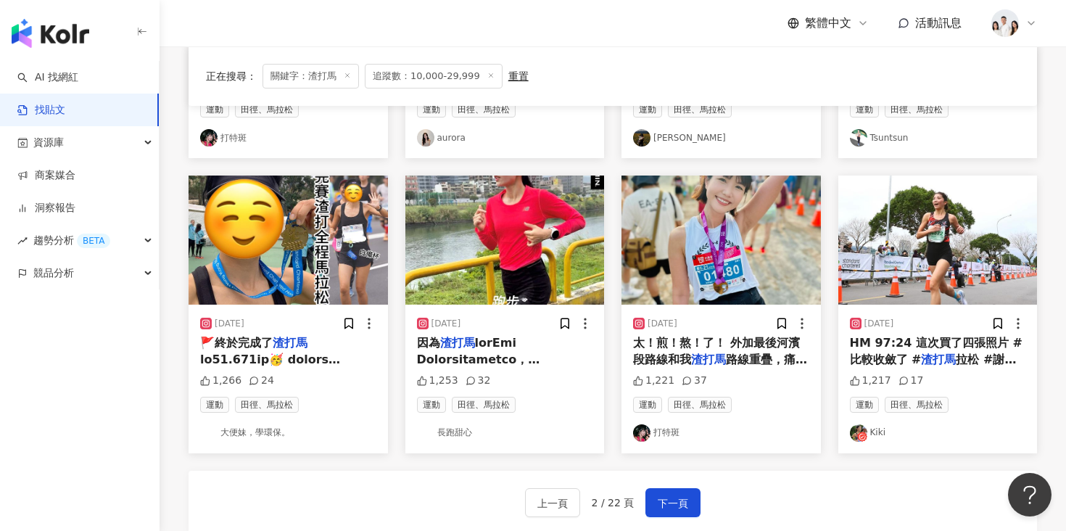
scroll to position [798, 0]
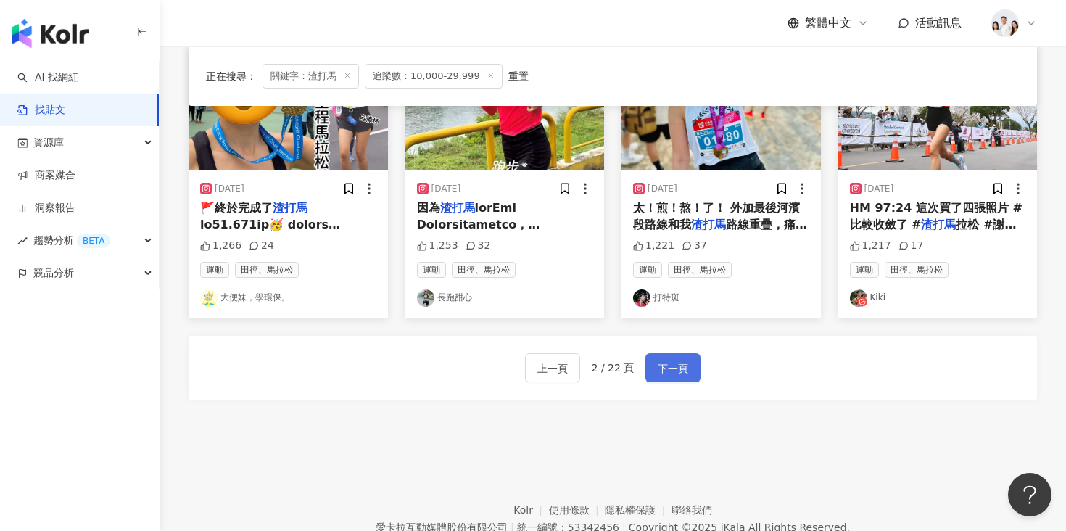
click at [677, 370] on span "下一頁" at bounding box center [673, 368] width 30 height 17
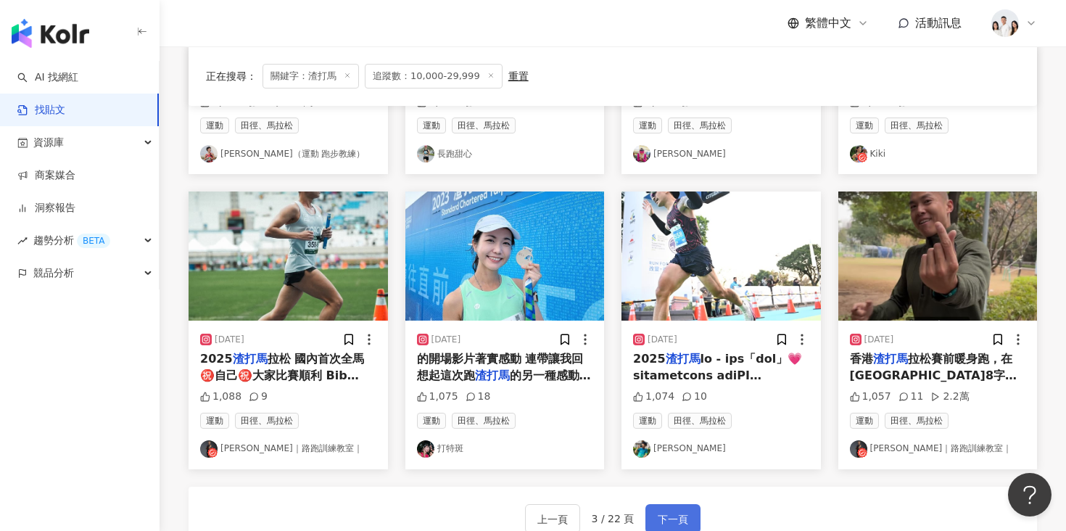
scroll to position [707, 0]
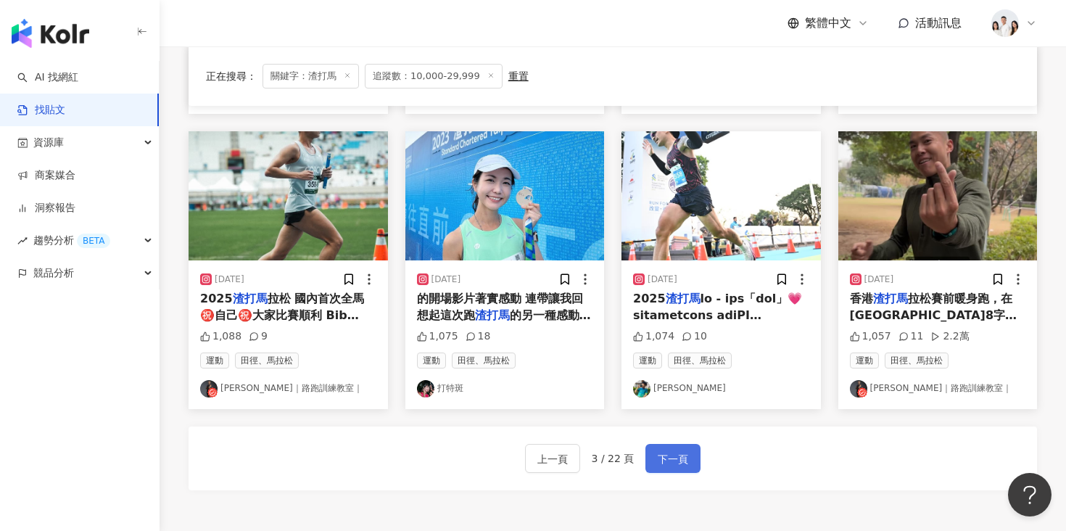
click at [669, 455] on span "下一頁" at bounding box center [673, 458] width 30 height 17
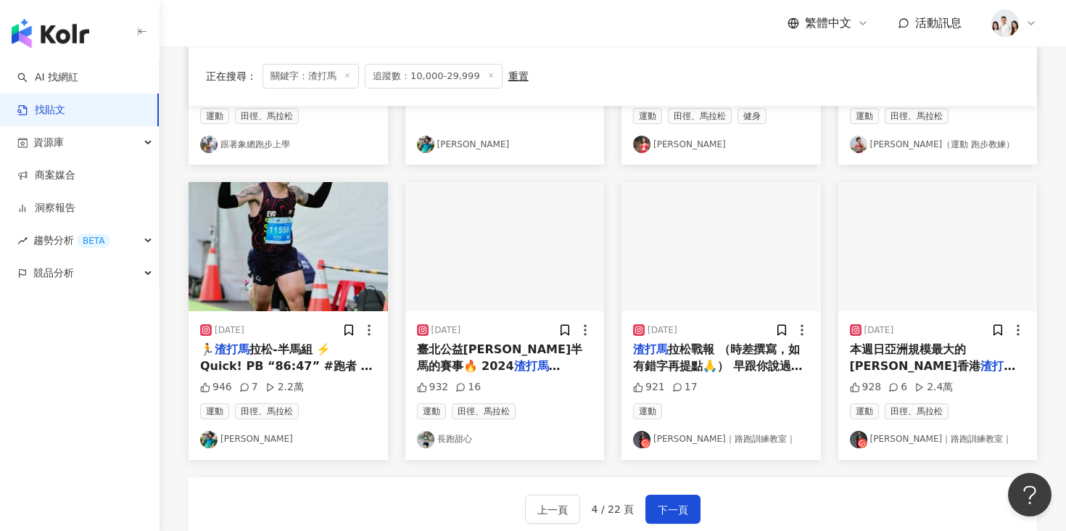
scroll to position [701, 0]
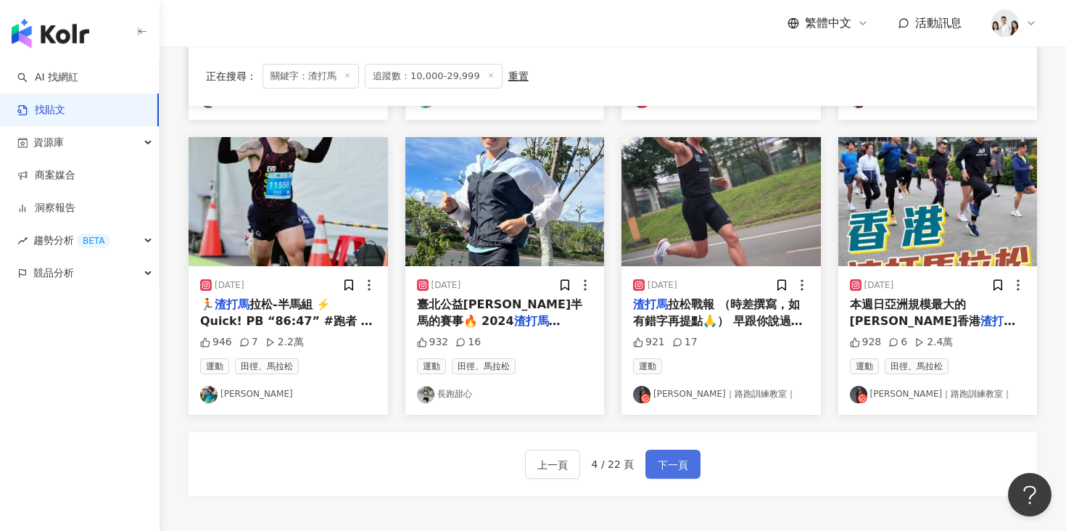
click at [664, 458] on span "下一頁" at bounding box center [673, 464] width 30 height 17
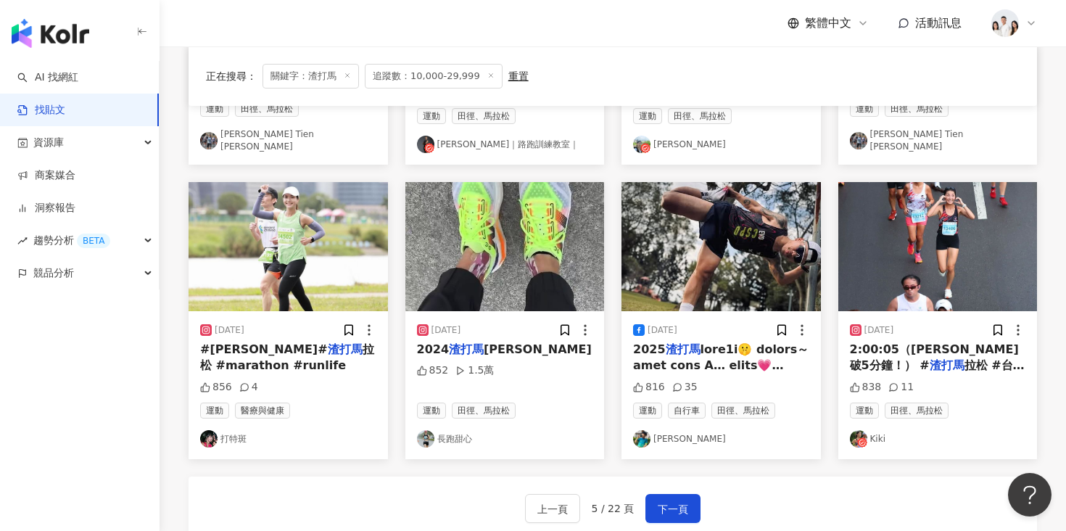
scroll to position [719, 0]
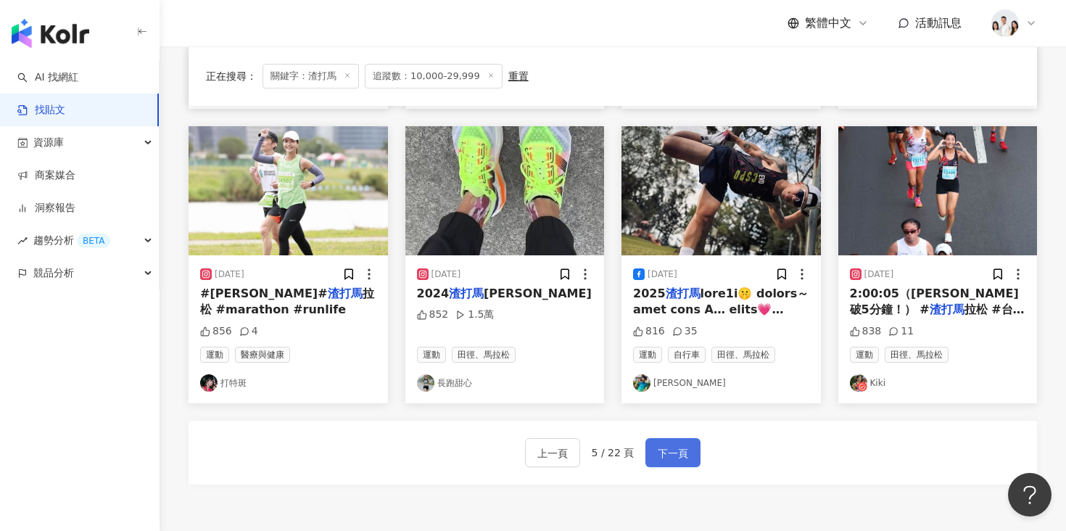
click at [675, 438] on button "下一頁" at bounding box center [672, 452] width 55 height 29
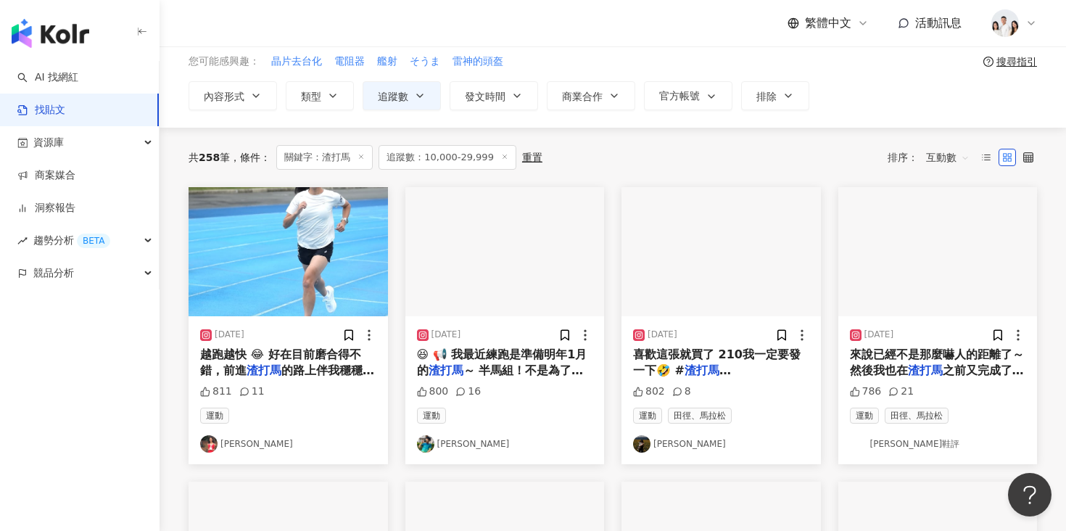
scroll to position [131, 0]
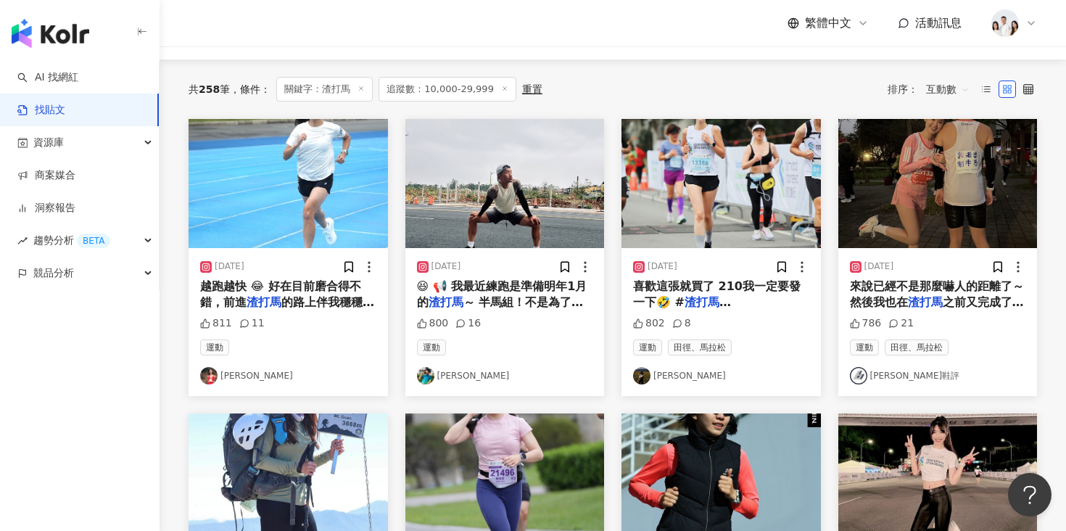
click at [662, 246] on img "button" at bounding box center [721, 183] width 199 height 129
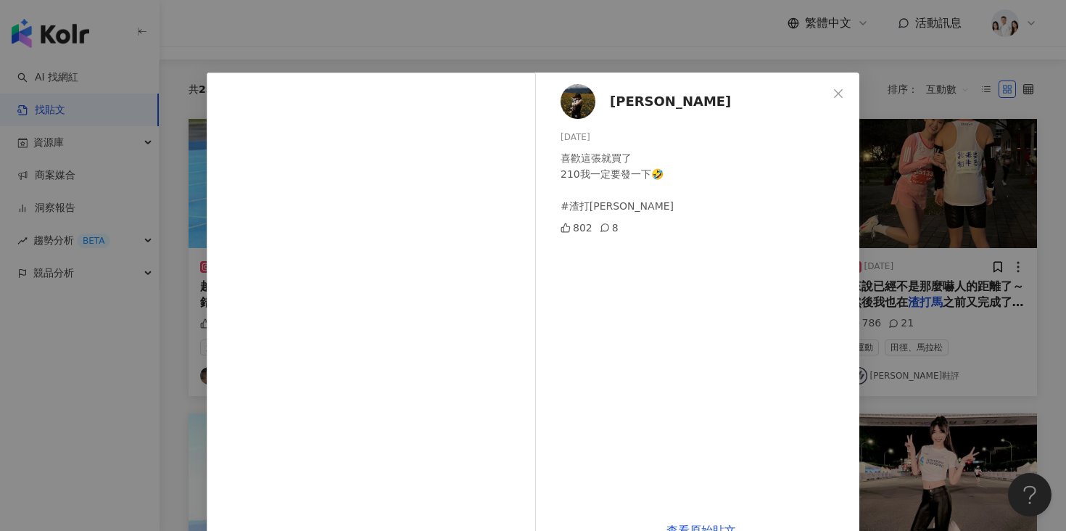
click at [937, 154] on div "ruth 2023/11/16 喜歡這張就買了 210我一定要發一下🤣 #渣打馬拉松 802 8 查看原始貼文" at bounding box center [533, 265] width 1066 height 531
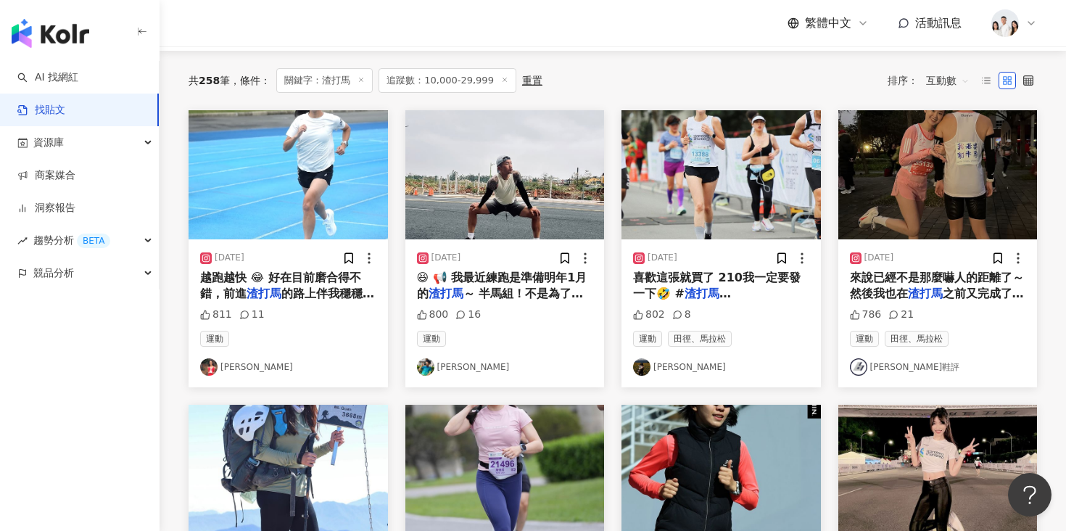
scroll to position [135, 0]
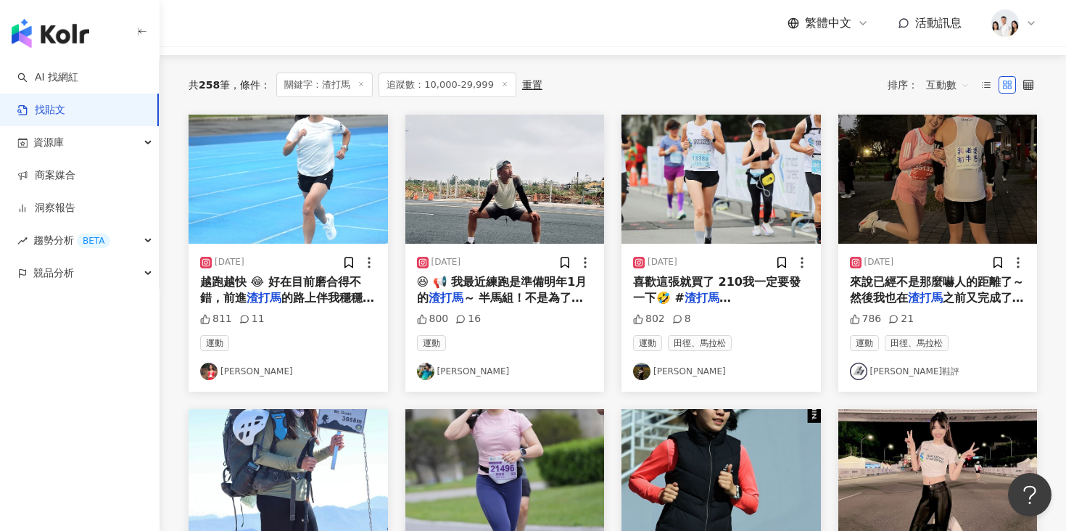
click at [932, 170] on img "button" at bounding box center [937, 179] width 199 height 129
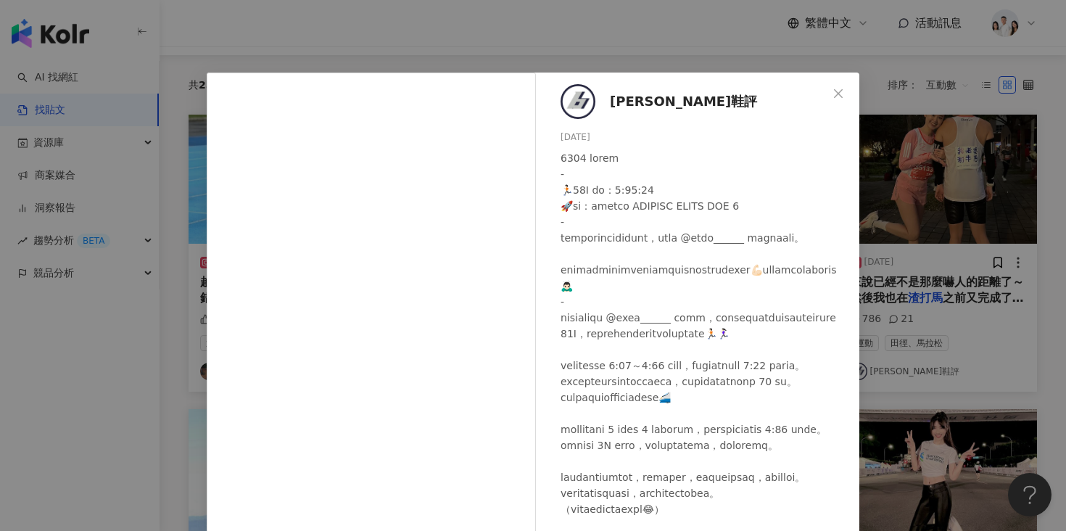
click at [880, 285] on div "布魯斯鞋評 2024/12/23 786 21 查看原始貼文" at bounding box center [533, 265] width 1066 height 531
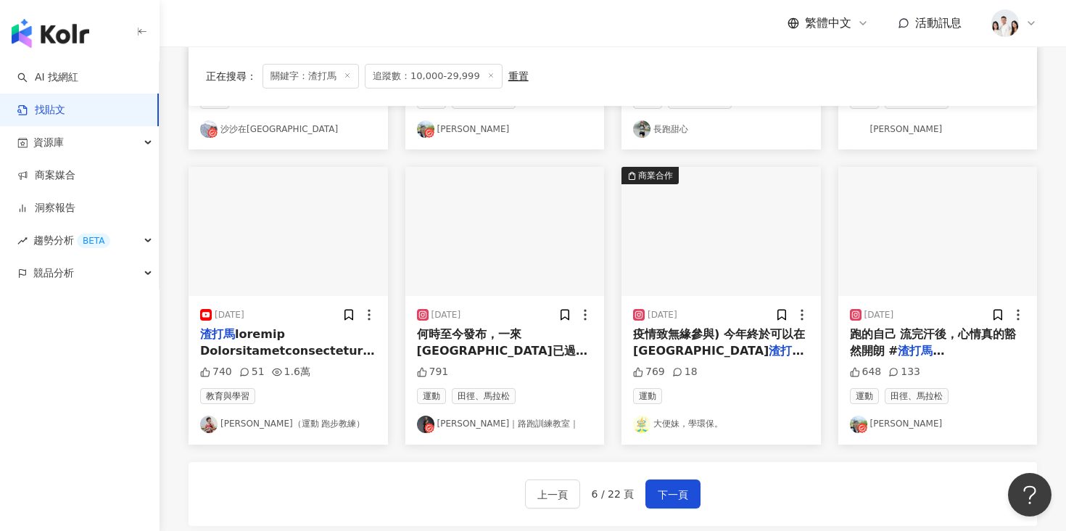
scroll to position [717, 0]
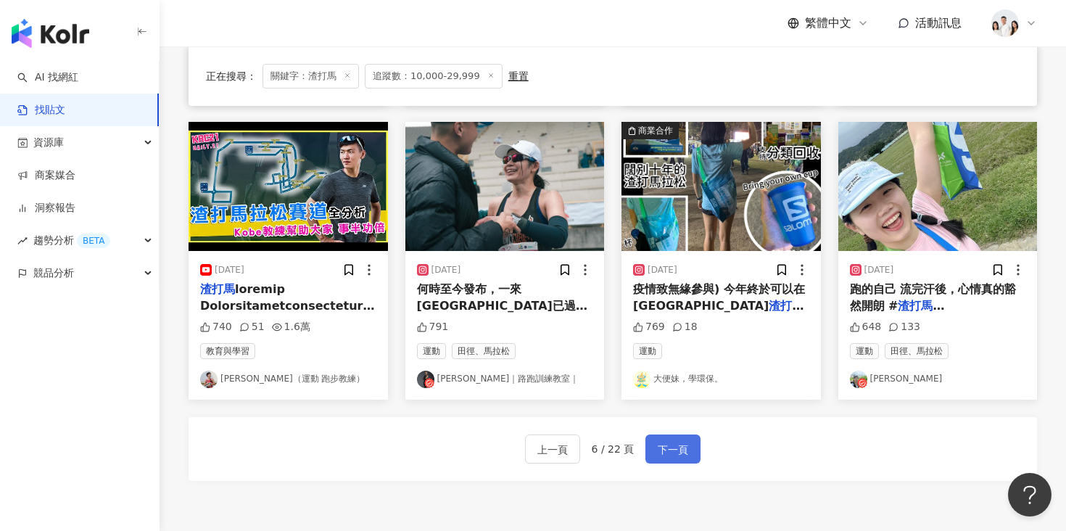
click at [695, 454] on button "下一頁" at bounding box center [672, 448] width 55 height 29
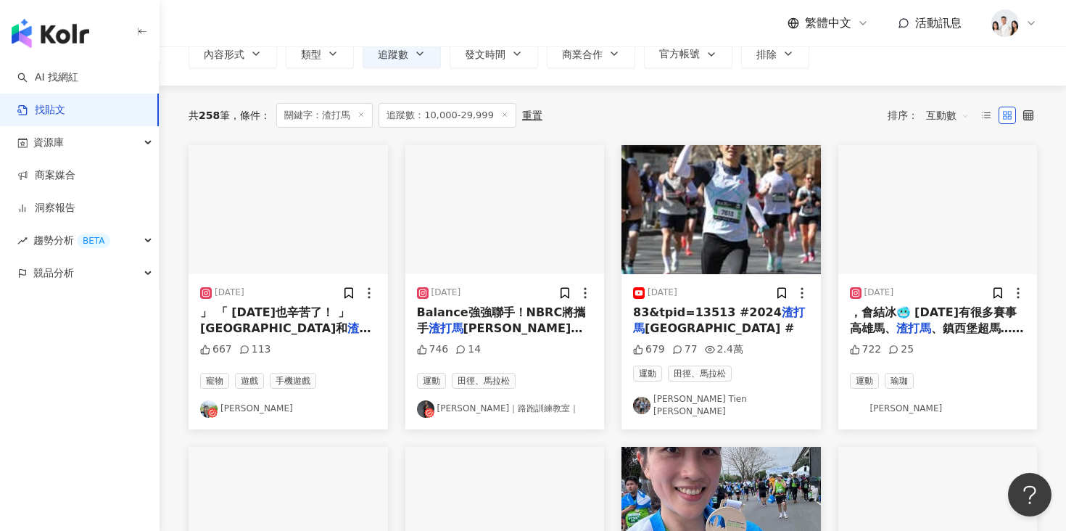
scroll to position [112, 0]
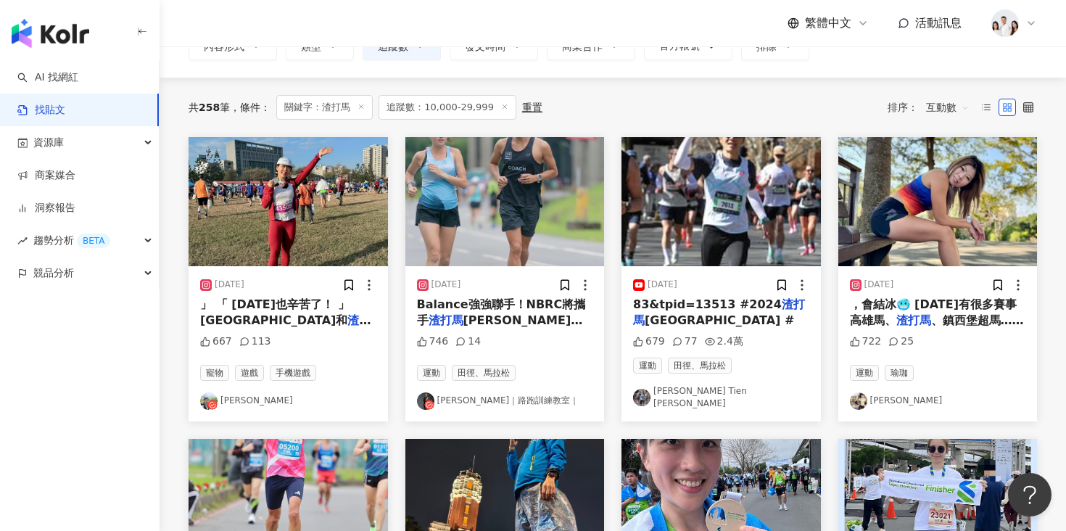
click at [529, 228] on img "button" at bounding box center [504, 201] width 199 height 129
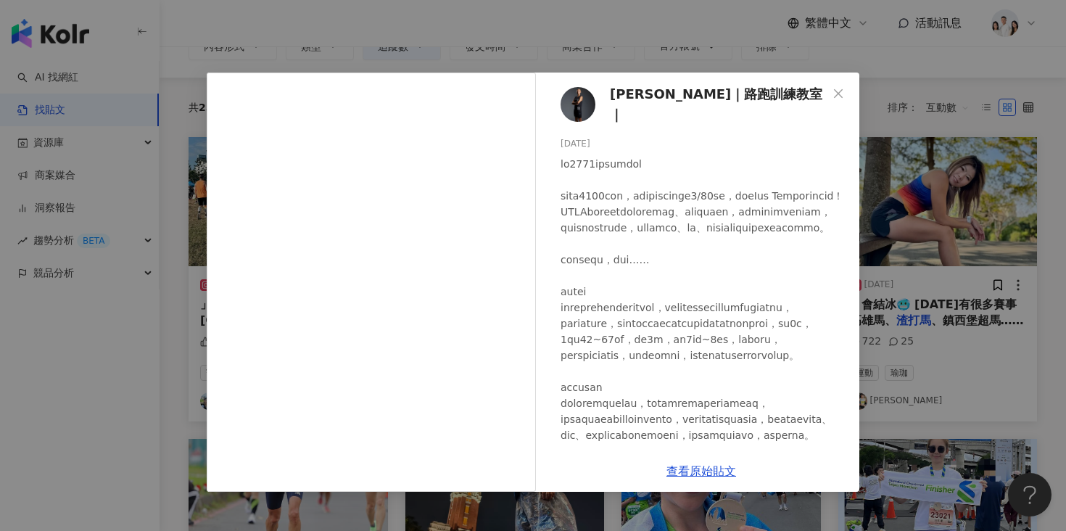
click at [659, 112] on div "李翰暄Coach｜路跑訓練教室｜ 2023/12/28 746 14" at bounding box center [701, 262] width 316 height 378
click at [659, 104] on span "李翰暄Coach｜路跑訓練教室｜" at bounding box center [719, 104] width 218 height 41
click at [944, 121] on div "李翰暄Coach｜路跑訓練教室｜ 2023/12/28 746 14 查看原始貼文" at bounding box center [533, 265] width 1066 height 531
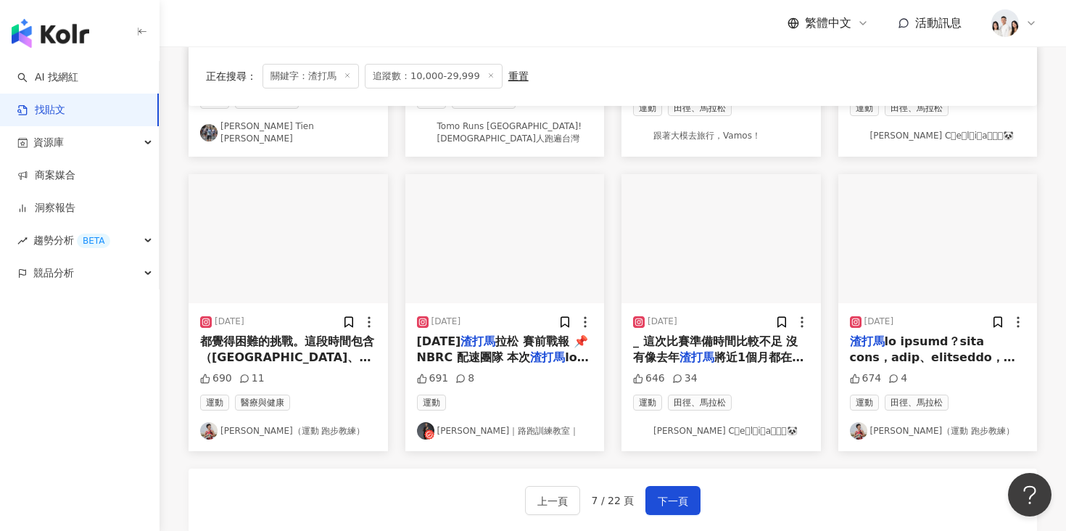
scroll to position [751, 0]
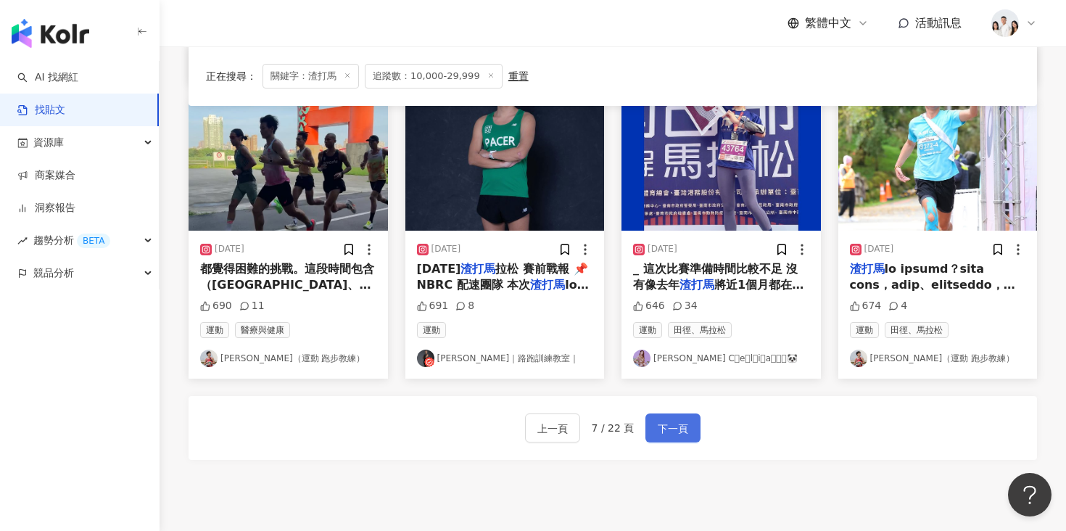
click at [662, 420] on span "下一頁" at bounding box center [673, 428] width 30 height 17
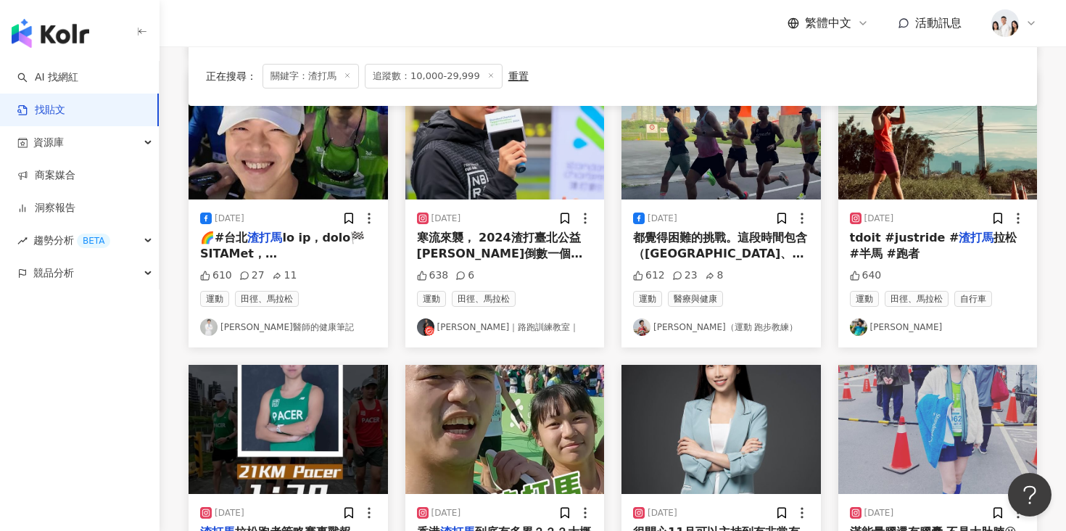
scroll to position [675, 0]
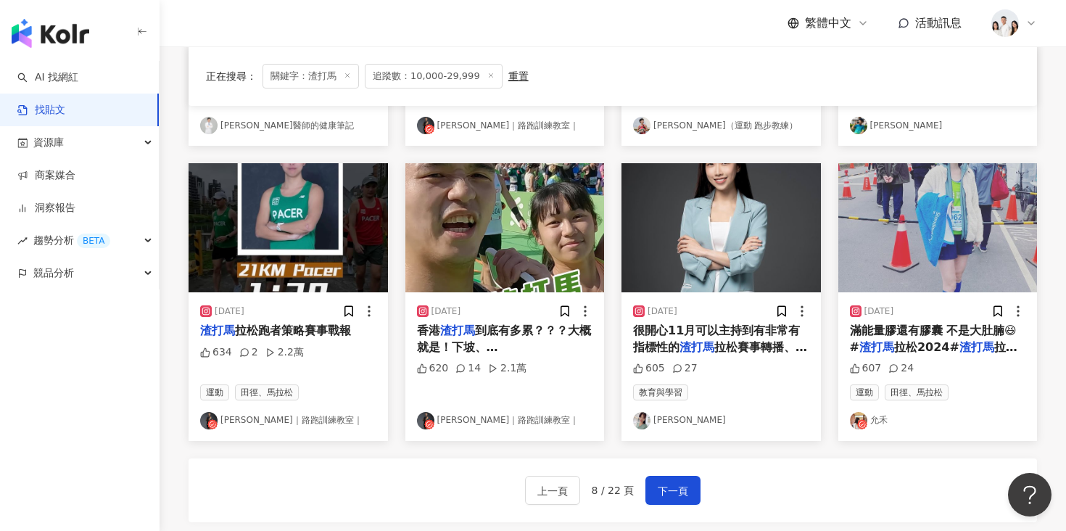
click at [892, 272] on img "button" at bounding box center [937, 227] width 199 height 129
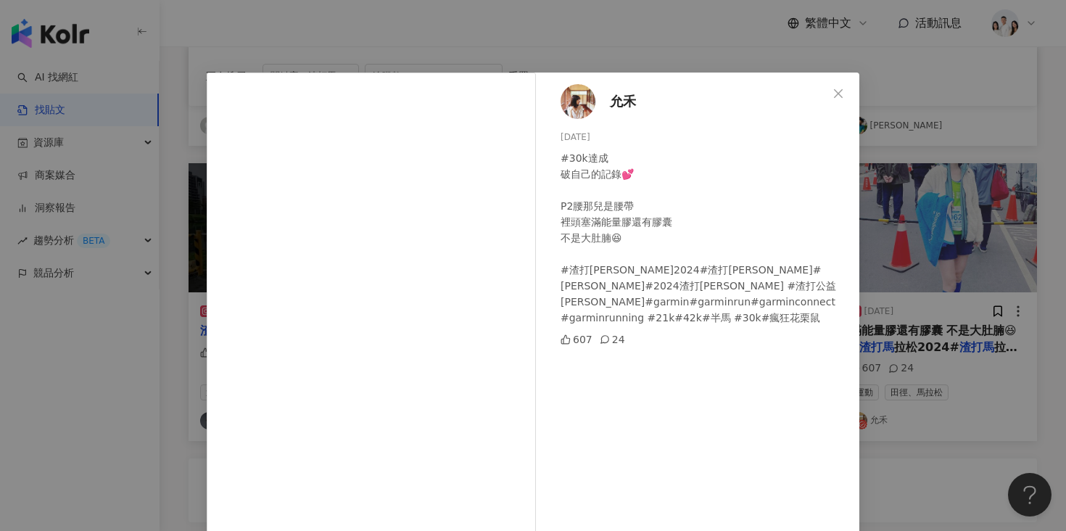
click at [924, 247] on div "允禾 2024/2/25 #30k達成 破自己的記錄💕 P2腰那兒是腰帶 裡頭塞滿能量膠還有膠囊 不是大肚腩😆 #渣打馬拉松2024#渣打馬拉松#馬拉松#20…" at bounding box center [533, 265] width 1066 height 531
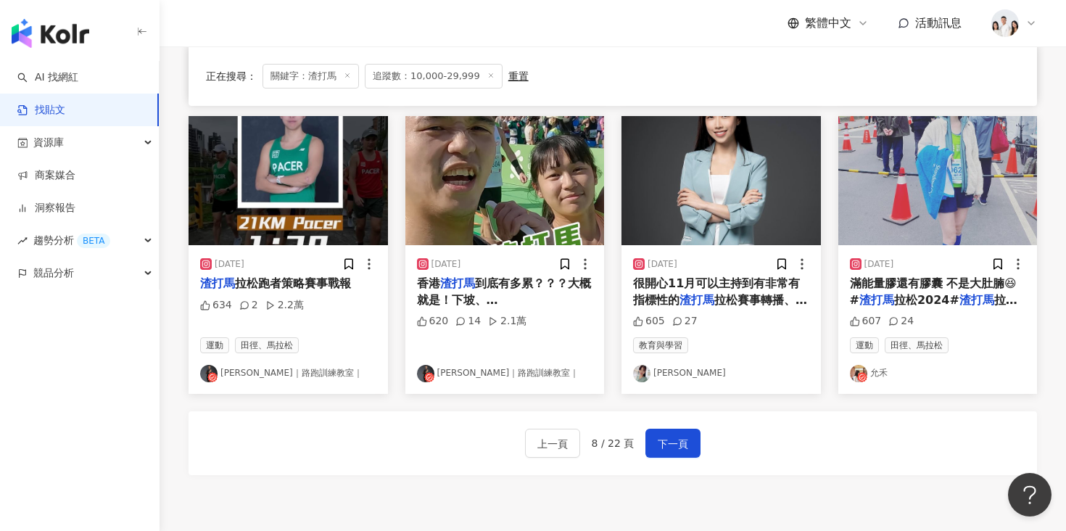
scroll to position [756, 0]
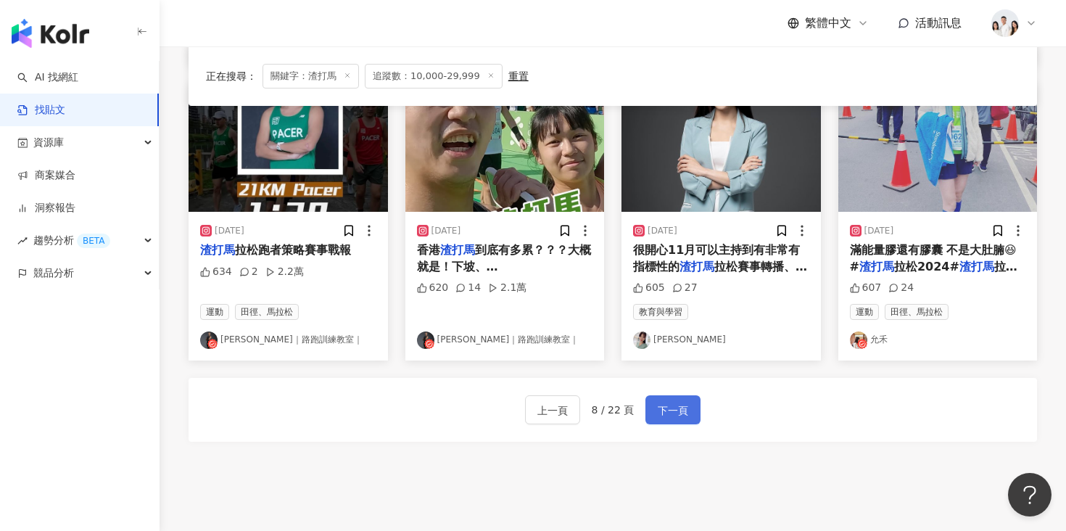
click at [679, 402] on span "下一頁" at bounding box center [673, 410] width 30 height 17
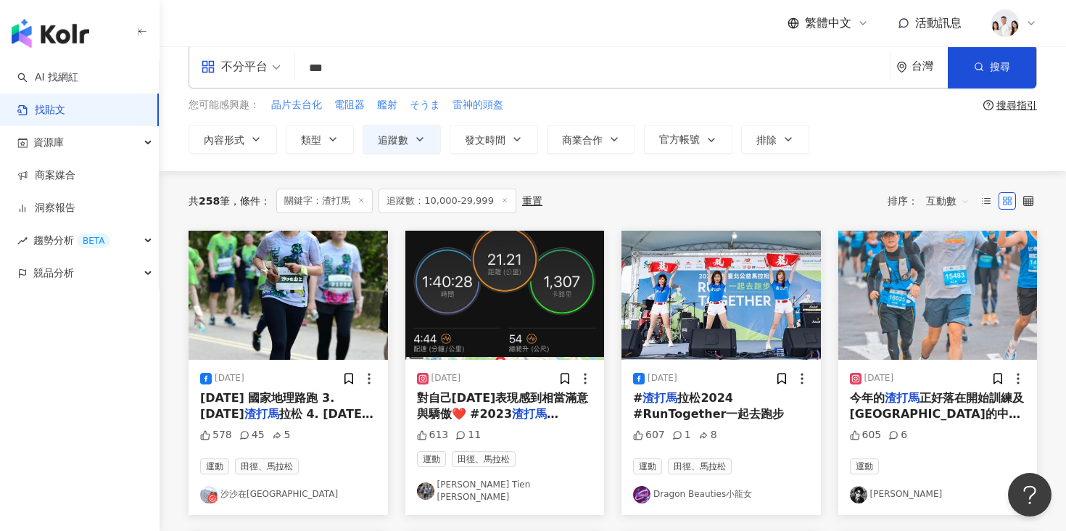
scroll to position [25, 0]
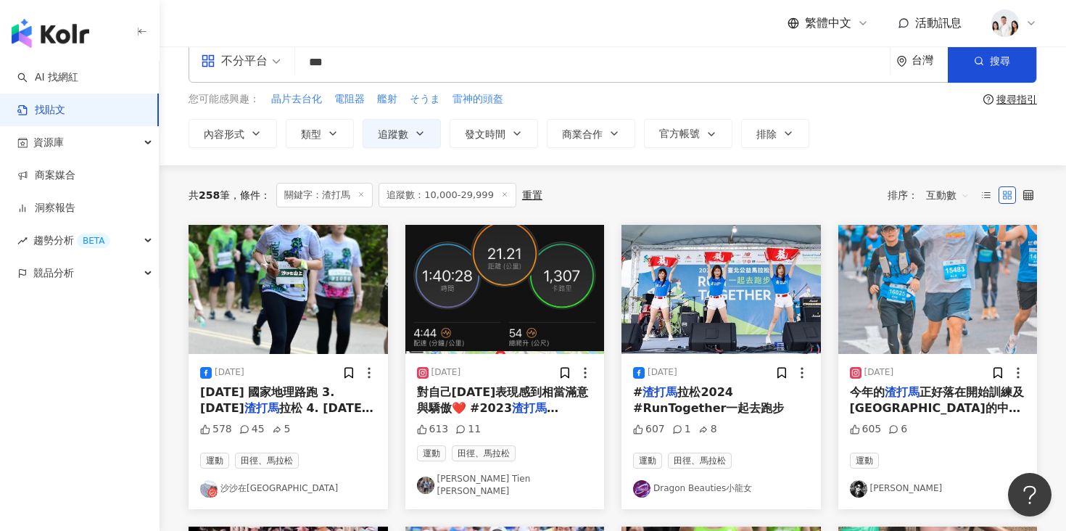
click at [934, 283] on img "button" at bounding box center [937, 289] width 199 height 129
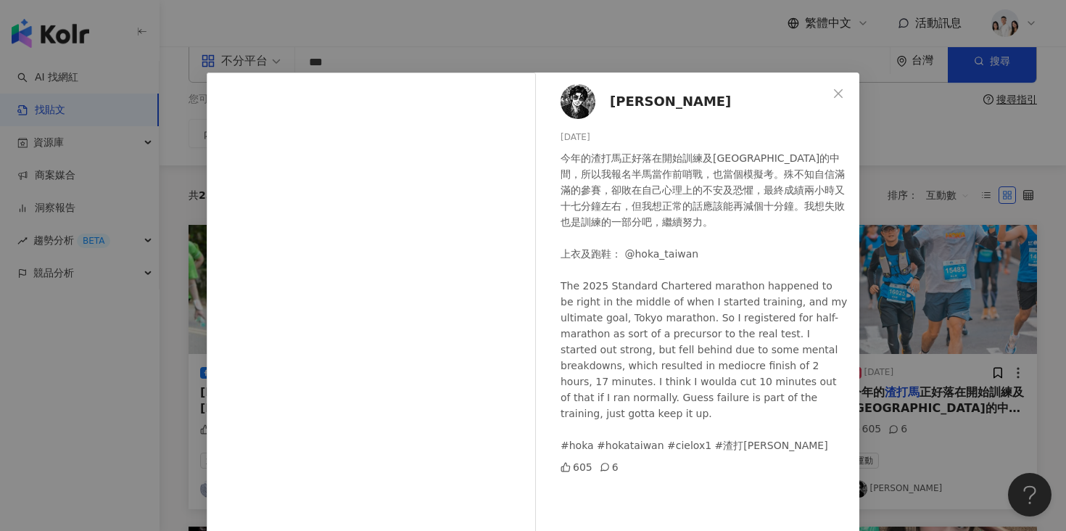
click at [936, 140] on div "梁正群 2025/1/13 今年的渣打馬正好落在開始訓練及東京馬的中間，所以我報名半馬當作前哨戰，也當個模擬考。殊不知自信滿滿的參賽，卻敗在自己心理上的不安及…" at bounding box center [533, 265] width 1066 height 531
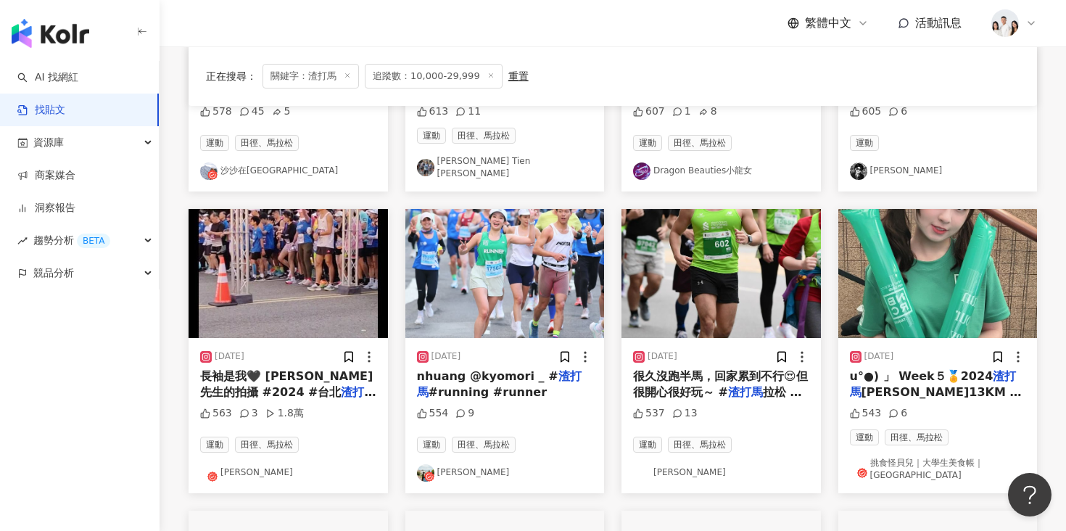
scroll to position [347, 0]
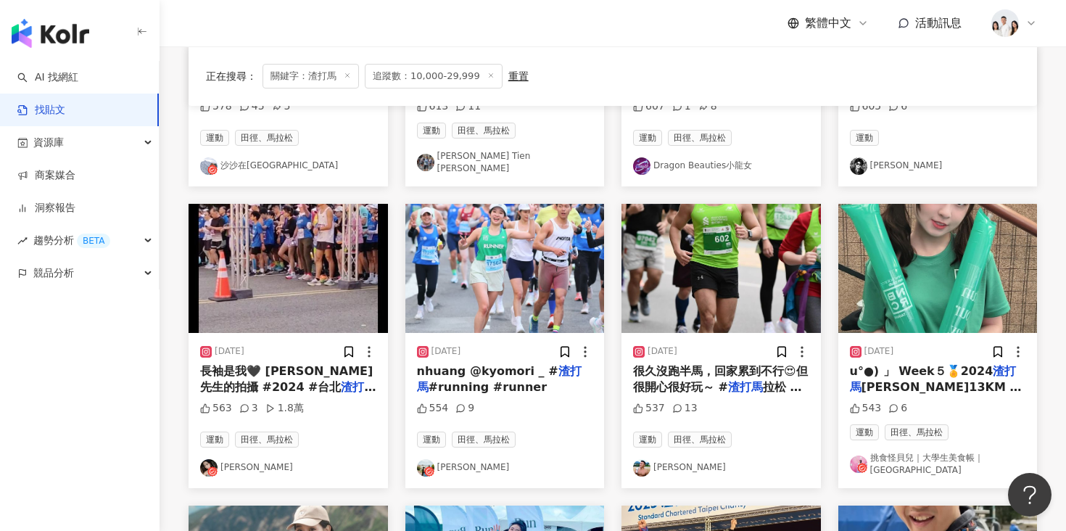
click at [727, 290] on img "button" at bounding box center [721, 268] width 199 height 129
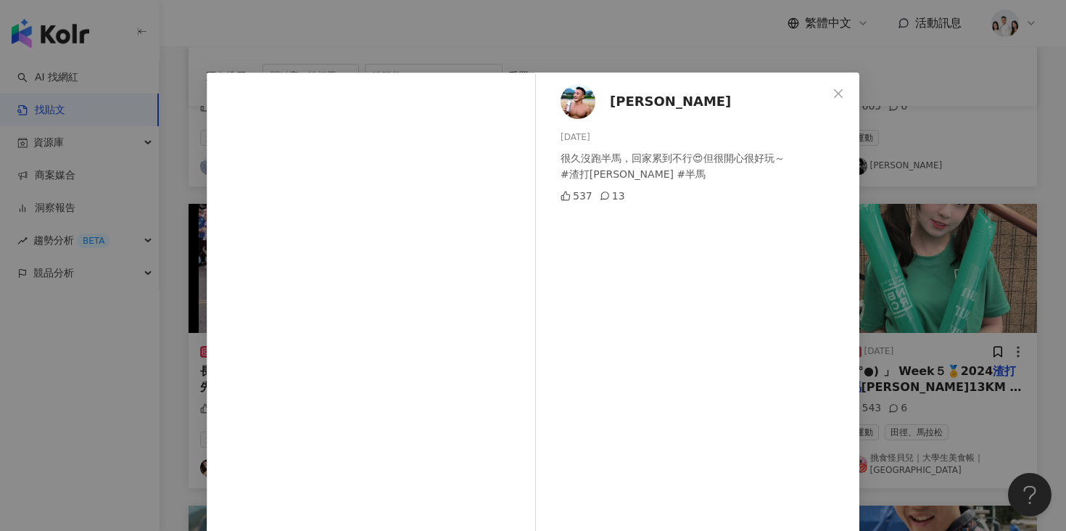
click at [884, 194] on div "Raymond boy 2024/2/25 很久沒跑半馬，回家累到不行😍但很開心很好玩～ #渣打馬拉松 #半馬 537 13 查看原始貼文" at bounding box center [533, 265] width 1066 height 531
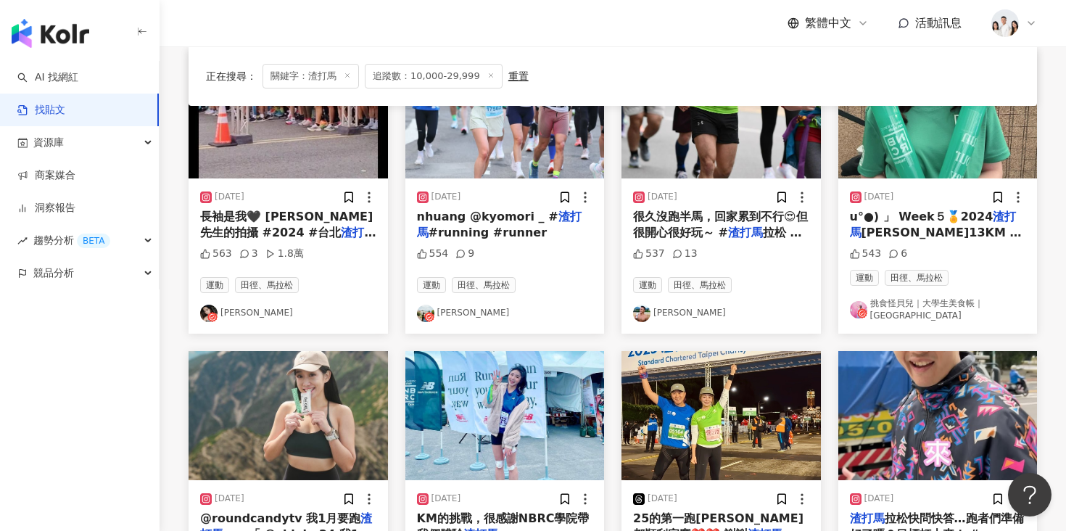
scroll to position [439, 0]
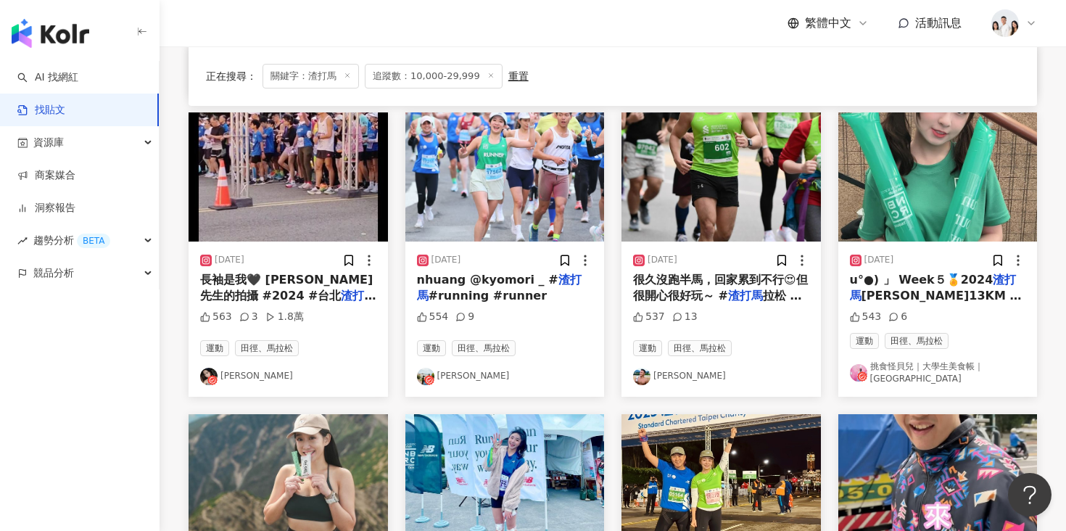
click at [309, 218] on img "button" at bounding box center [288, 176] width 199 height 129
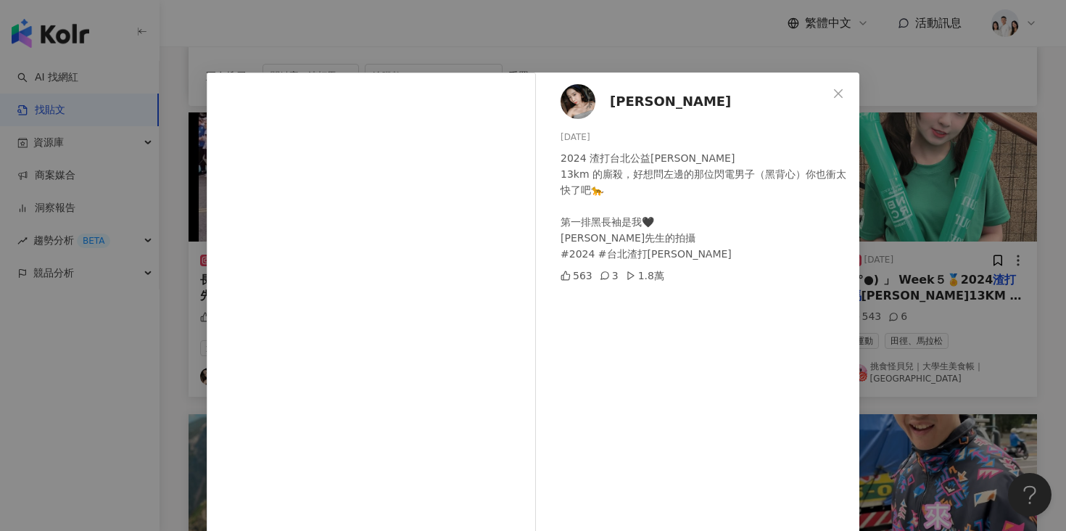
click at [672, 108] on span "余亭緣yuan yuan" at bounding box center [670, 101] width 121 height 20
click at [932, 197] on div "余亭緣yuan yuan 2024/2/25 2024 渣打台北公益馬拉松 13km 的廝殺，好想問左邊的那位閃電男子（黑背心）你也衝太快了吧🐆 第一排黑長袖…" at bounding box center [533, 265] width 1066 height 531
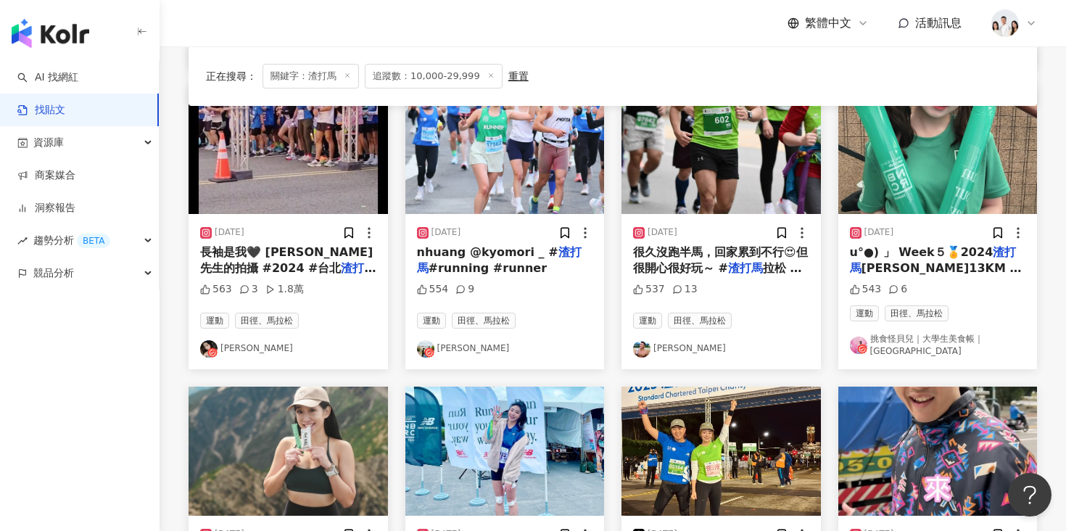
scroll to position [471, 0]
